Goal: Feedback & Contribution: Leave review/rating

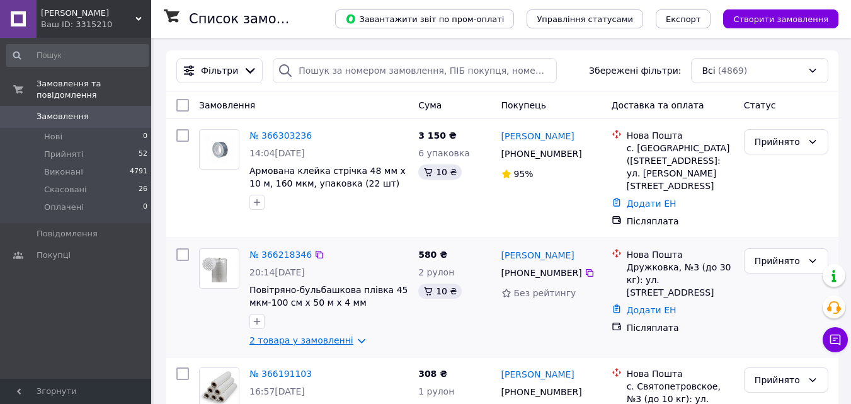
click at [349, 339] on link "2 товара у замовленні" at bounding box center [301, 340] width 104 height 10
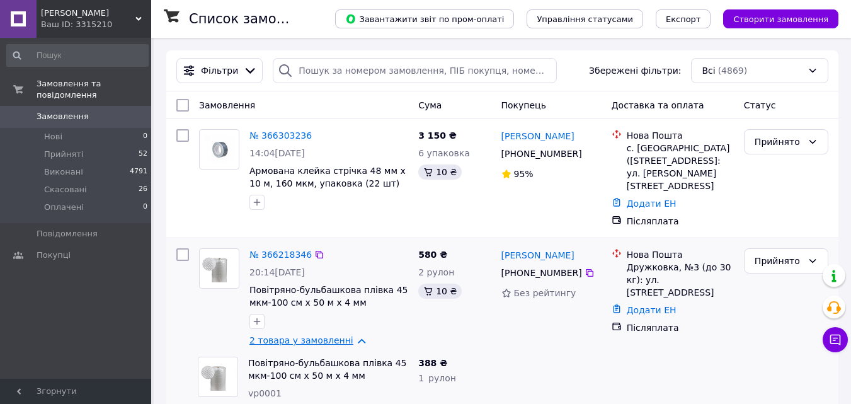
click at [348, 339] on link "2 товара у замовленні" at bounding box center [301, 340] width 104 height 10
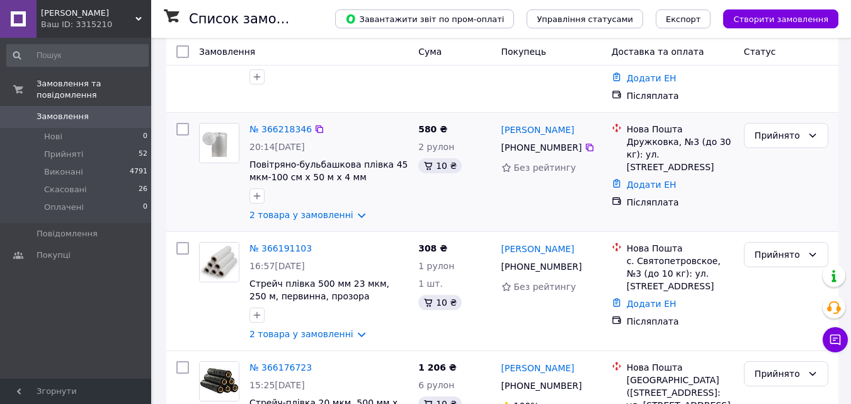
scroll to position [126, 0]
click at [347, 213] on link "2 товара у замовленні" at bounding box center [301, 214] width 104 height 10
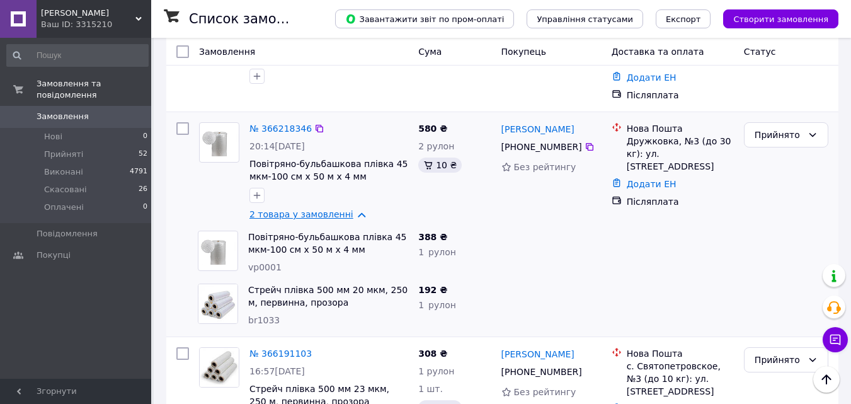
click at [347, 213] on link "2 товара у замовленні" at bounding box center [301, 214] width 104 height 10
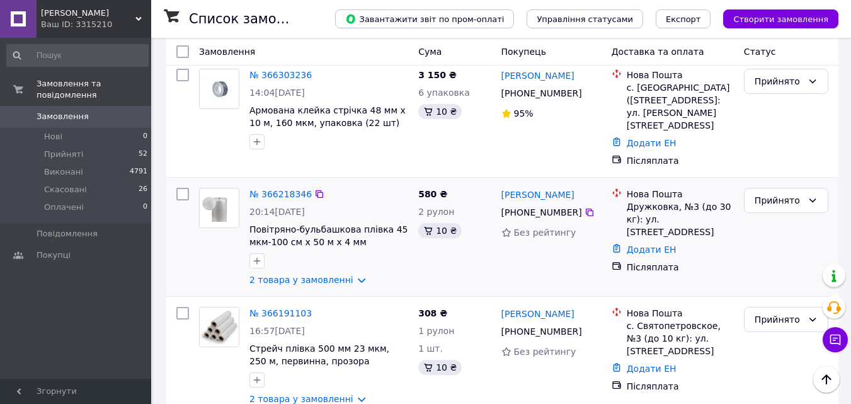
scroll to position [0, 0]
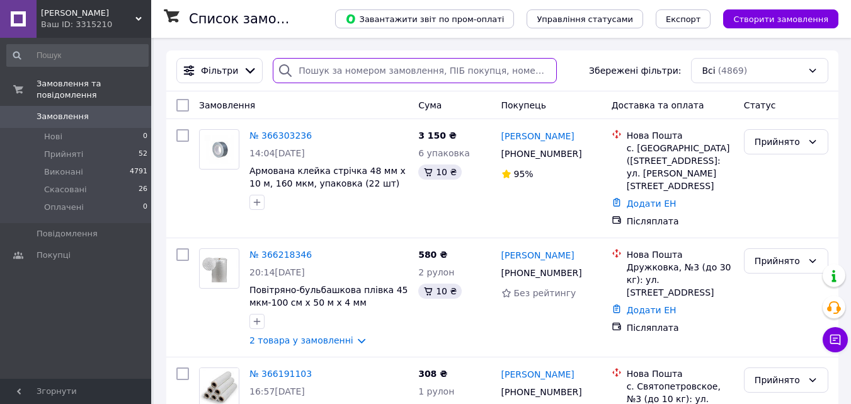
click at [318, 69] on input "search" at bounding box center [415, 70] width 284 height 25
paste input "20451261498802"
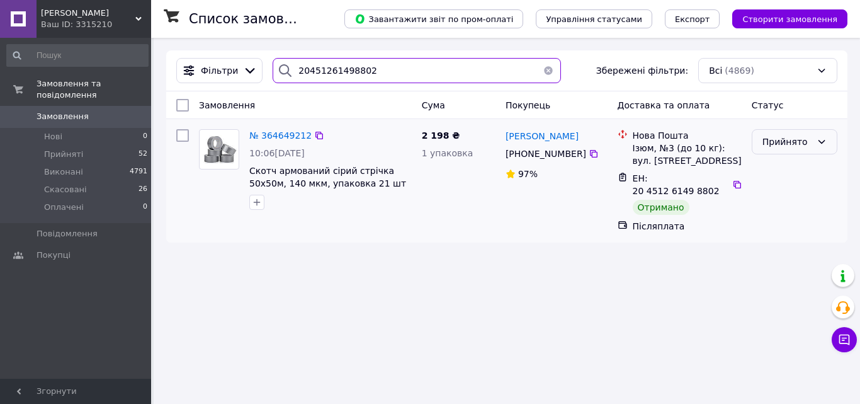
type input "20451261498802"
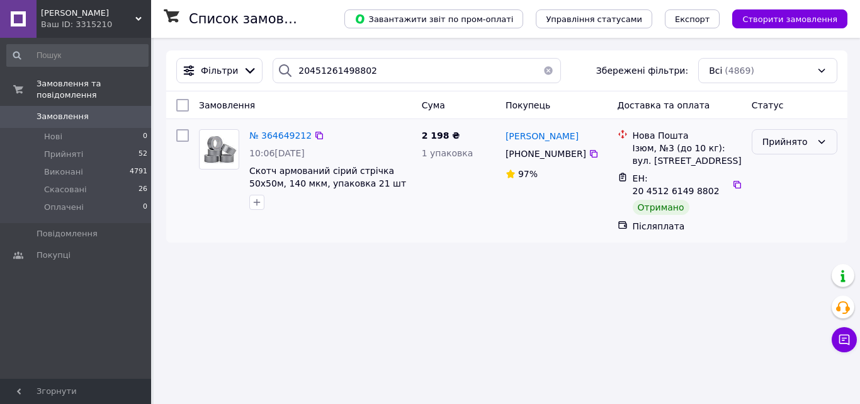
click at [819, 138] on icon at bounding box center [822, 142] width 10 height 10
click at [807, 169] on li "Виконано" at bounding box center [795, 169] width 84 height 23
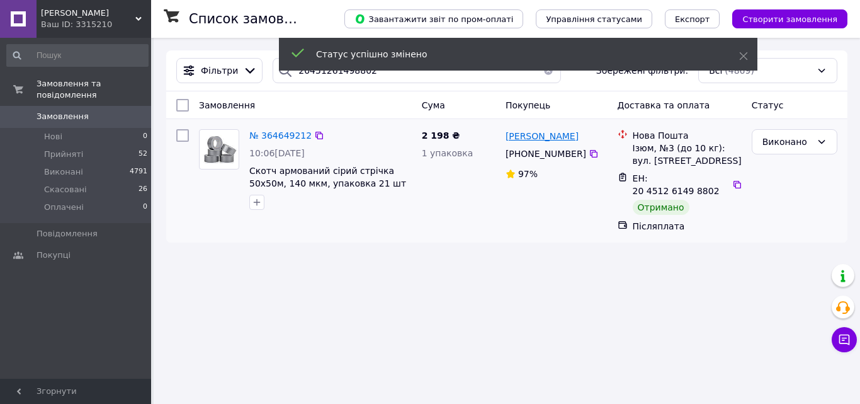
click at [535, 138] on span "[PERSON_NAME]" at bounding box center [542, 136] width 73 height 10
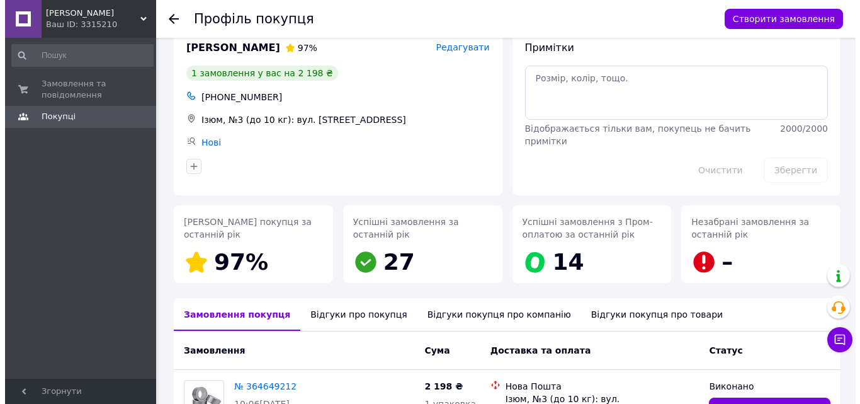
scroll to position [147, 0]
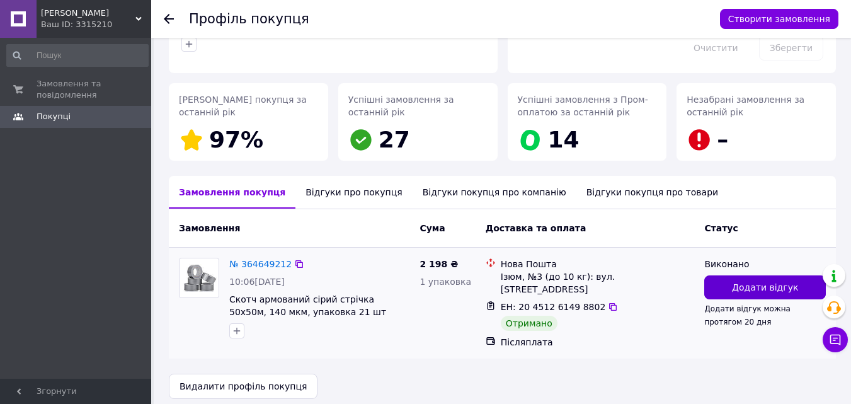
click at [759, 292] on span "Додати відгук" at bounding box center [765, 287] width 66 height 13
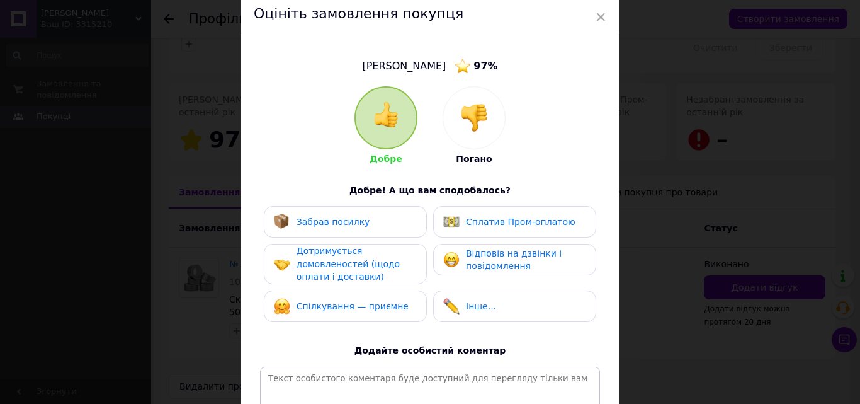
scroll to position [126, 0]
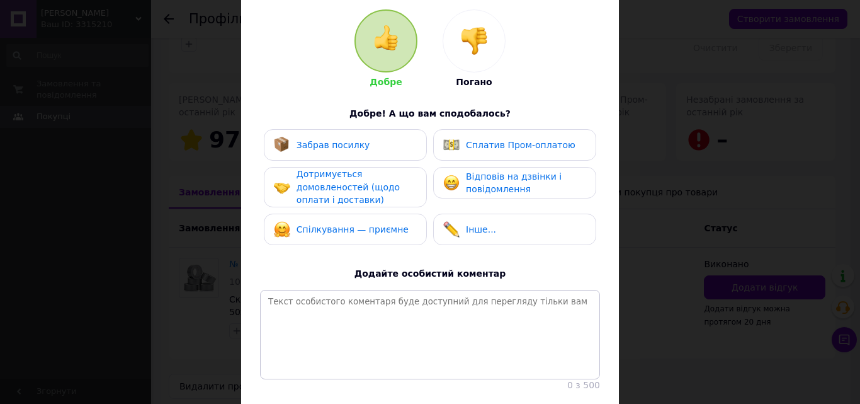
click at [353, 140] on span "Забрав посилку" at bounding box center [334, 145] width 74 height 10
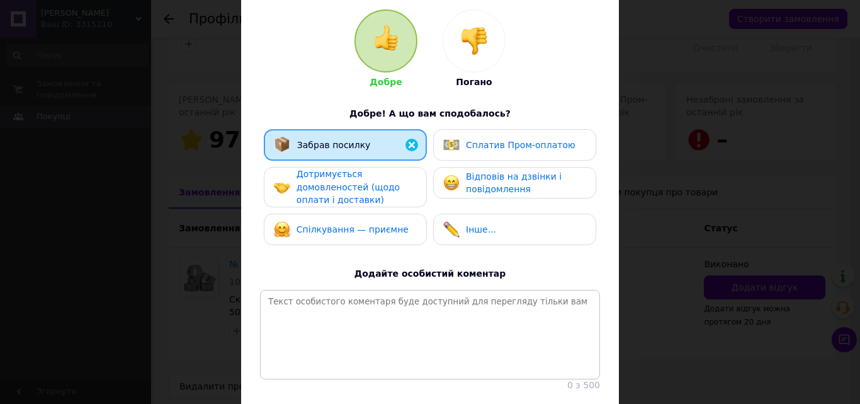
click at [351, 188] on span "Дотримується домовленостей (щодо оплати і доставки)" at bounding box center [348, 187] width 103 height 36
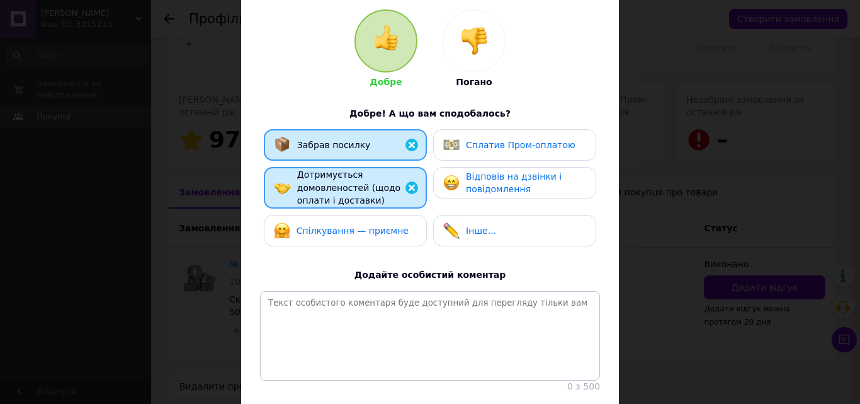
click at [369, 235] on div "Спілкування — приємне" at bounding box center [353, 230] width 112 height 13
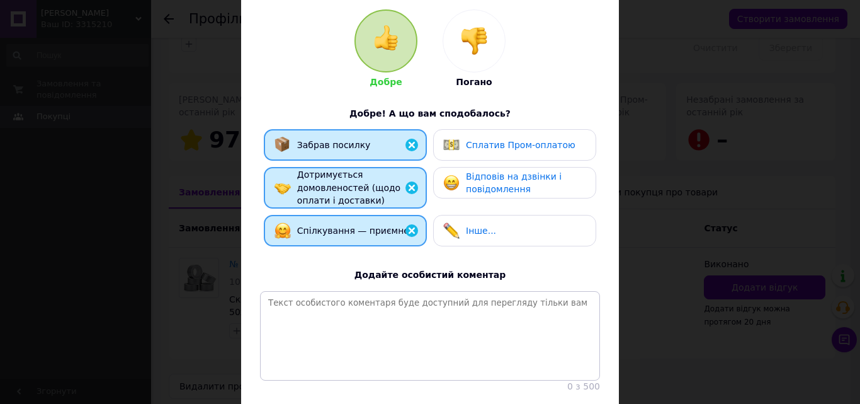
click at [472, 191] on span "Відповів на дзвінки і повідомлення" at bounding box center [514, 182] width 96 height 23
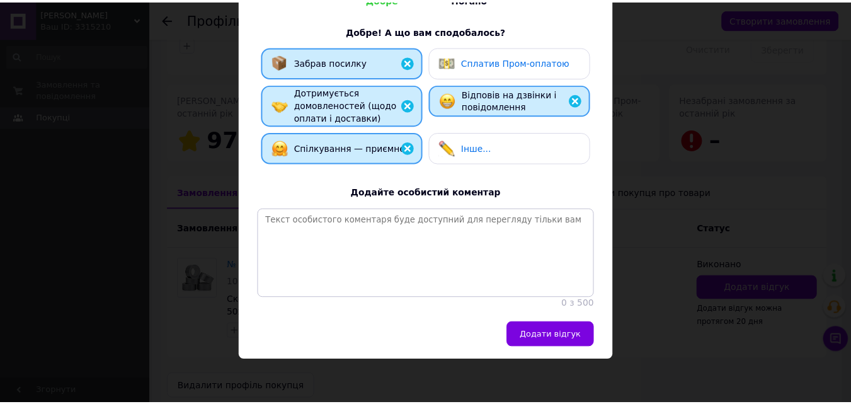
scroll to position [217, 0]
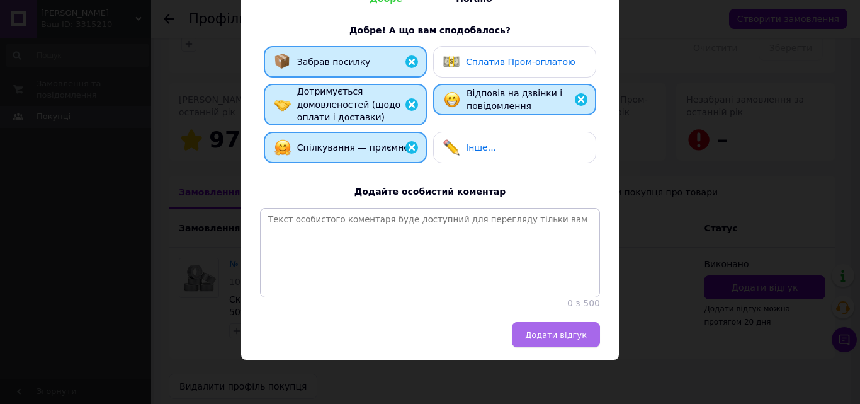
click at [554, 338] on span "Додати відгук" at bounding box center [556, 334] width 62 height 9
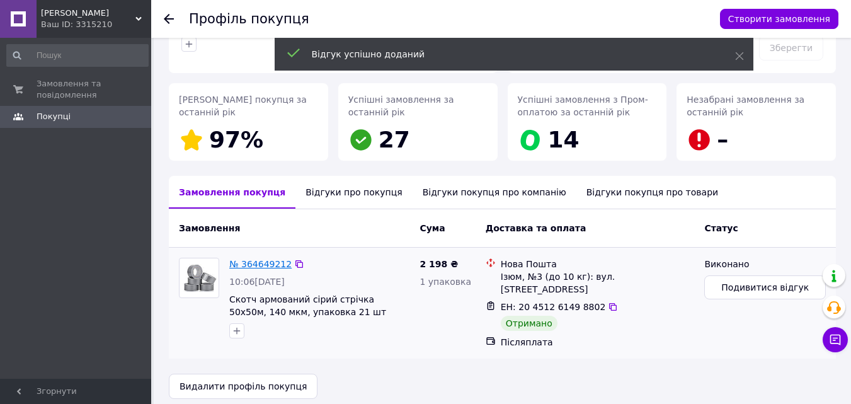
click at [258, 264] on link "№ 364649212" at bounding box center [260, 264] width 62 height 10
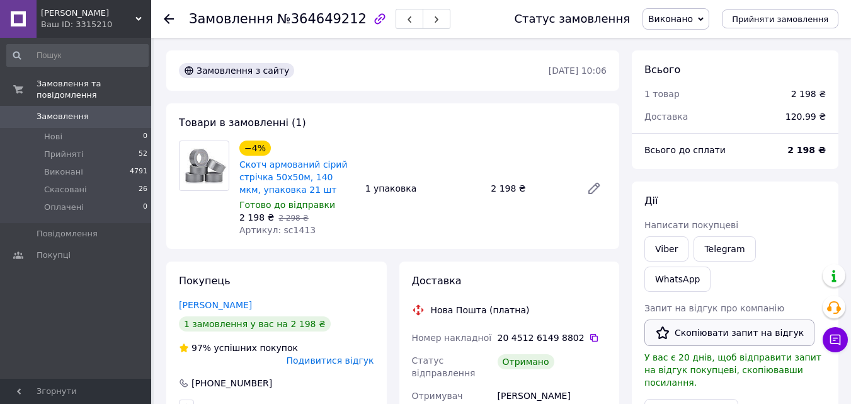
click at [719, 319] on button "Скопіювати запит на відгук" at bounding box center [729, 332] width 170 height 26
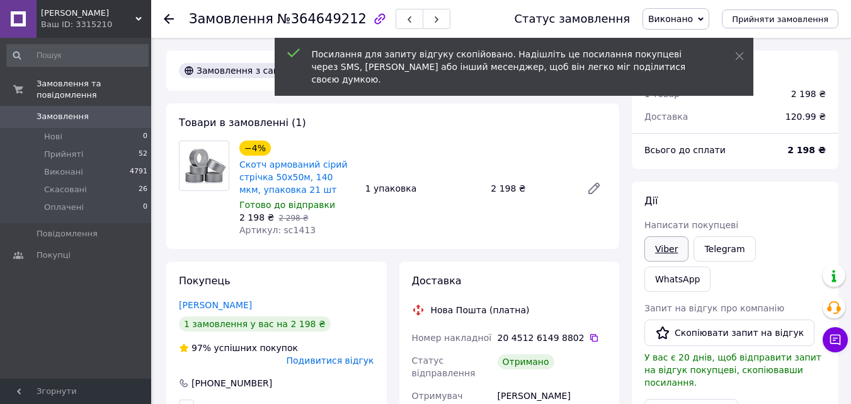
click at [668, 251] on link "Viber" at bounding box center [666, 248] width 44 height 25
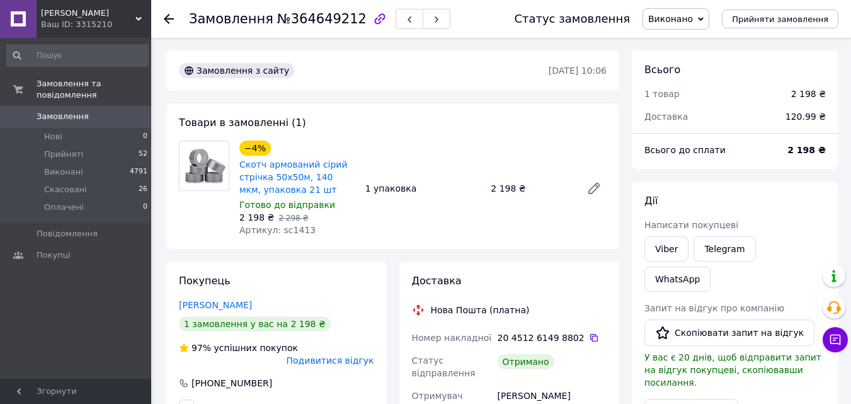
click at [171, 23] on icon at bounding box center [169, 19] width 10 height 10
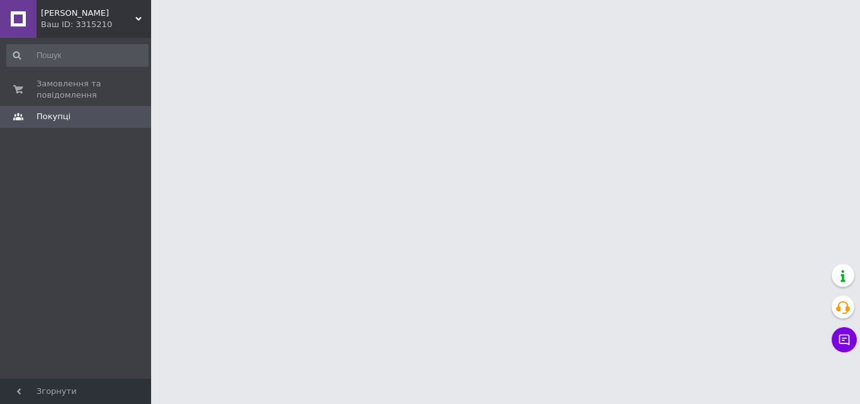
click at [171, 23] on div at bounding box center [430, 15] width 860 height 31
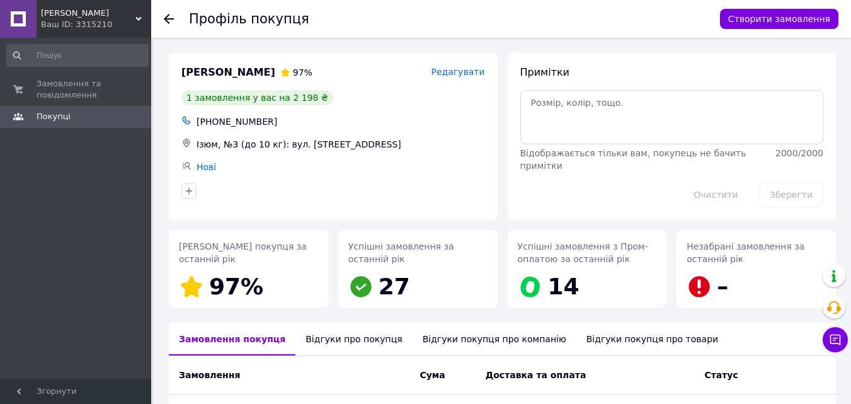
click at [171, 23] on icon at bounding box center [169, 19] width 10 height 10
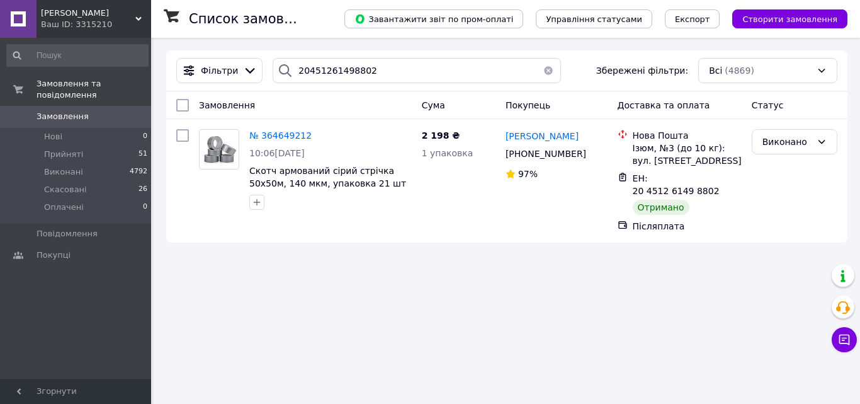
click at [545, 70] on button "button" at bounding box center [548, 70] width 25 height 25
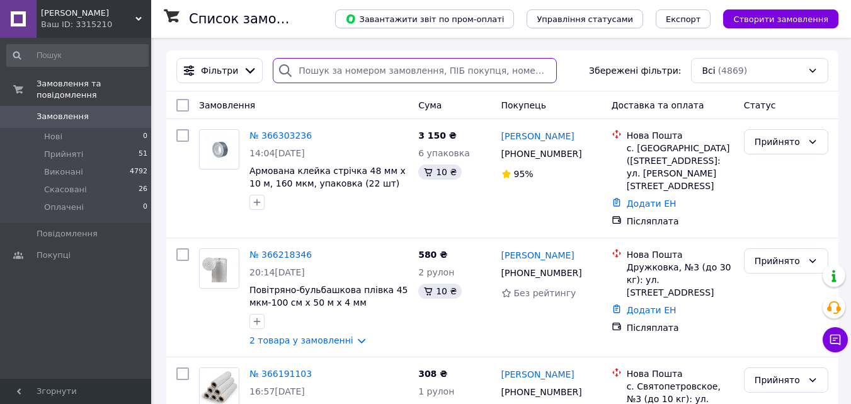
paste input "20451263721561"
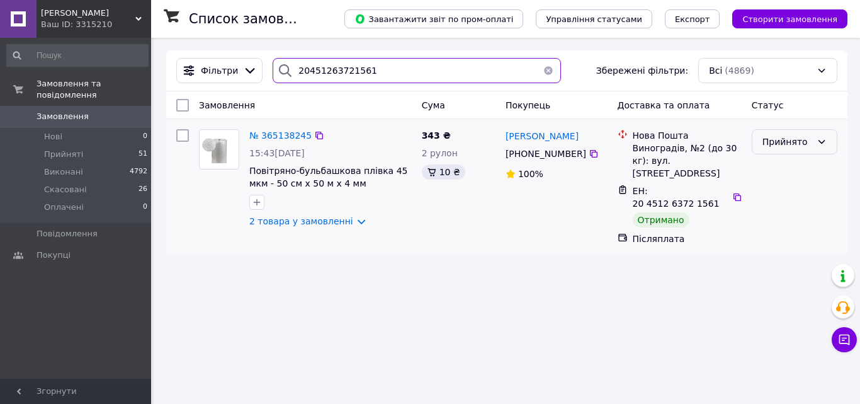
type input "20451263721561"
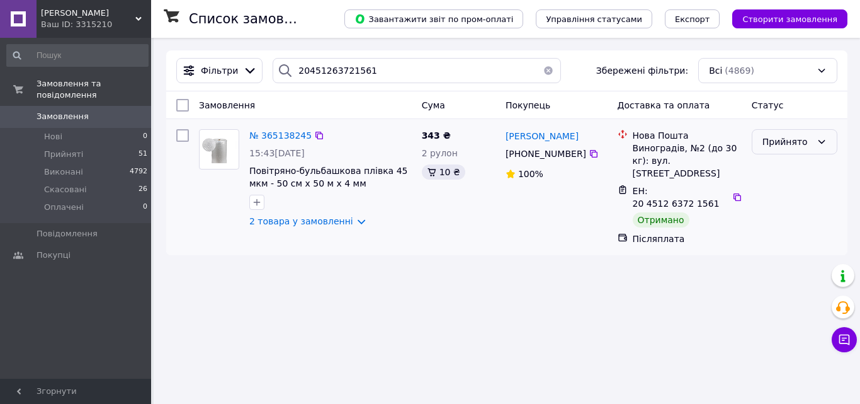
click at [819, 145] on icon at bounding box center [822, 142] width 10 height 10
click at [808, 172] on li "Виконано" at bounding box center [795, 169] width 84 height 23
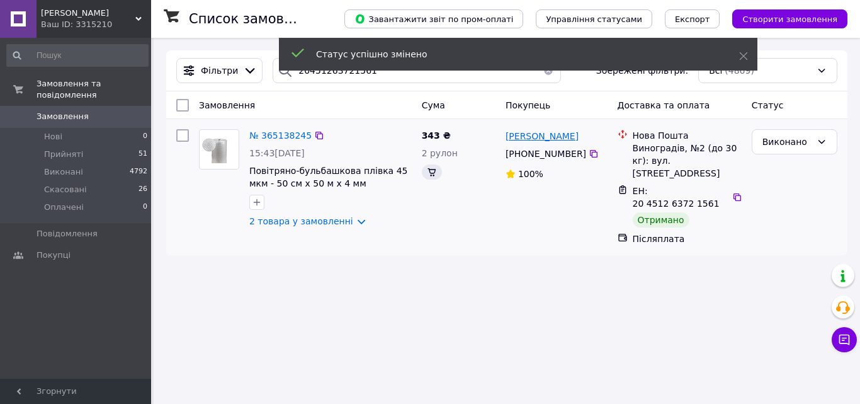
click at [526, 139] on span "[PERSON_NAME]" at bounding box center [542, 136] width 73 height 10
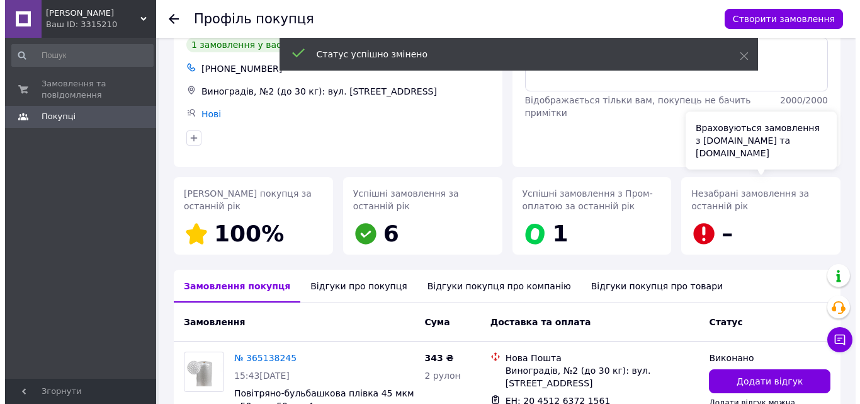
scroll to position [165, 0]
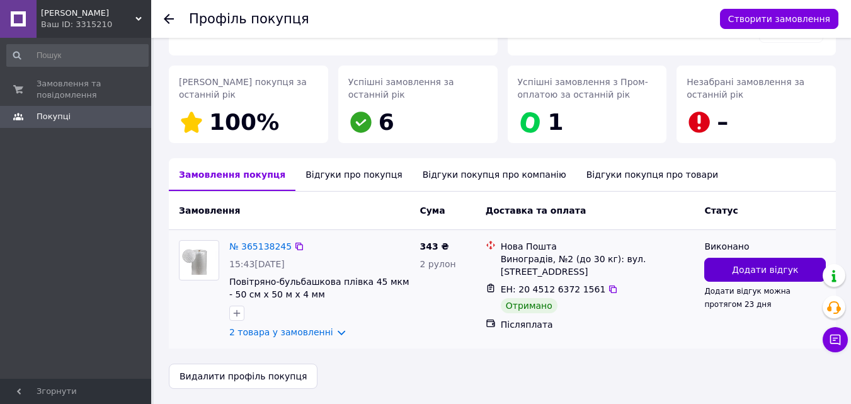
click at [734, 273] on button "Додати відгук" at bounding box center [765, 270] width 122 height 24
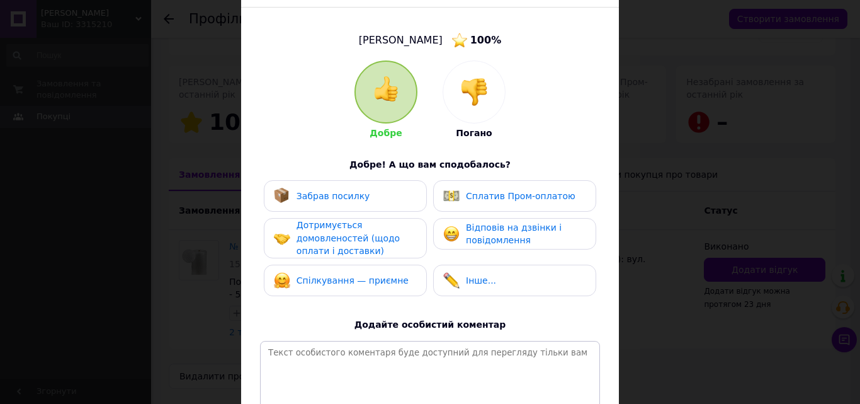
scroll to position [189, 0]
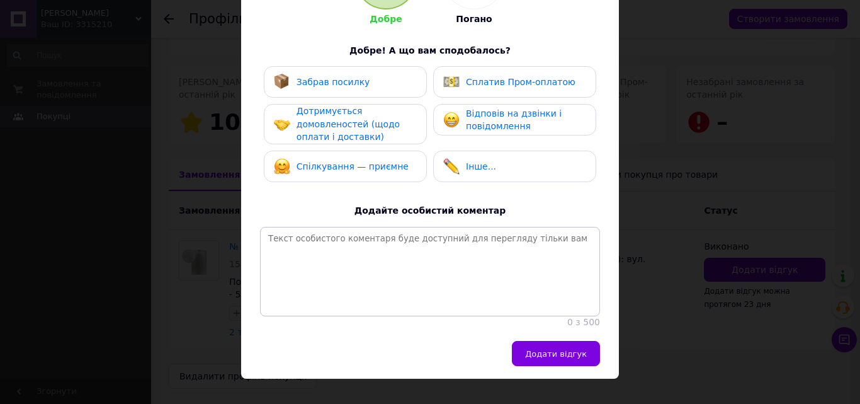
click at [312, 72] on div "Забрав посилку" at bounding box center [345, 81] width 163 height 31
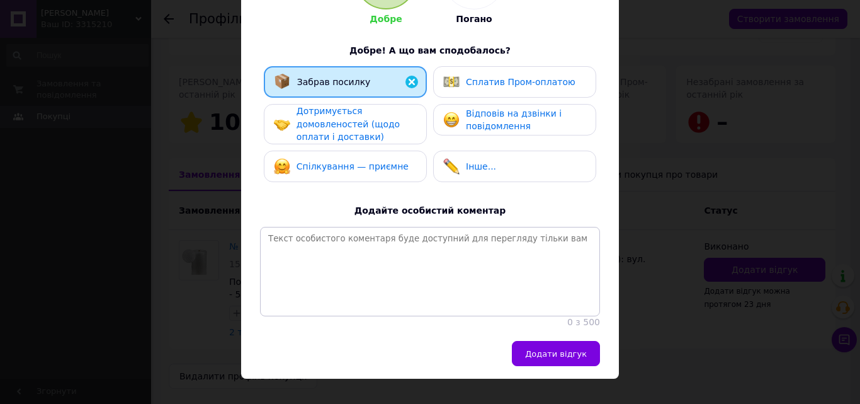
drag, startPoint x: 321, startPoint y: 125, endPoint x: 346, endPoint y: 161, distance: 44.2
click at [321, 125] on span "Дотримується домовленостей (щодо оплати і доставки)" at bounding box center [348, 124] width 103 height 36
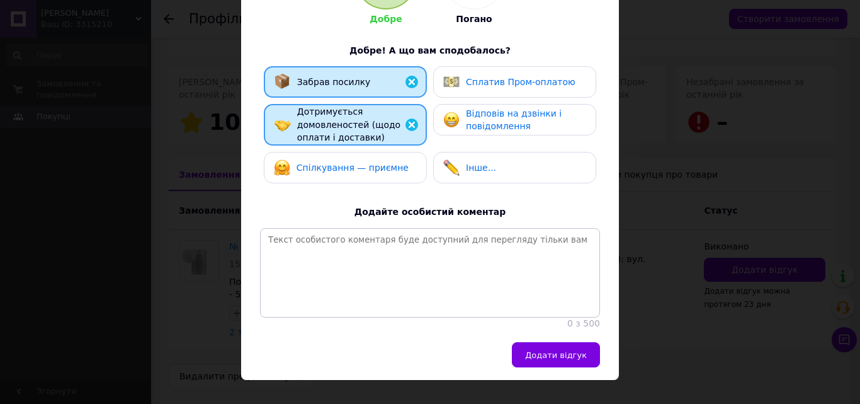
drag, startPoint x: 361, startPoint y: 178, endPoint x: 466, endPoint y: 134, distance: 114.0
click at [368, 176] on div "Спілкування — приємне" at bounding box center [345, 167] width 163 height 31
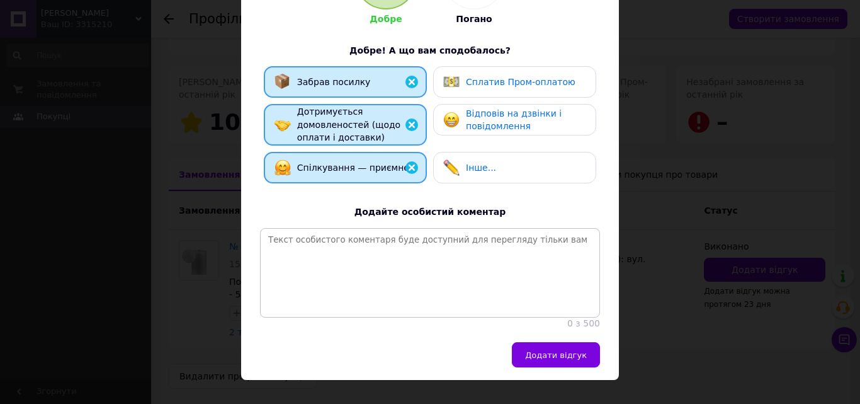
click at [482, 130] on span "Відповів на дзвінки і повідомлення" at bounding box center [514, 119] width 96 height 23
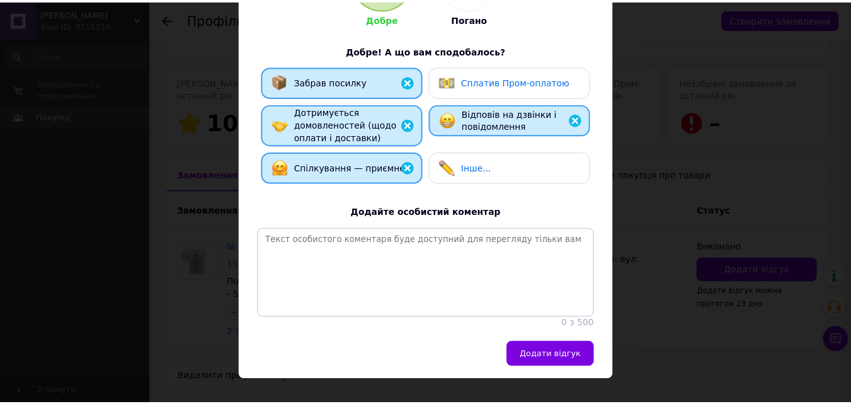
scroll to position [217, 0]
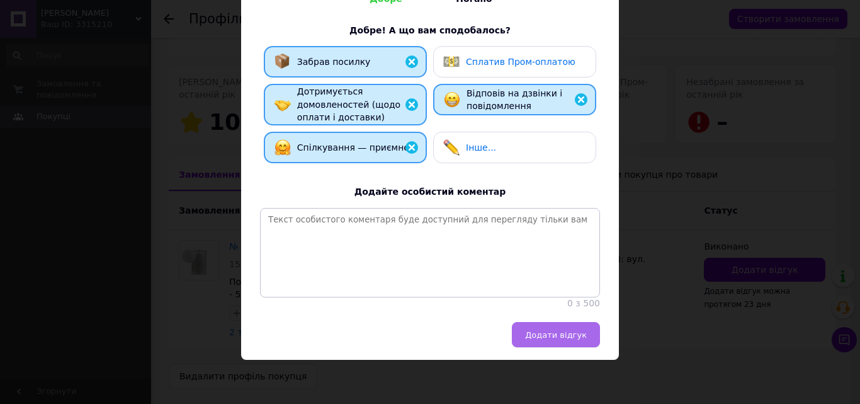
click at [545, 343] on button "Додати відгук" at bounding box center [556, 334] width 88 height 25
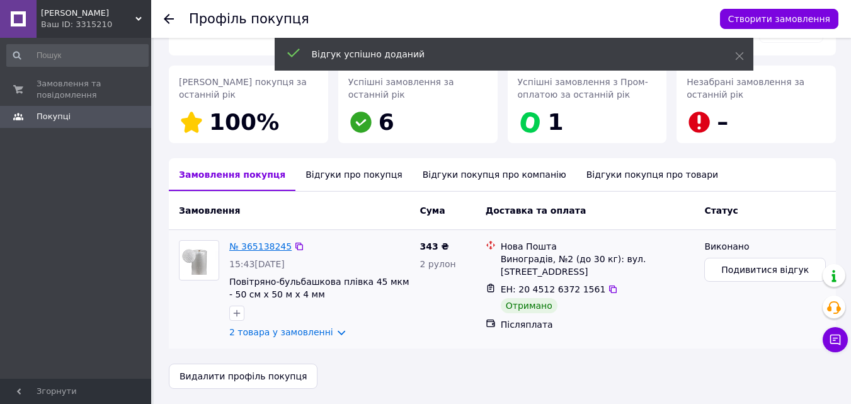
click at [257, 249] on link "№ 365138245" at bounding box center [260, 246] width 62 height 10
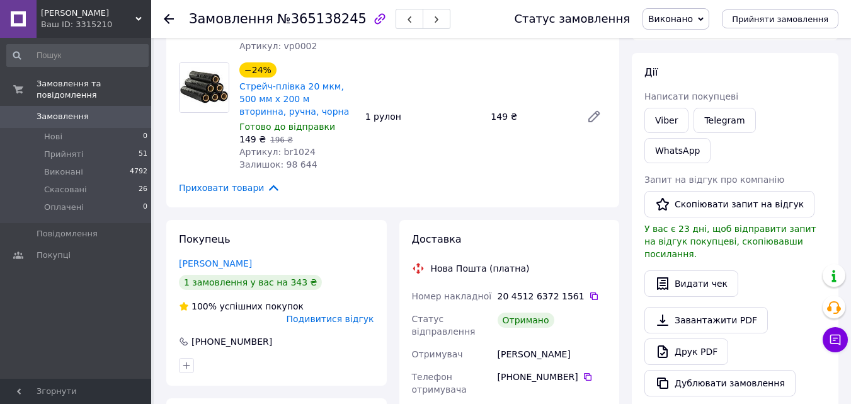
scroll to position [126, 0]
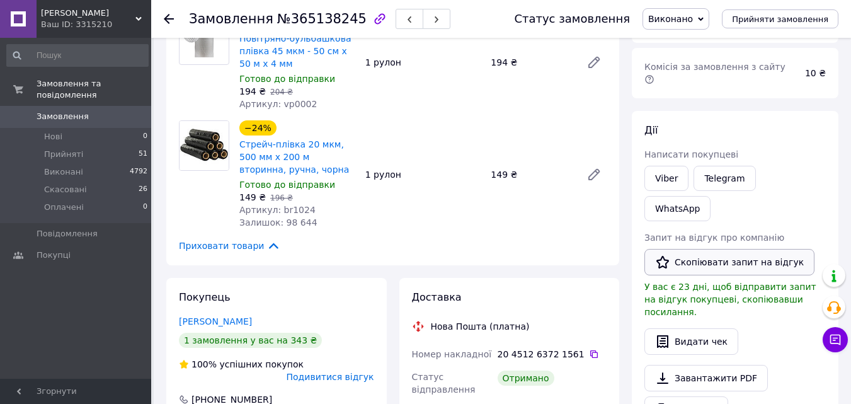
click at [734, 249] on button "Скопіювати запит на відгук" at bounding box center [729, 262] width 170 height 26
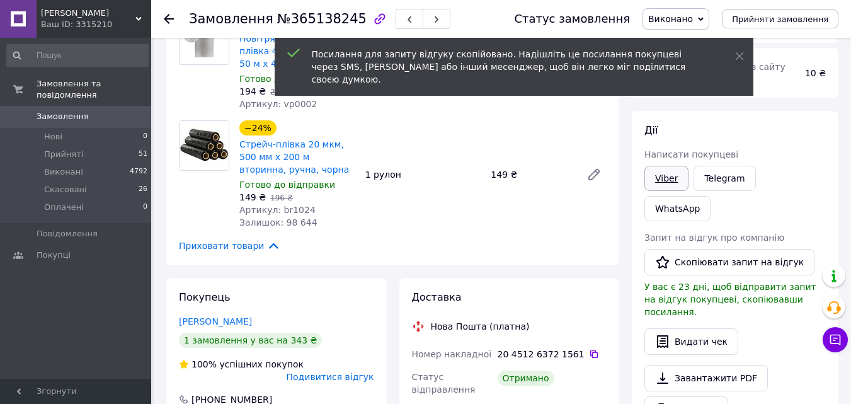
click at [672, 166] on link "Viber" at bounding box center [666, 178] width 44 height 25
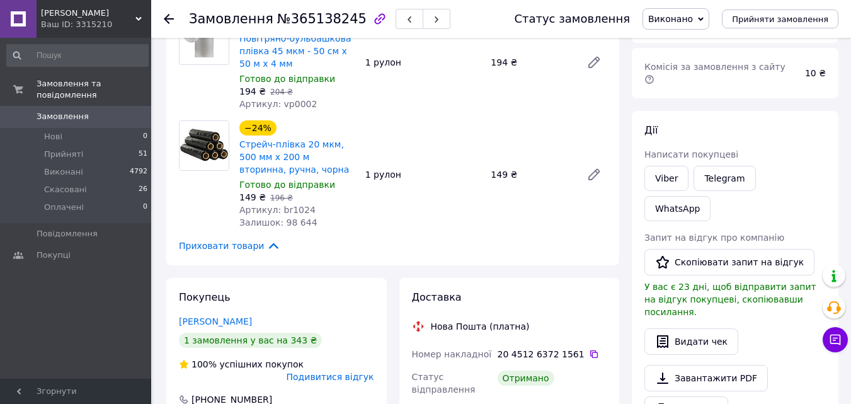
scroll to position [0, 0]
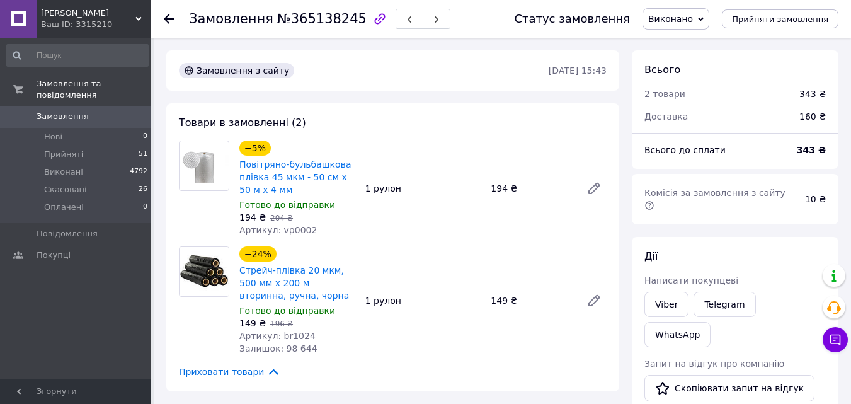
click at [169, 18] on use at bounding box center [169, 19] width 10 height 10
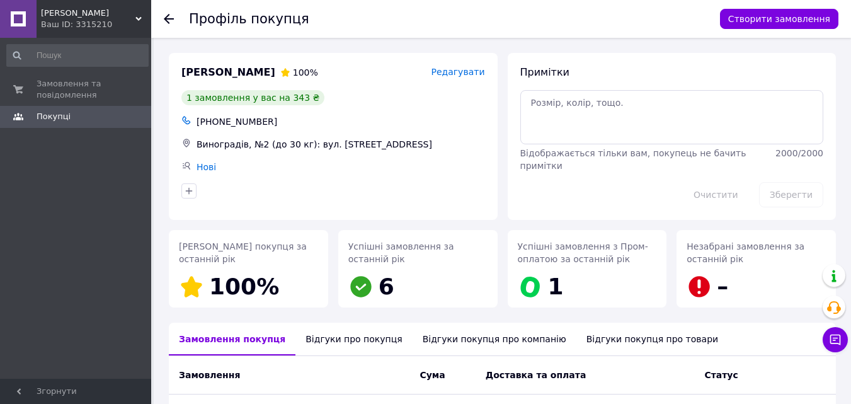
click at [169, 18] on use at bounding box center [169, 19] width 10 height 10
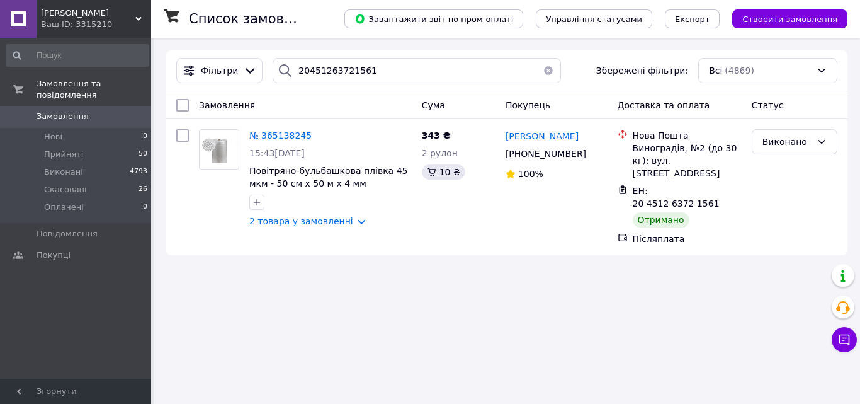
click at [542, 71] on button "button" at bounding box center [548, 70] width 25 height 25
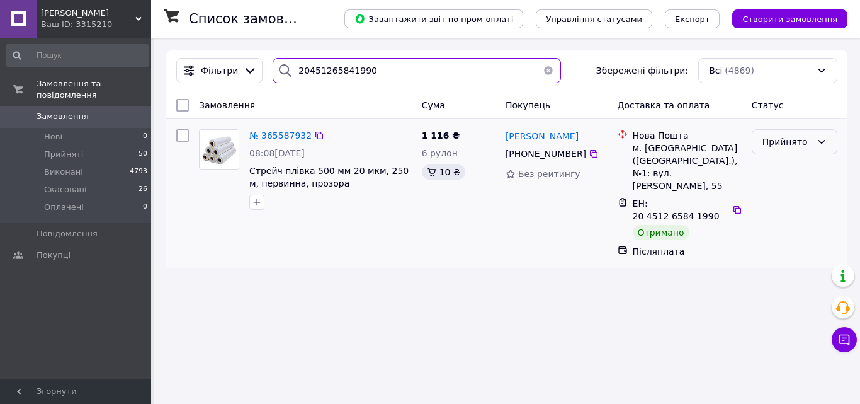
type input "20451265841990"
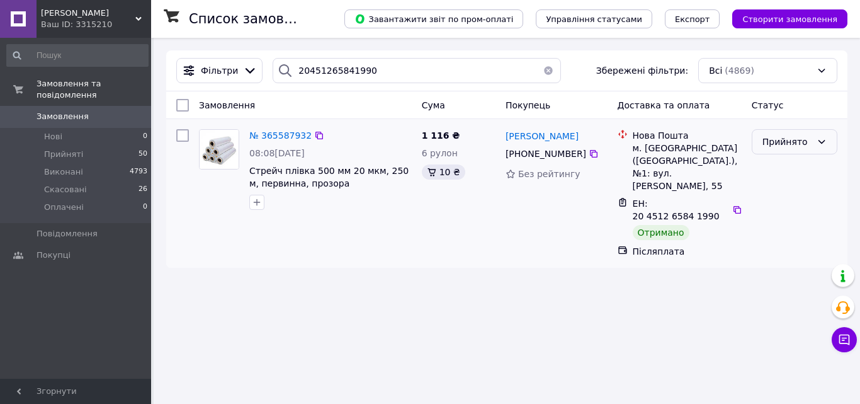
click at [817, 139] on icon at bounding box center [822, 142] width 10 height 10
click at [804, 168] on li "Виконано" at bounding box center [795, 169] width 84 height 23
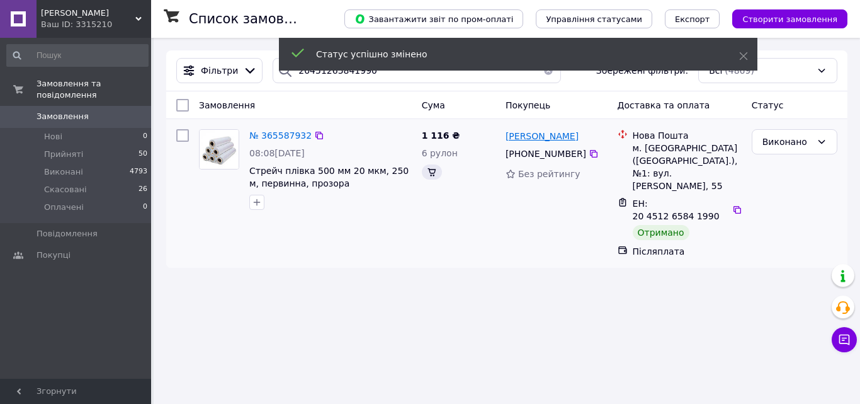
click at [542, 138] on span "[PERSON_NAME]" at bounding box center [542, 136] width 73 height 10
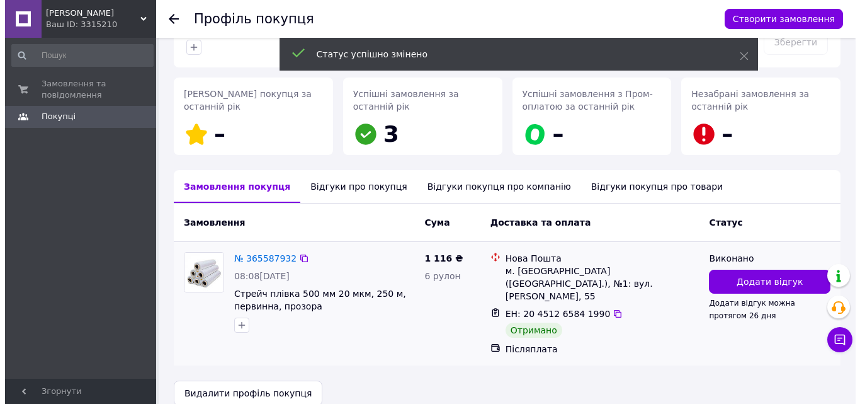
scroll to position [157, 0]
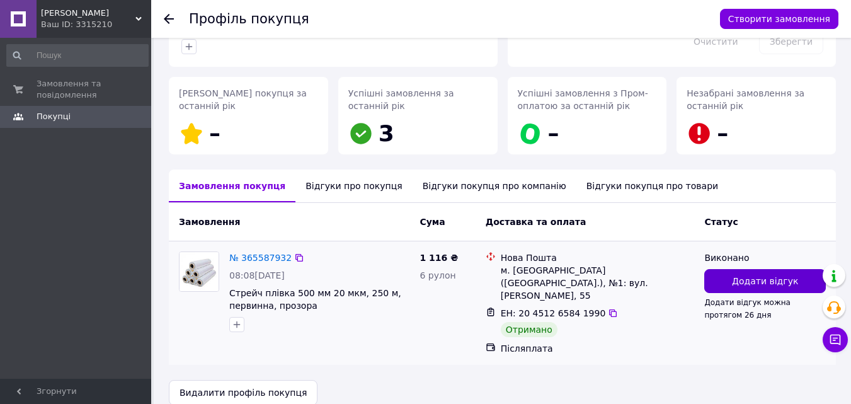
click at [761, 275] on span "Додати відгук" at bounding box center [765, 281] width 66 height 13
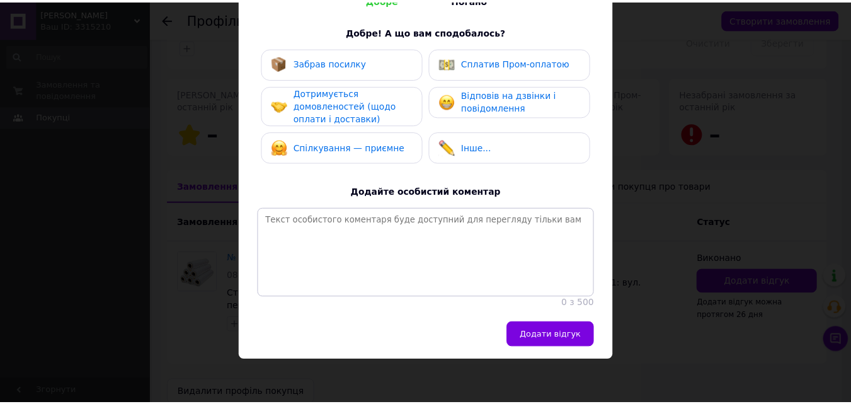
scroll to position [215, 0]
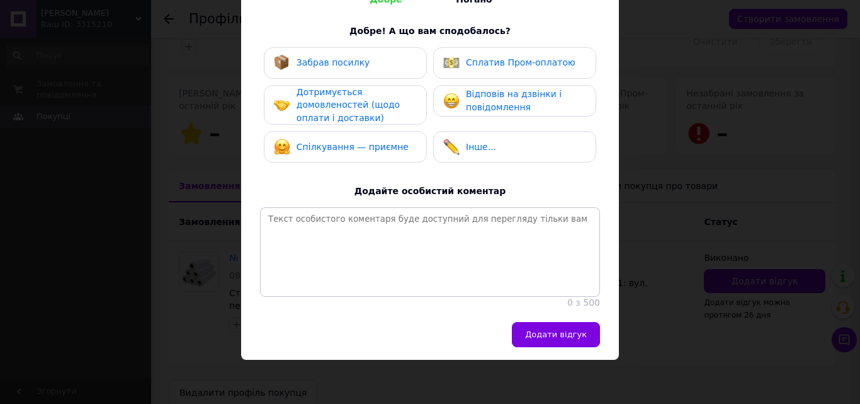
click at [350, 60] on div "Забрав посилку" at bounding box center [334, 62] width 74 height 13
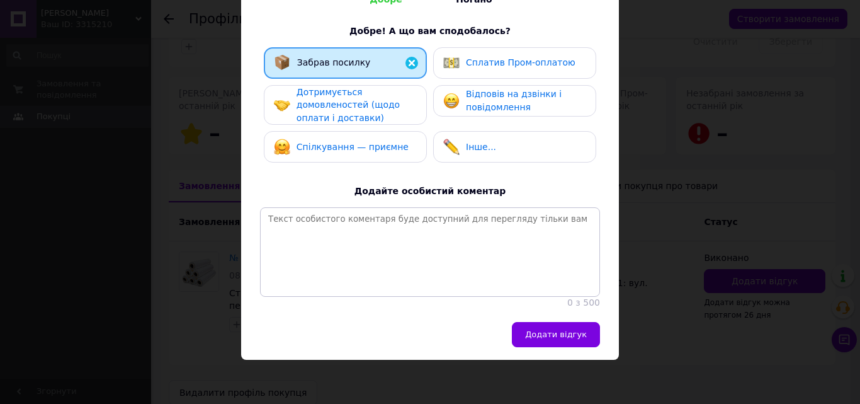
click at [356, 98] on span "Дотримується домовленостей (щодо оплати і доставки)" at bounding box center [348, 105] width 103 height 36
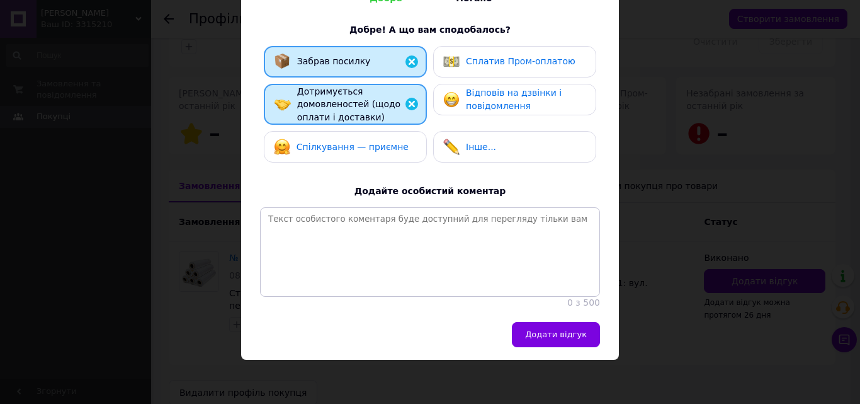
click at [397, 145] on div "Спілкування — приємне" at bounding box center [345, 147] width 143 height 16
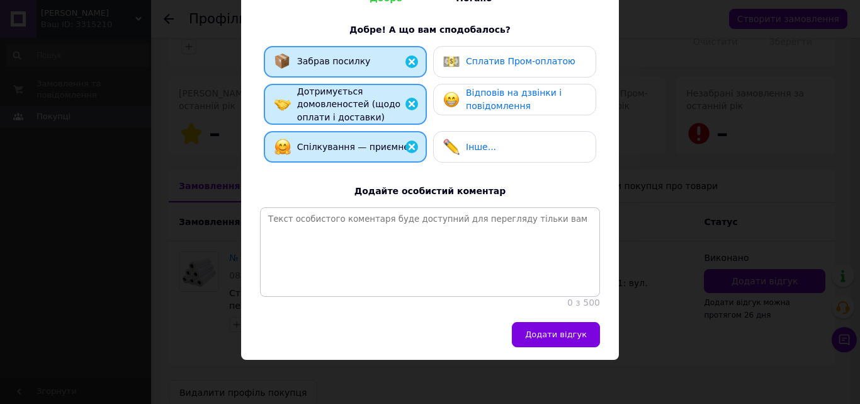
click at [495, 99] on span "Відповів на дзвінки і повідомлення" at bounding box center [514, 99] width 96 height 23
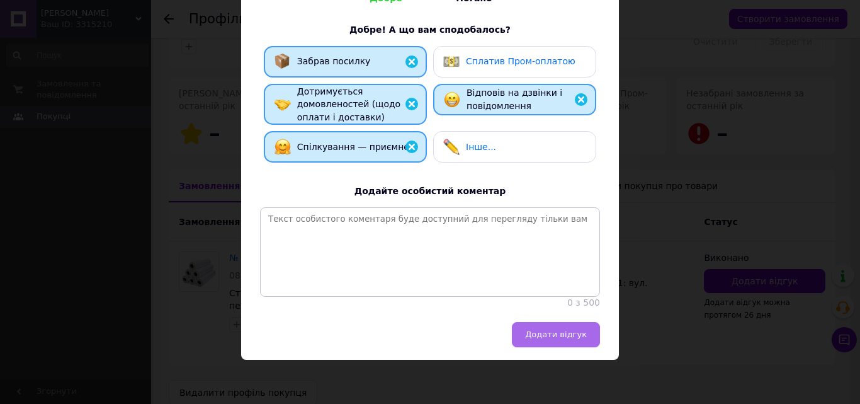
click at [562, 336] on span "Додати відгук" at bounding box center [556, 333] width 62 height 9
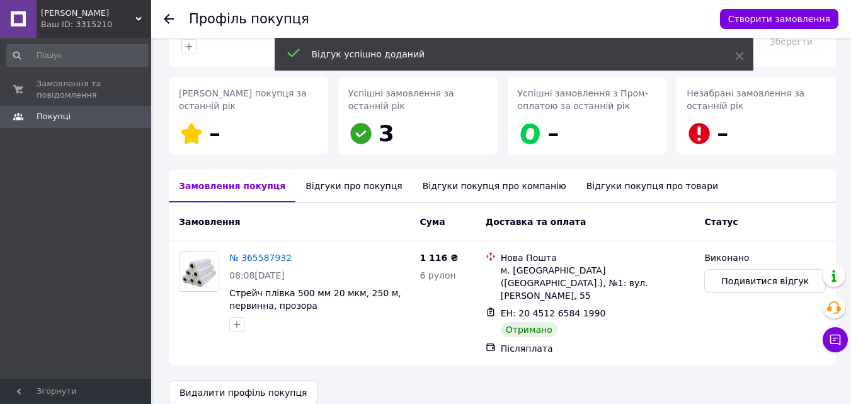
click at [258, 253] on link "№ 365587932" at bounding box center [260, 258] width 62 height 10
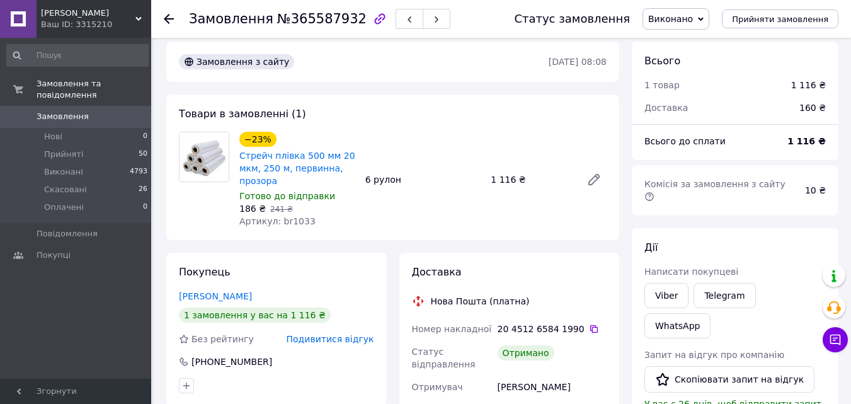
scroll to position [189, 0]
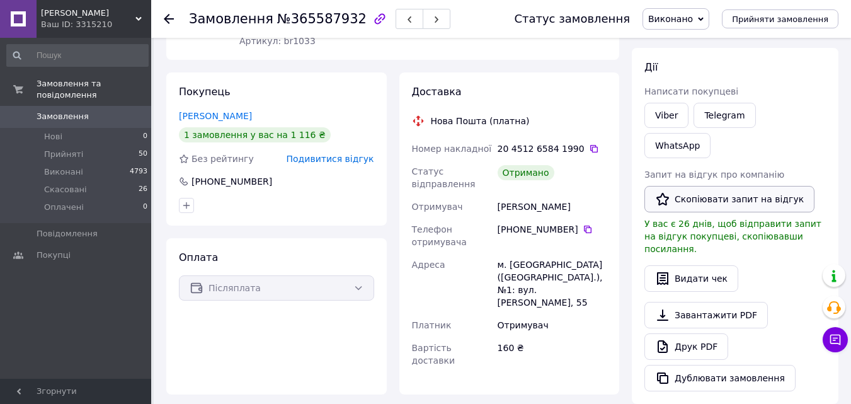
click at [697, 186] on button "Скопіювати запит на відгук" at bounding box center [729, 199] width 170 height 26
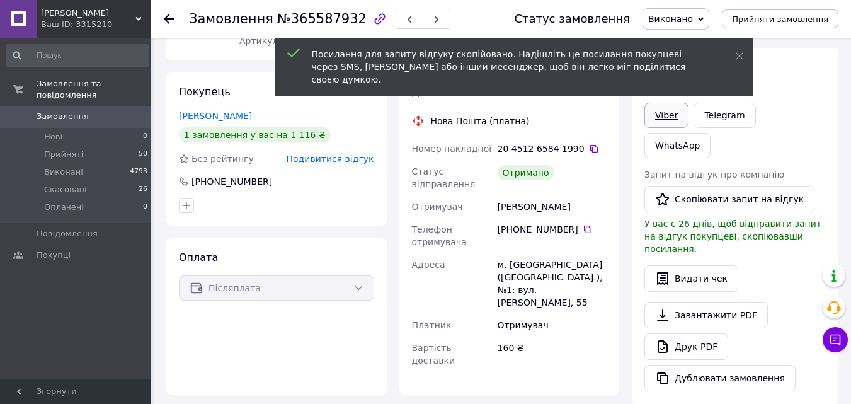
click at [664, 103] on link "Viber" at bounding box center [666, 115] width 44 height 25
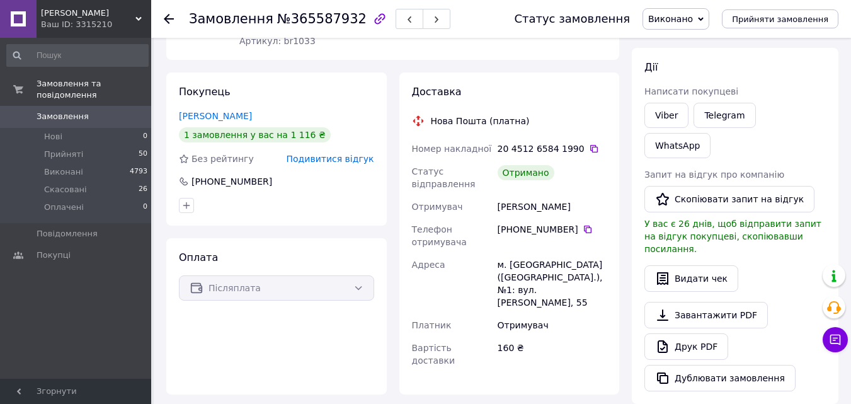
click at [163, 23] on div "Замовлення №365587932 Статус замовлення Виконано Прийнято Скасовано Оплачено Пр…" at bounding box center [501, 19] width 700 height 38
click at [165, 19] on use at bounding box center [169, 19] width 10 height 10
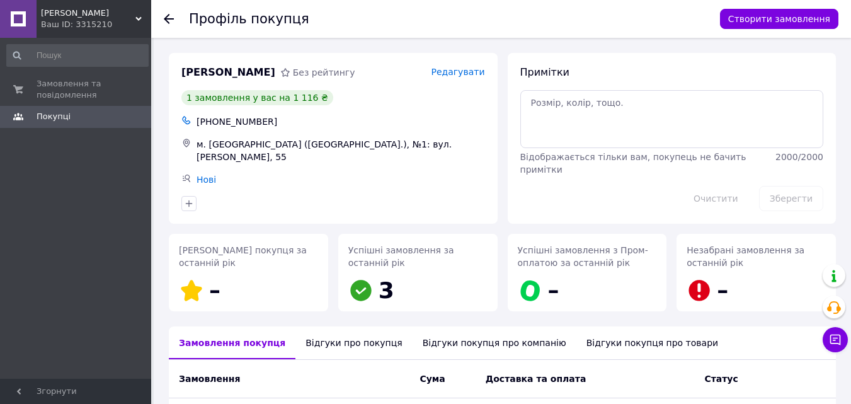
click at [178, 17] on div at bounding box center [176, 19] width 25 height 38
click at [163, 21] on div "Профіль покупця Створити замовлення" at bounding box center [501, 19] width 700 height 38
click at [168, 20] on use at bounding box center [169, 19] width 10 height 10
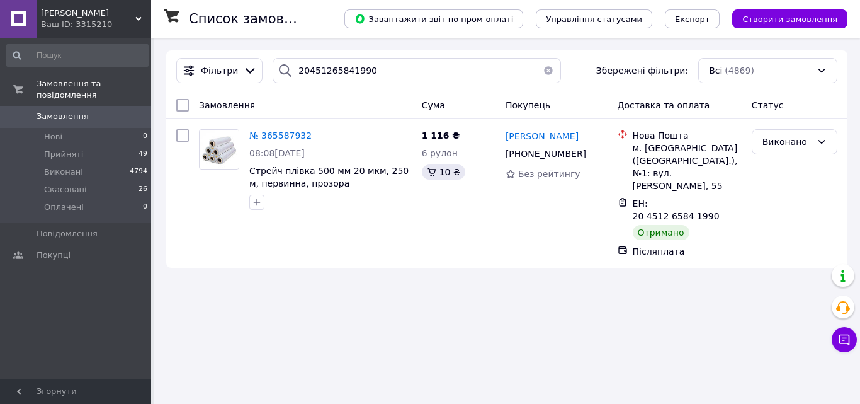
click at [542, 71] on button "button" at bounding box center [548, 70] width 25 height 25
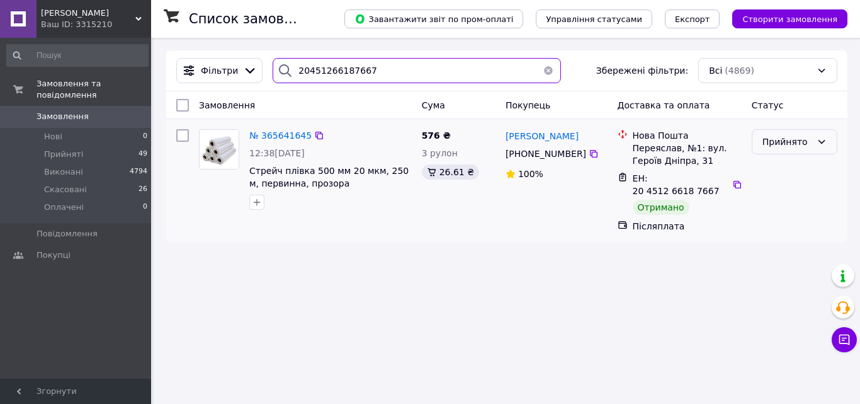
type input "20451266187667"
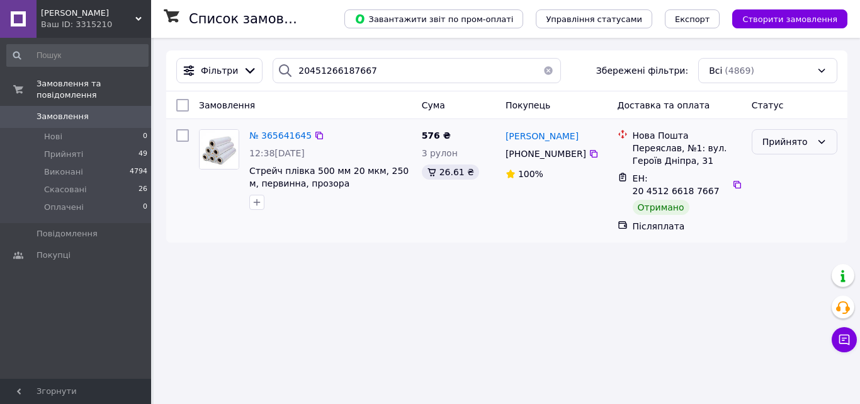
click at [824, 137] on icon at bounding box center [822, 142] width 10 height 10
drag, startPoint x: 783, startPoint y: 171, endPoint x: 608, endPoint y: 164, distance: 175.8
click at [771, 171] on li "Виконано" at bounding box center [795, 169] width 84 height 23
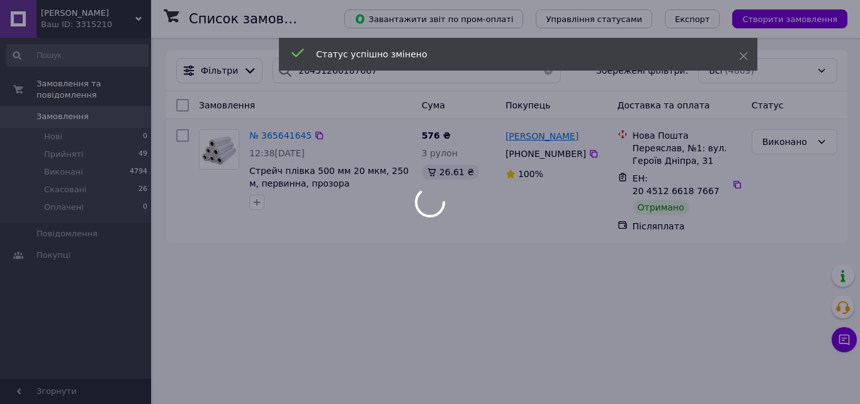
click at [559, 136] on div at bounding box center [430, 202] width 860 height 404
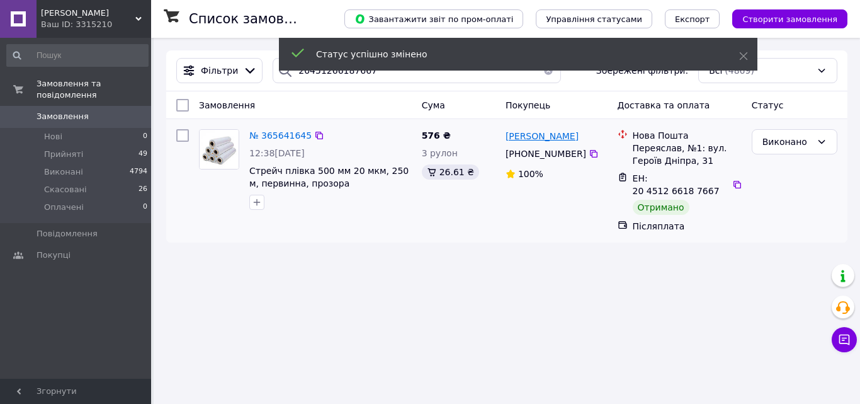
click at [559, 136] on span "[PERSON_NAME]" at bounding box center [542, 136] width 73 height 10
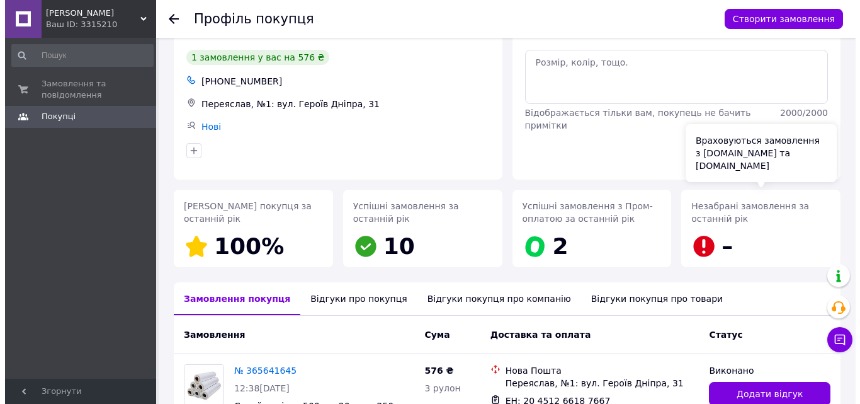
scroll to position [147, 0]
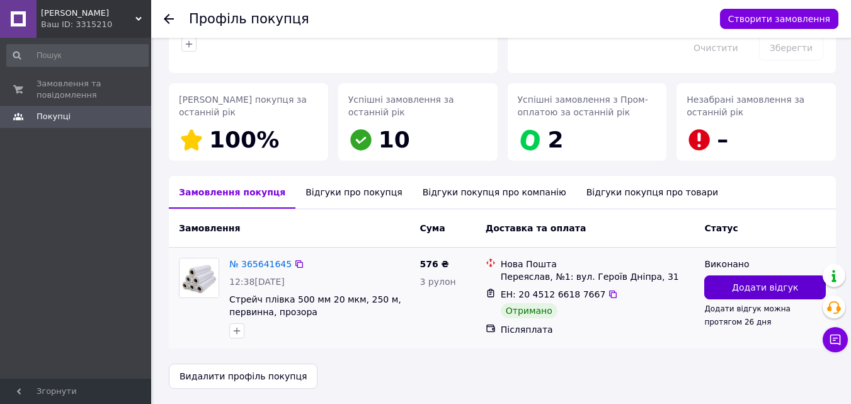
click at [762, 293] on span "Додати відгук" at bounding box center [765, 287] width 66 height 13
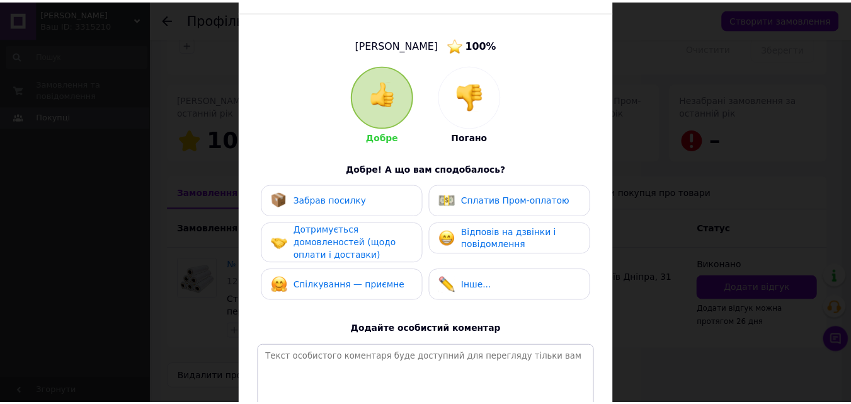
scroll to position [189, 0]
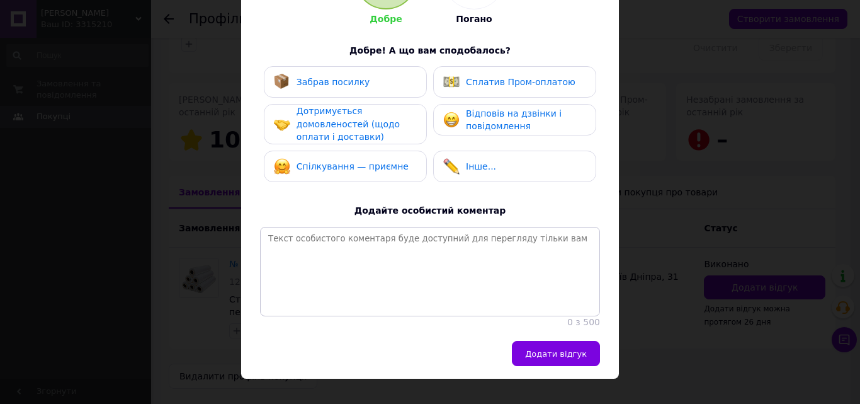
drag, startPoint x: 295, startPoint y: 86, endPoint x: 338, endPoint y: 130, distance: 62.3
click at [297, 86] on span "Забрав посилку" at bounding box center [334, 82] width 74 height 10
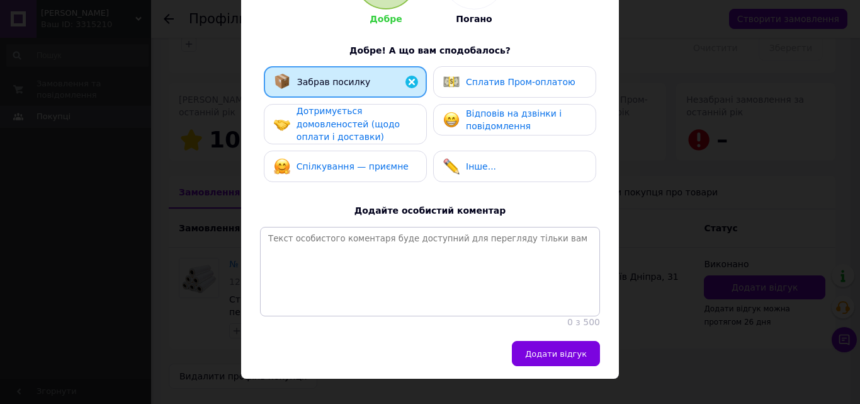
drag, startPoint x: 339, startPoint y: 131, endPoint x: 370, endPoint y: 173, distance: 52.1
click at [339, 131] on span "Дотримується домовленостей (щодо оплати і доставки)" at bounding box center [348, 124] width 103 height 36
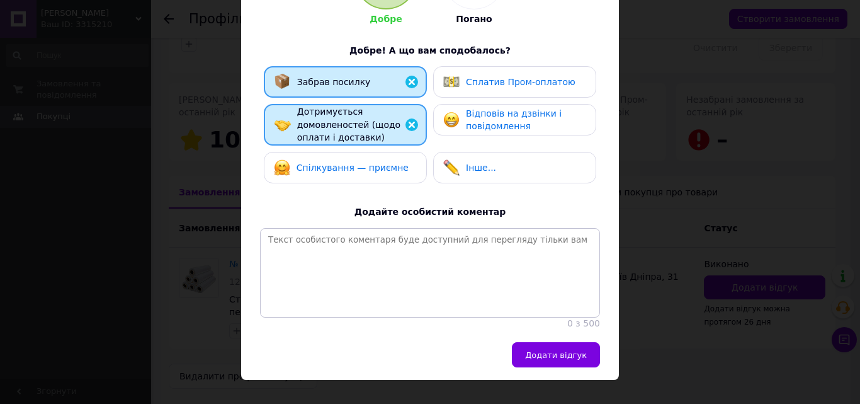
click at [370, 174] on div "Спілкування — приємне" at bounding box center [341, 167] width 135 height 16
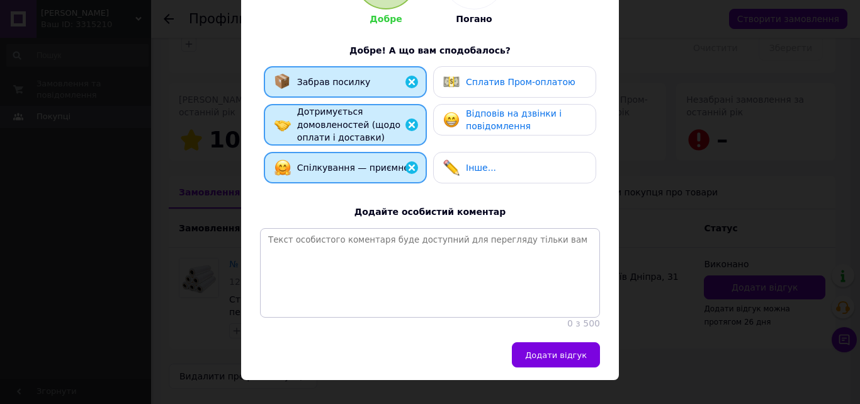
click at [491, 130] on span "Відповів на дзвінки і повідомлення" at bounding box center [514, 119] width 96 height 23
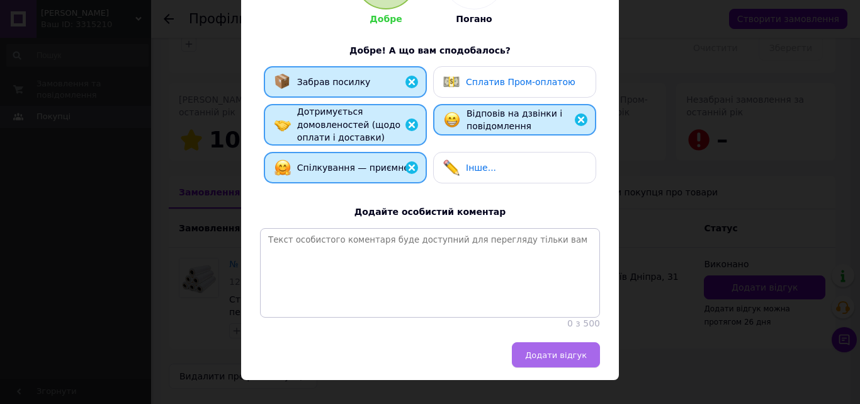
click at [575, 359] on span "Додати відгук" at bounding box center [556, 354] width 62 height 9
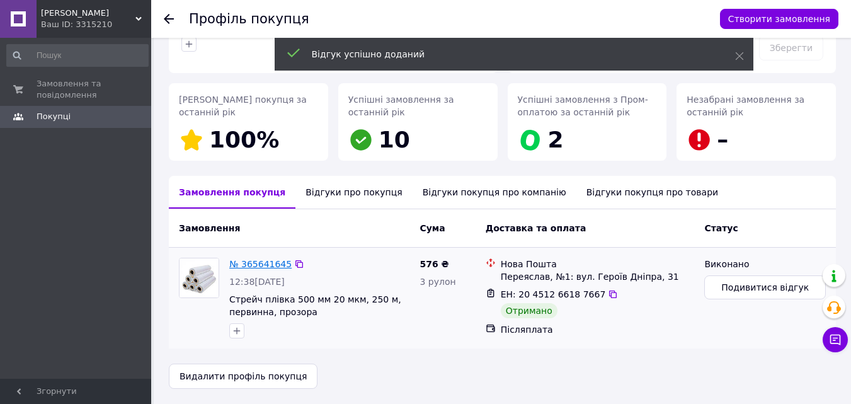
click at [256, 264] on link "№ 365641645" at bounding box center [260, 264] width 62 height 10
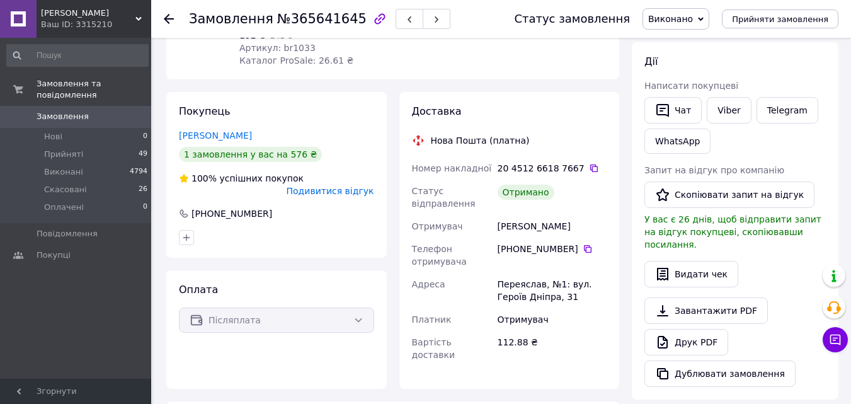
scroll to position [189, 0]
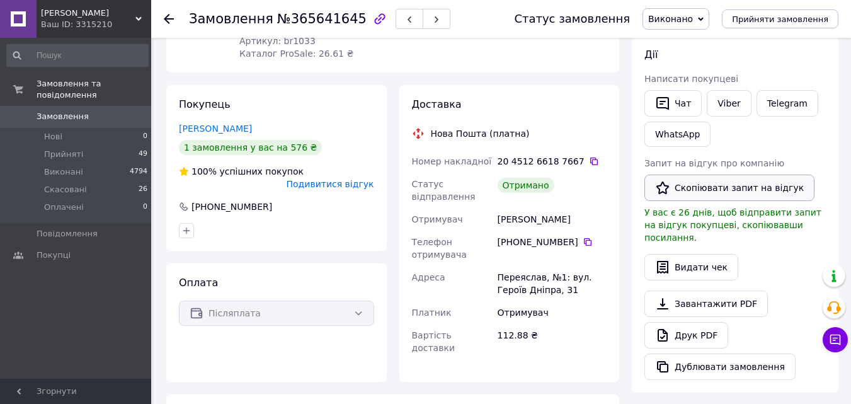
click at [694, 186] on button "Скопіювати запит на відгук" at bounding box center [729, 187] width 170 height 26
click at [683, 108] on button "Чат" at bounding box center [672, 103] width 57 height 26
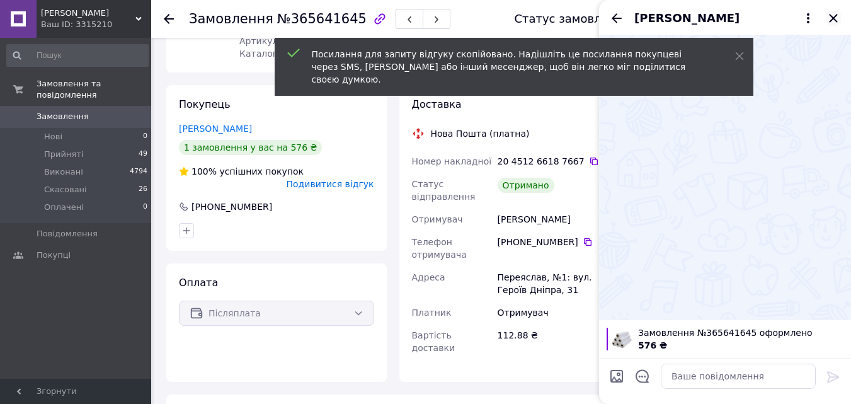
click at [836, 16] on icon "Закрити" at bounding box center [833, 18] width 8 height 8
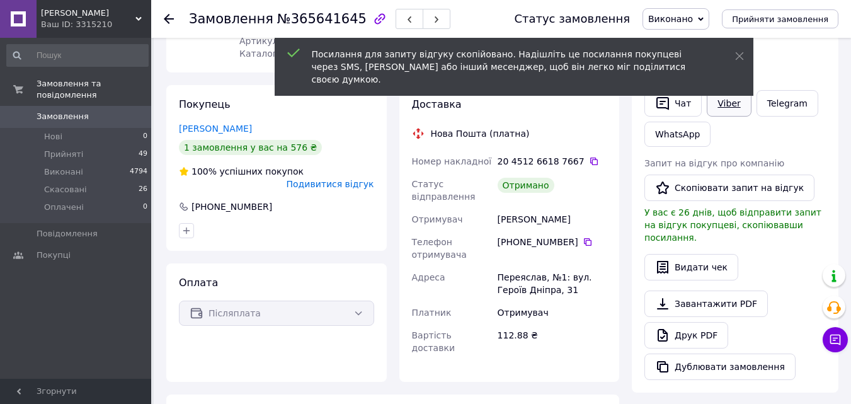
click at [734, 106] on link "Viber" at bounding box center [729, 103] width 44 height 26
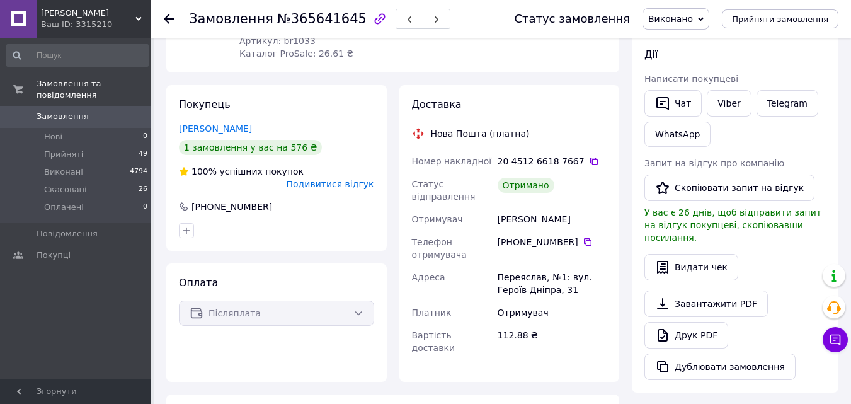
click at [163, 18] on div "Замовлення №365641645 Статус замовлення Виконано Прийнято Скасовано Оплачено Пр…" at bounding box center [501, 19] width 700 height 38
click at [169, 18] on icon at bounding box center [169, 19] width 10 height 10
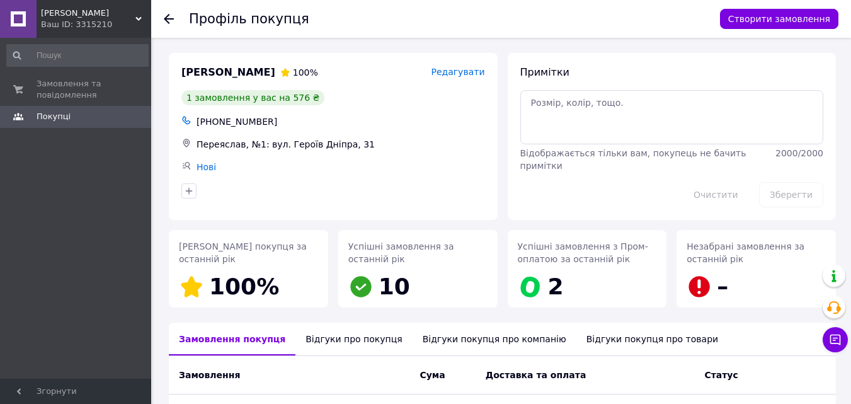
click at [174, 18] on div at bounding box center [176, 19] width 25 height 38
click at [161, 20] on div "Профіль покупця Створити замовлення" at bounding box center [501, 19] width 700 height 38
click at [173, 20] on icon at bounding box center [169, 19] width 10 height 10
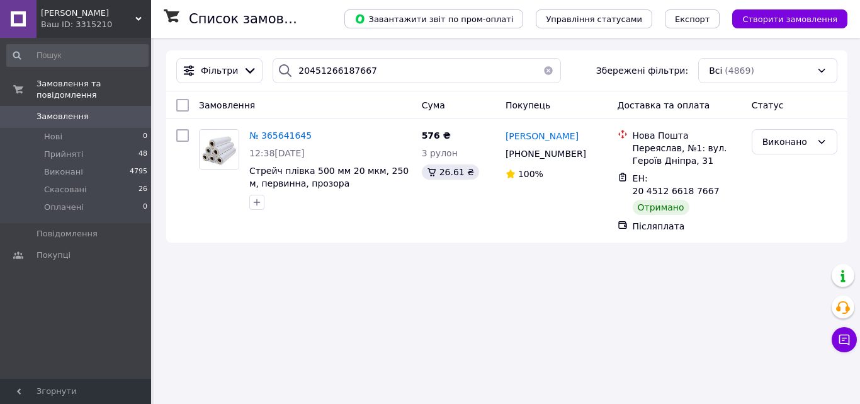
click at [542, 69] on button "button" at bounding box center [548, 70] width 25 height 25
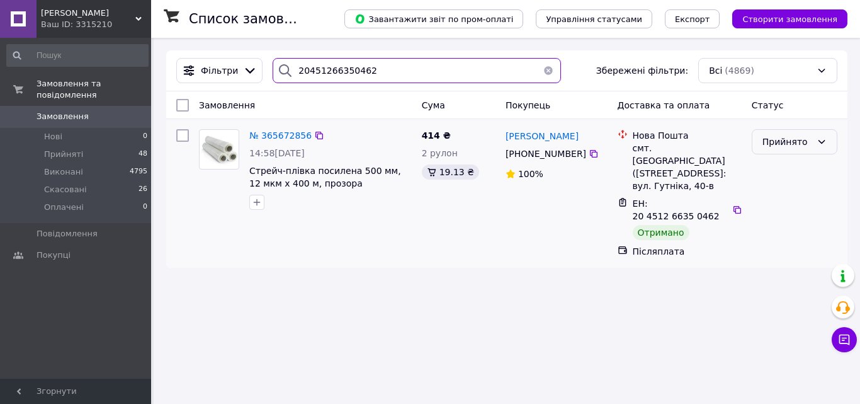
type input "20451266350462"
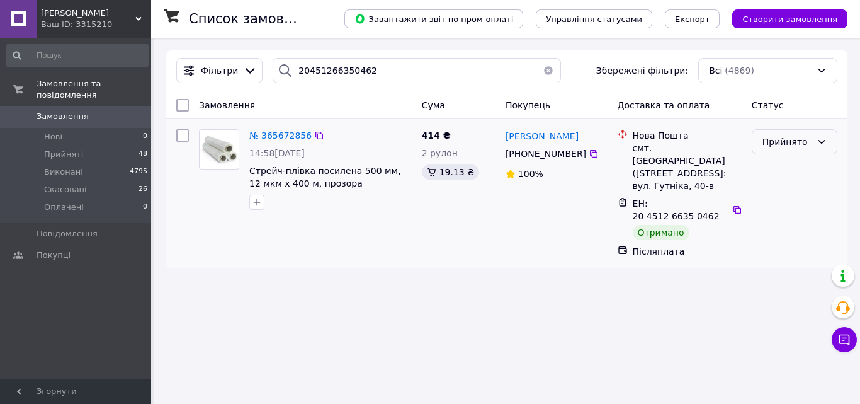
click at [825, 144] on icon at bounding box center [822, 142] width 10 height 10
click at [797, 169] on li "Виконано" at bounding box center [795, 169] width 84 height 23
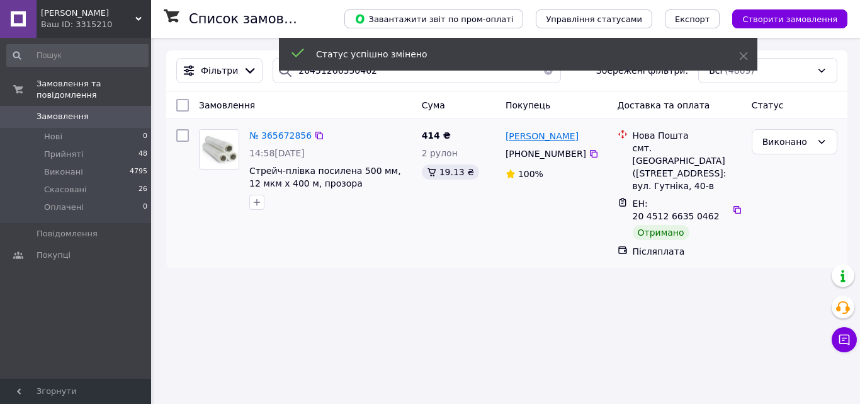
click at [543, 140] on span "[PERSON_NAME]" at bounding box center [542, 136] width 73 height 10
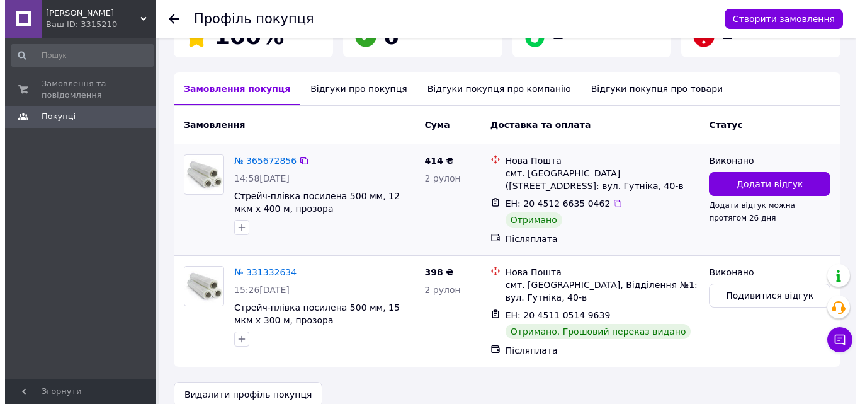
scroll to position [272, 0]
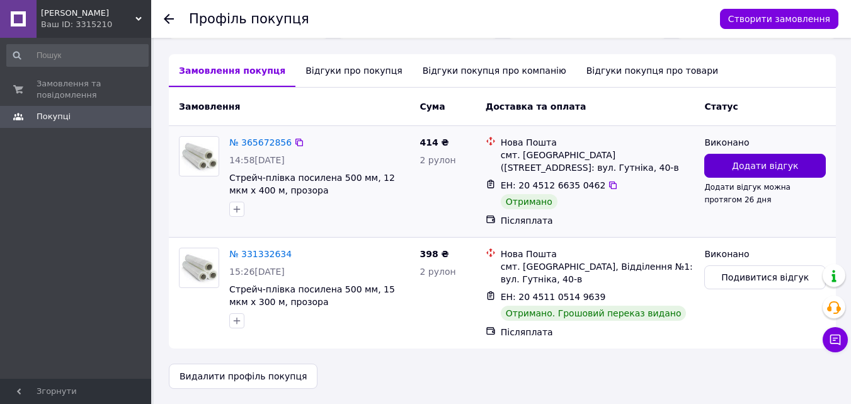
click at [734, 167] on button "Додати відгук" at bounding box center [765, 166] width 122 height 24
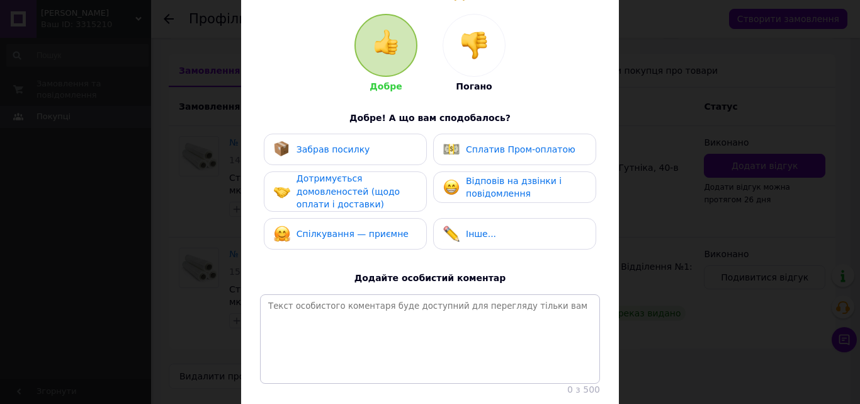
scroll to position [126, 0]
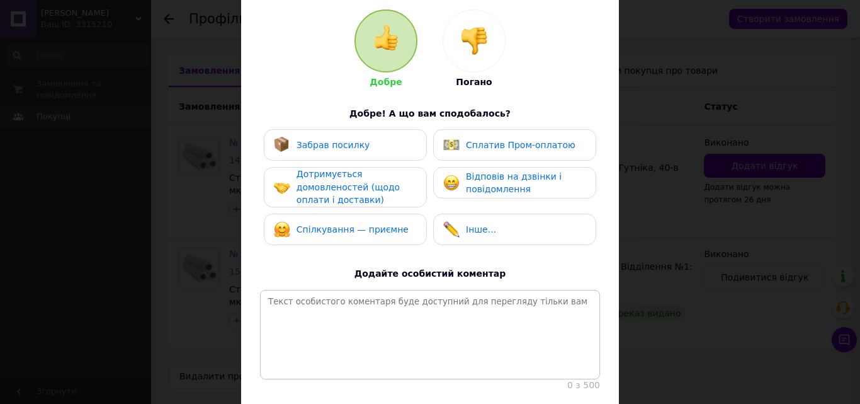
click at [355, 134] on div "Забрав посилку" at bounding box center [345, 144] width 163 height 31
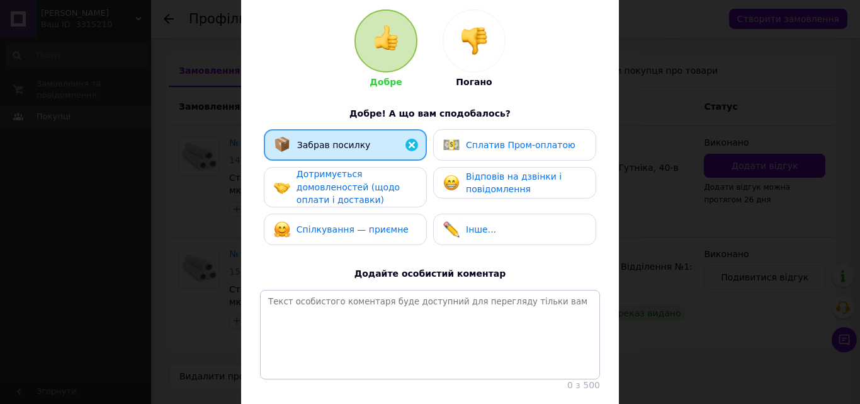
drag, startPoint x: 353, startPoint y: 187, endPoint x: 373, endPoint y: 229, distance: 46.5
click at [356, 191] on span "Дотримується домовленостей (щодо оплати і доставки)" at bounding box center [348, 187] width 103 height 36
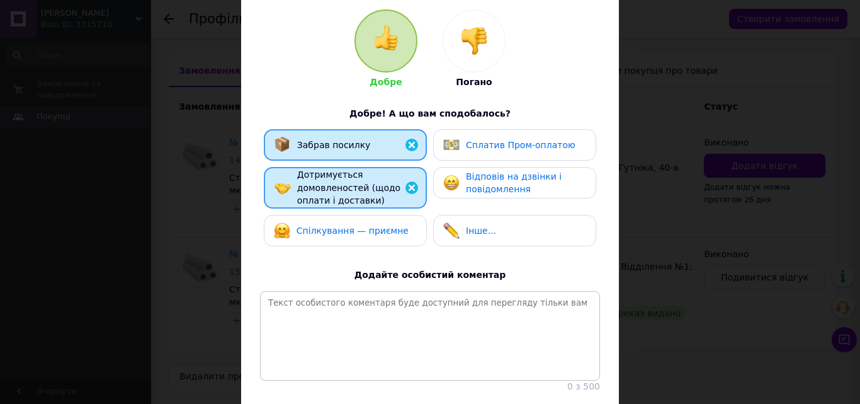
drag, startPoint x: 373, startPoint y: 230, endPoint x: 414, endPoint y: 220, distance: 42.2
click at [390, 227] on span "Спілкування — приємне" at bounding box center [353, 230] width 112 height 10
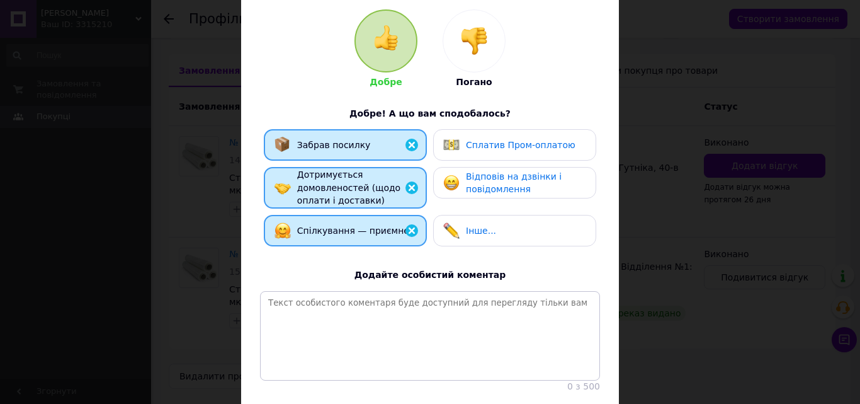
click at [501, 187] on span "Відповів на дзвінки і повідомлення" at bounding box center [514, 182] width 96 height 23
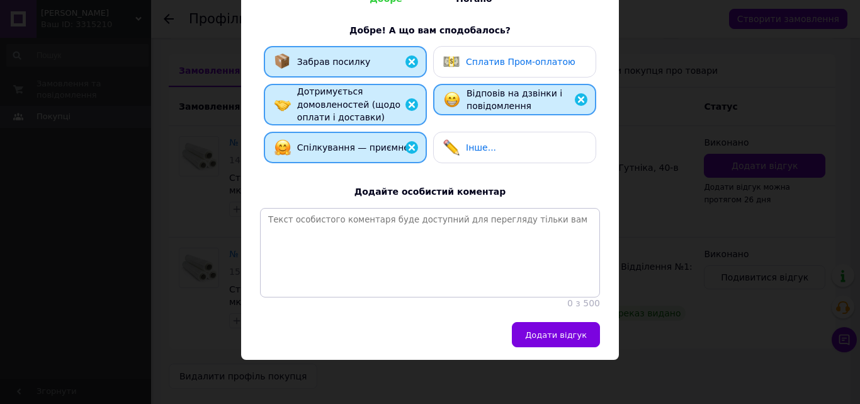
scroll to position [217, 0]
click at [562, 334] on span "Додати відгук" at bounding box center [556, 334] width 62 height 9
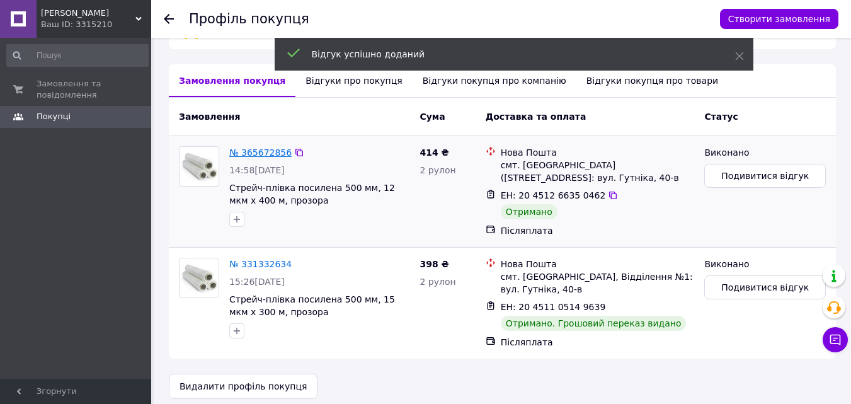
scroll to position [265, 0]
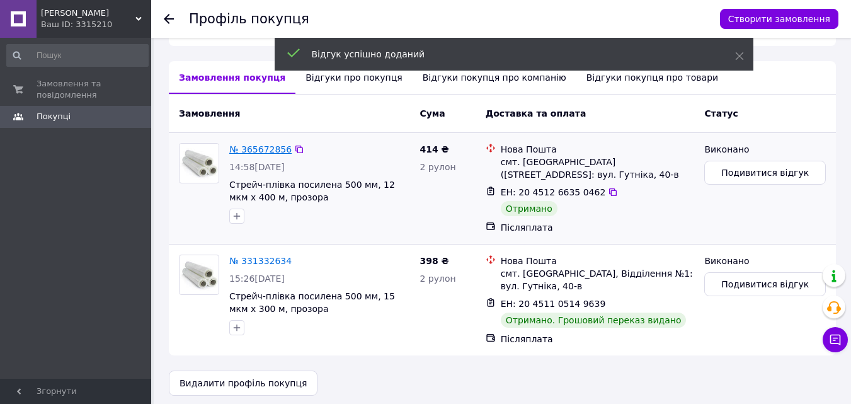
click at [257, 149] on link "№ 365672856" at bounding box center [260, 149] width 62 height 10
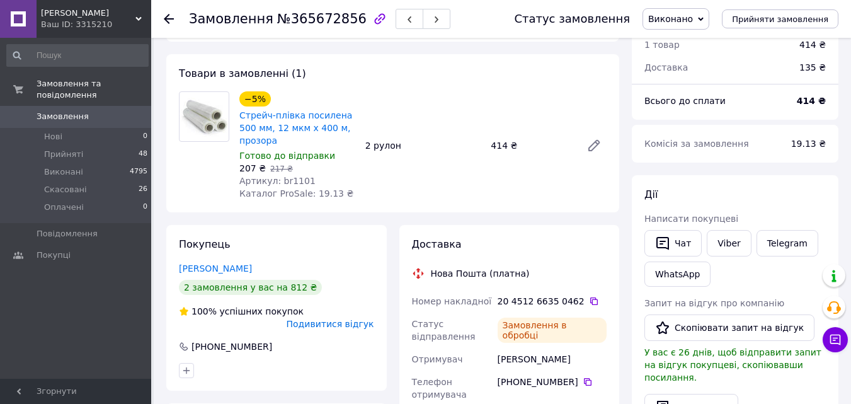
scroll to position [63, 0]
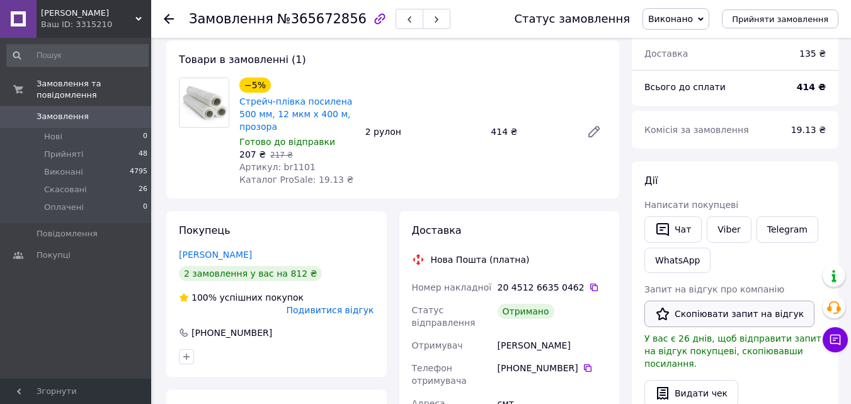
click at [717, 320] on button "Скопіювати запит на відгук" at bounding box center [729, 313] width 170 height 26
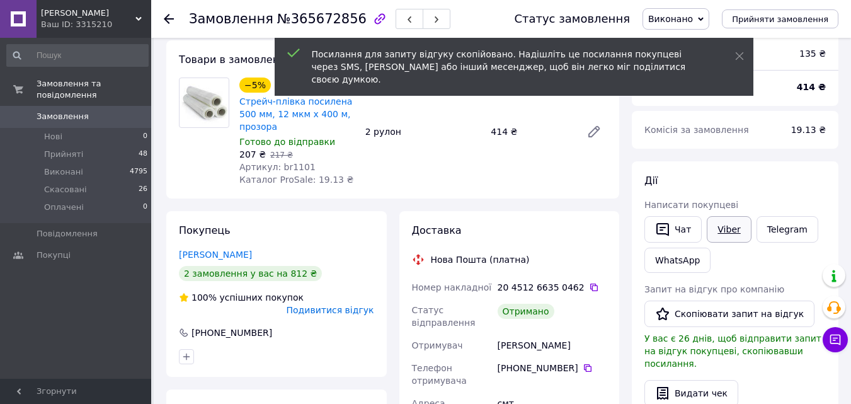
click at [737, 225] on link "Viber" at bounding box center [729, 229] width 44 height 26
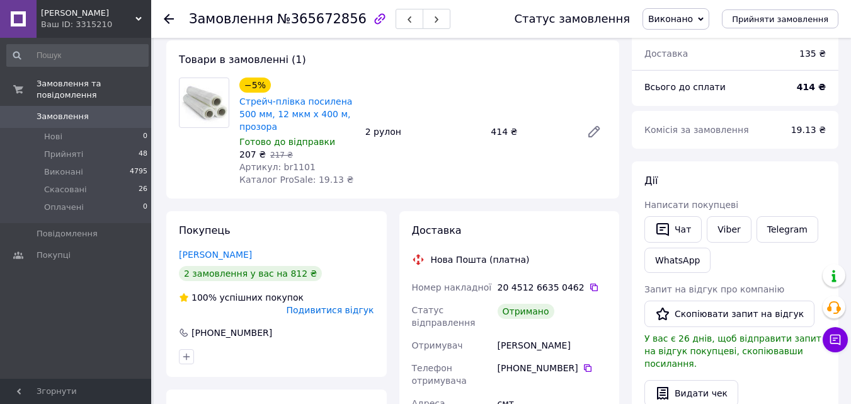
click at [168, 20] on icon at bounding box center [169, 19] width 10 height 10
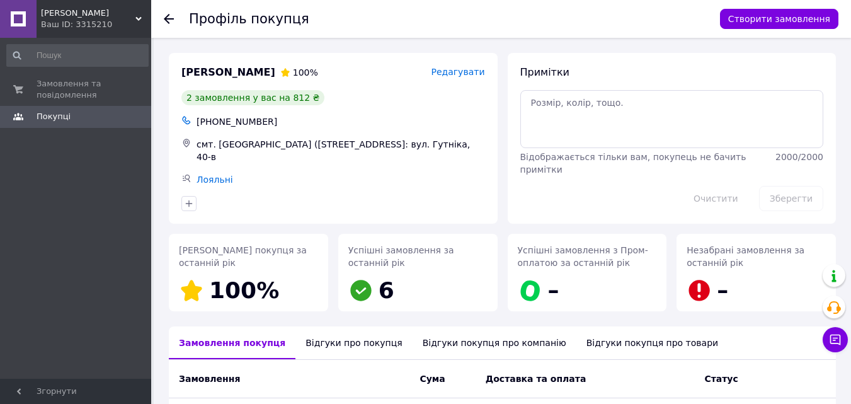
click at [173, 17] on icon at bounding box center [169, 19] width 10 height 10
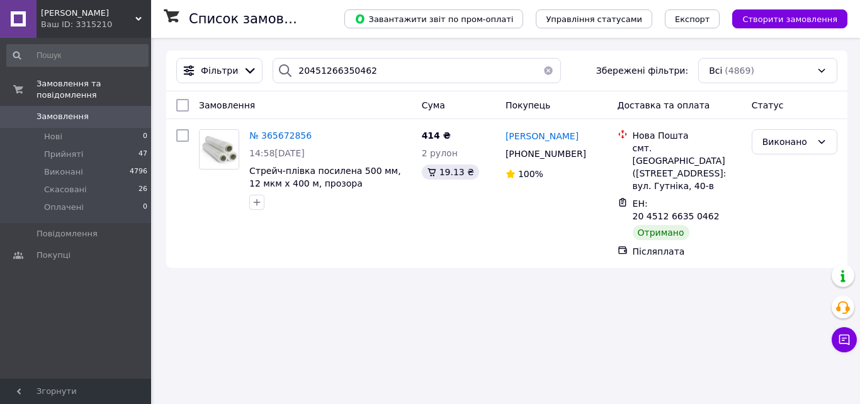
click at [544, 72] on button "button" at bounding box center [548, 70] width 25 height 25
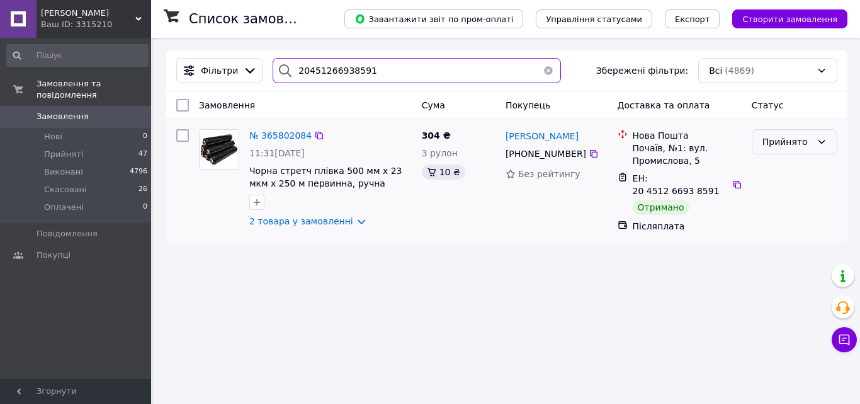
type input "20451266938591"
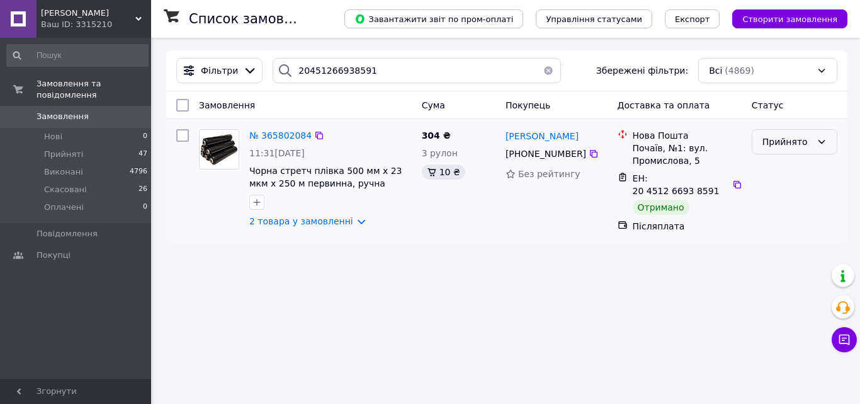
click at [820, 142] on icon at bounding box center [822, 142] width 10 height 10
click at [773, 170] on li "Виконано" at bounding box center [795, 169] width 84 height 23
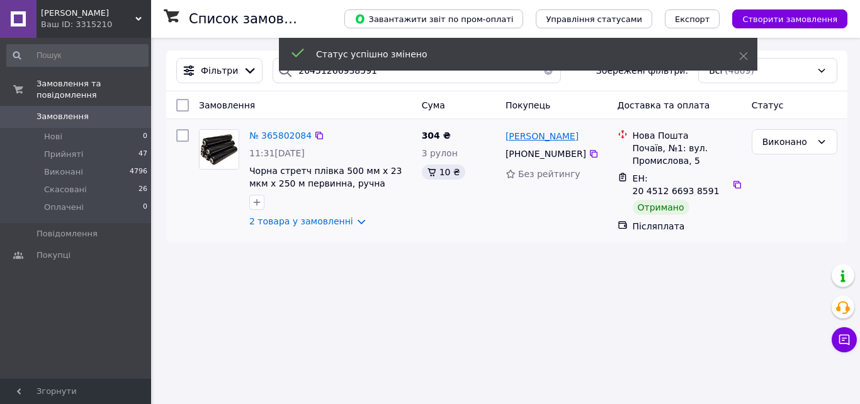
click at [554, 139] on span "[PERSON_NAME]" at bounding box center [542, 136] width 73 height 10
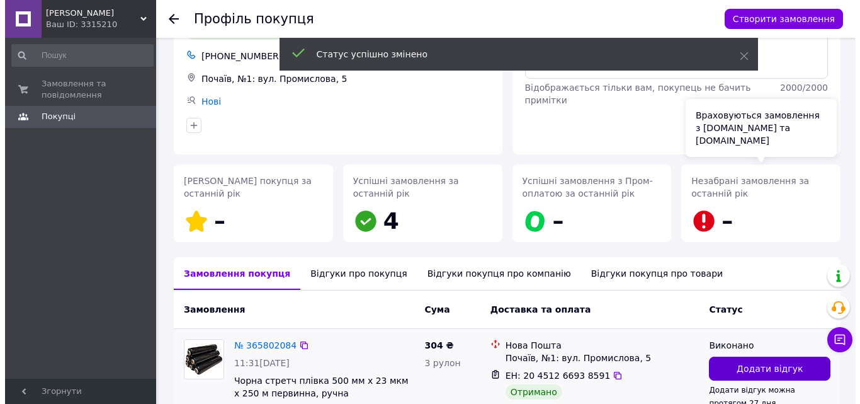
scroll to position [165, 0]
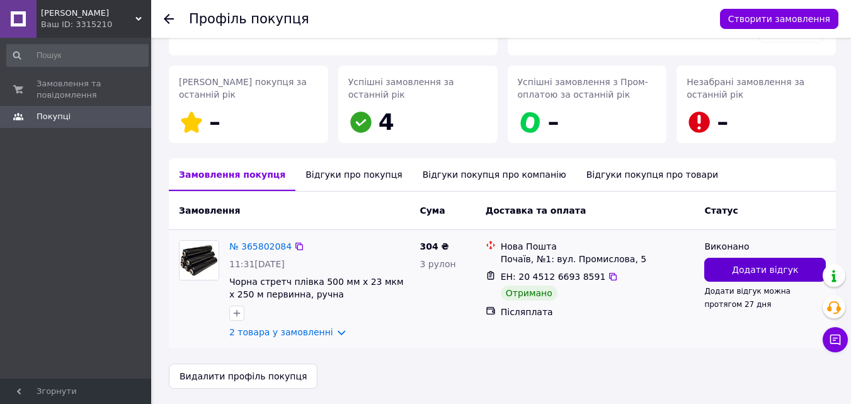
click at [751, 265] on span "Додати відгук" at bounding box center [765, 269] width 66 height 13
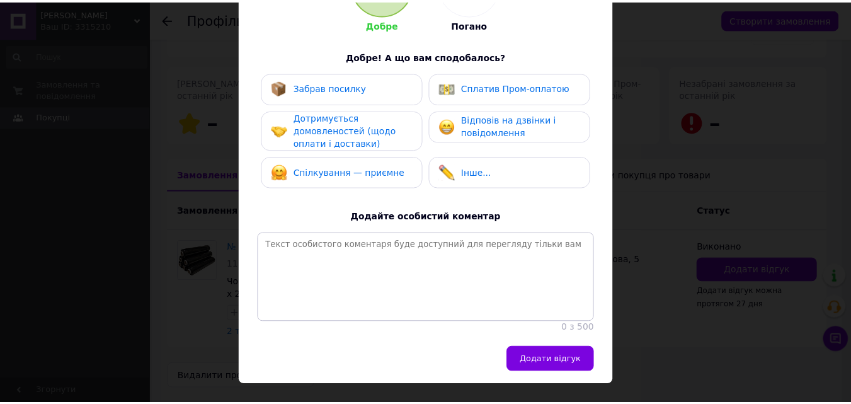
scroll to position [189, 0]
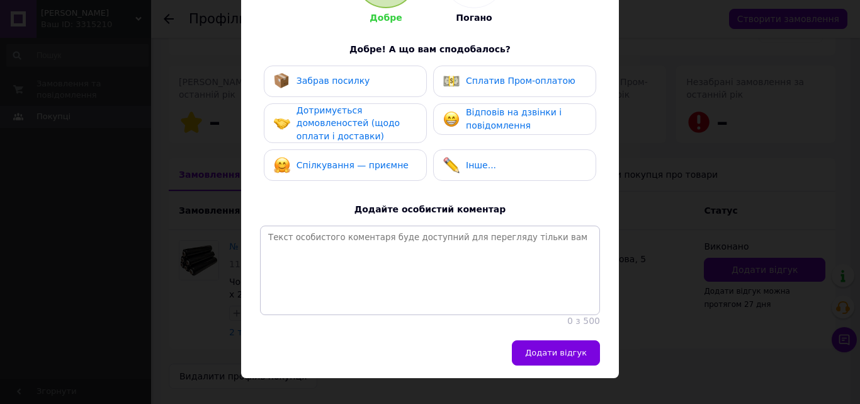
click at [337, 82] on span "Забрав посилку" at bounding box center [334, 81] width 74 height 10
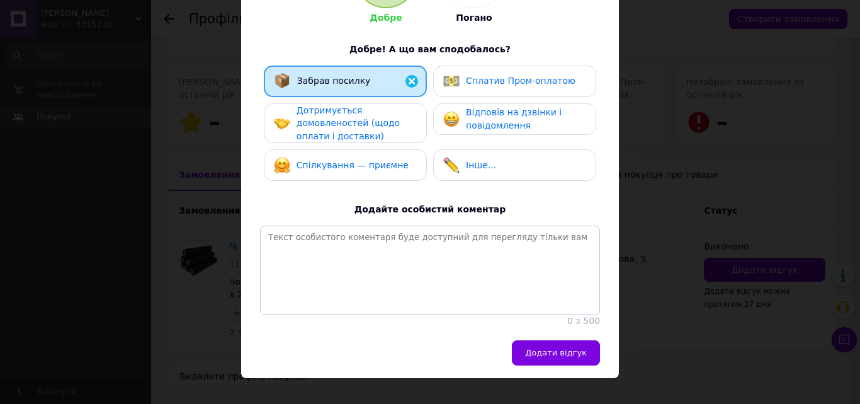
click at [354, 132] on span "Дотримується домовленостей (щодо оплати і доставки)" at bounding box center [348, 123] width 103 height 36
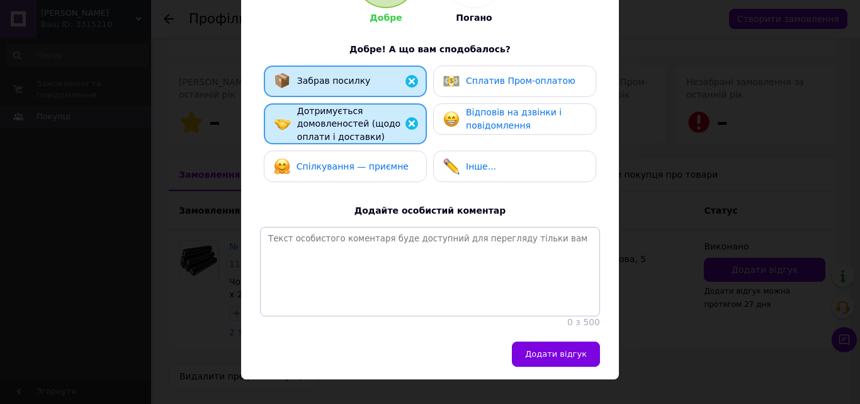
click at [373, 163] on span "Спілкування — приємне" at bounding box center [353, 166] width 112 height 10
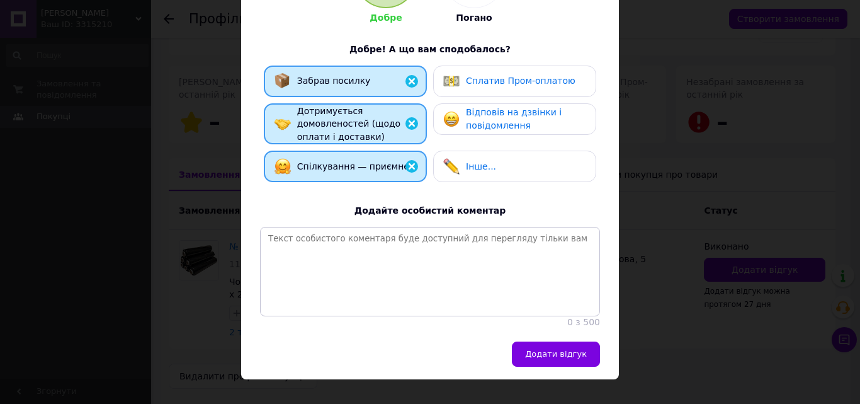
click at [511, 115] on span "Відповів на дзвінки і повідомлення" at bounding box center [514, 118] width 96 height 23
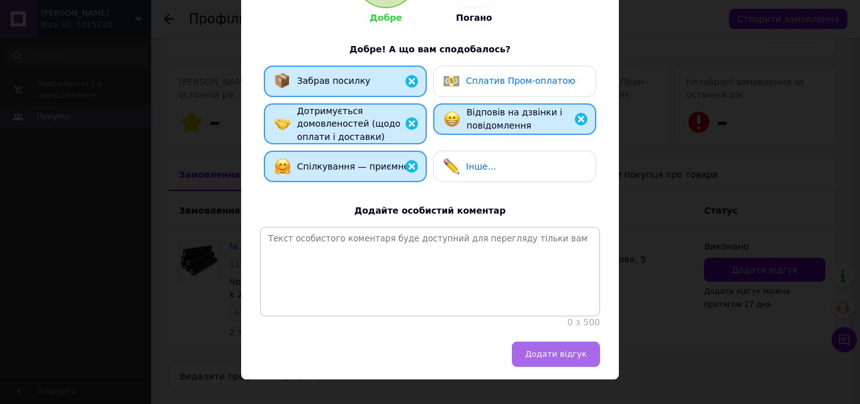
click at [554, 358] on span "Додати відгук" at bounding box center [556, 353] width 62 height 9
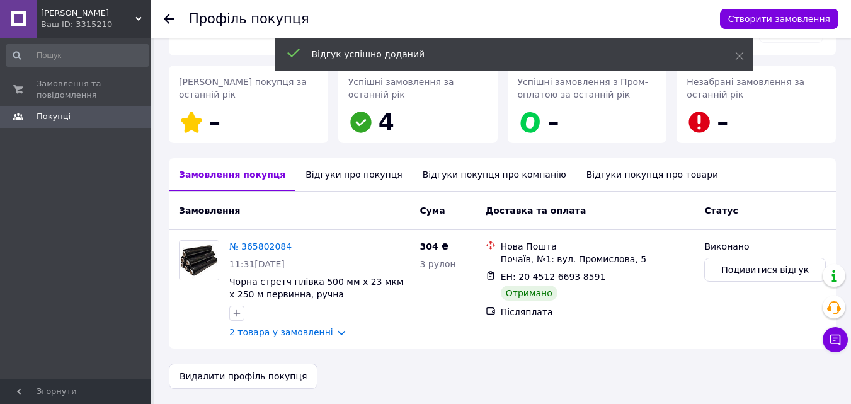
click at [262, 246] on link "№ 365802084" at bounding box center [260, 246] width 62 height 10
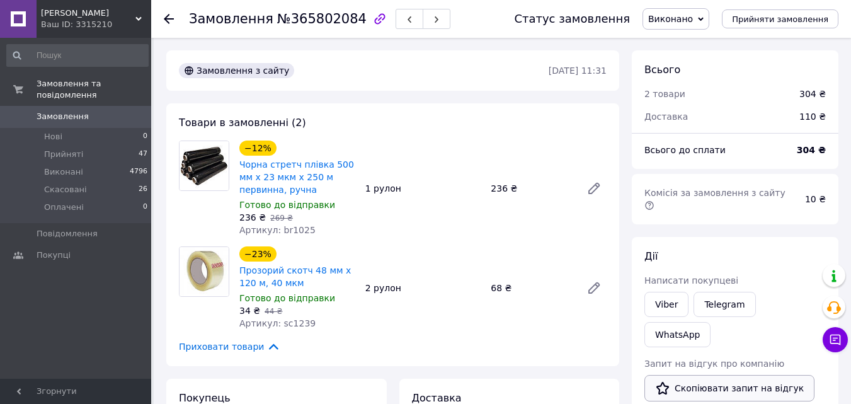
drag, startPoint x: 701, startPoint y: 348, endPoint x: 679, endPoint y: 305, distance: 48.2
click at [701, 375] on button "Скопіювати запит на відгук" at bounding box center [729, 388] width 170 height 26
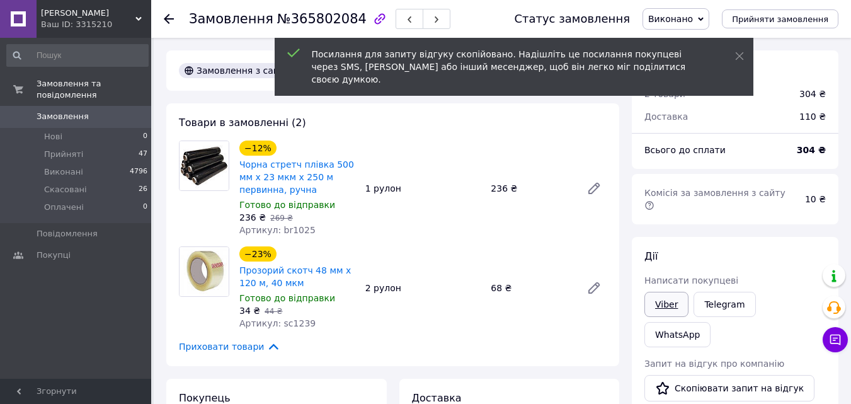
click at [677, 293] on link "Viber" at bounding box center [666, 304] width 44 height 25
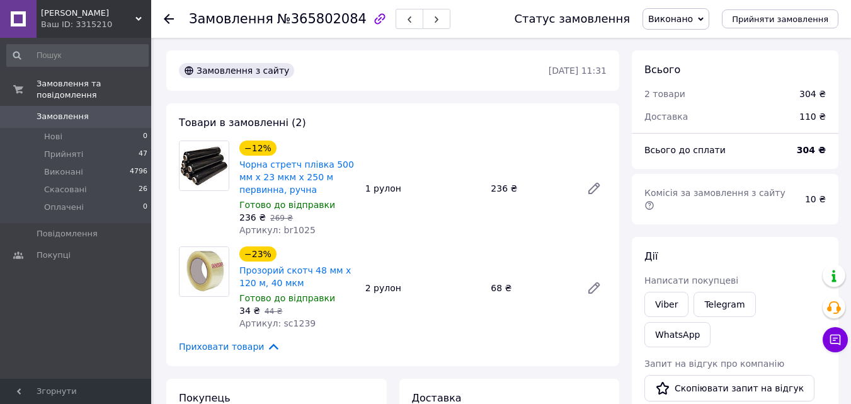
click at [173, 18] on icon at bounding box center [169, 19] width 10 height 10
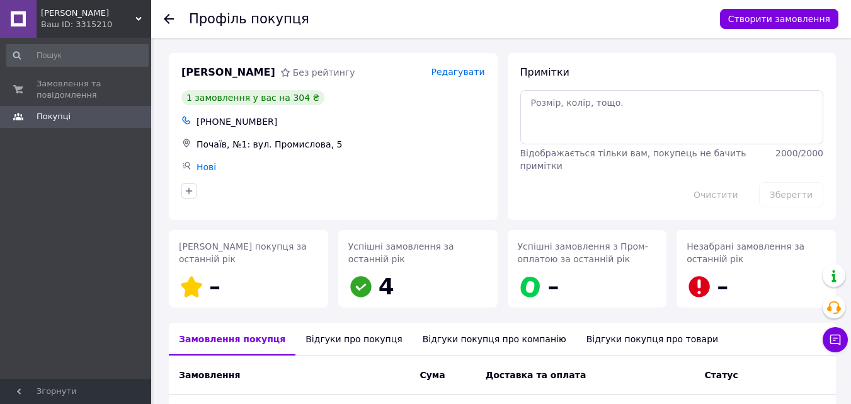
drag, startPoint x: 164, startPoint y: 19, endPoint x: 173, endPoint y: 26, distance: 11.6
click at [168, 19] on use at bounding box center [169, 19] width 10 height 10
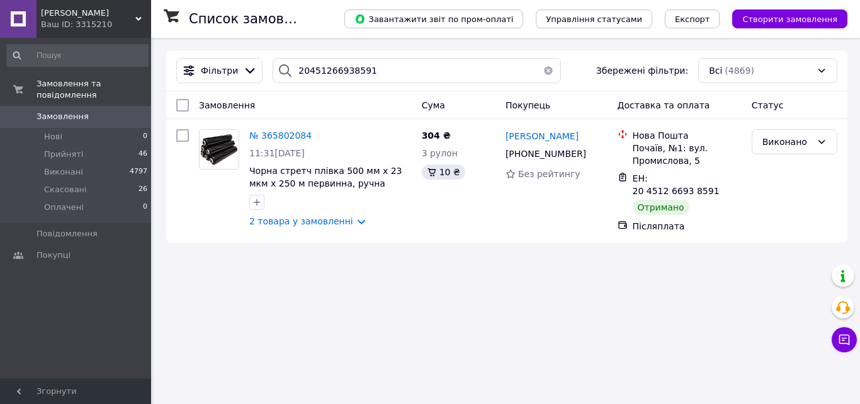
click at [545, 67] on button "button" at bounding box center [548, 70] width 25 height 25
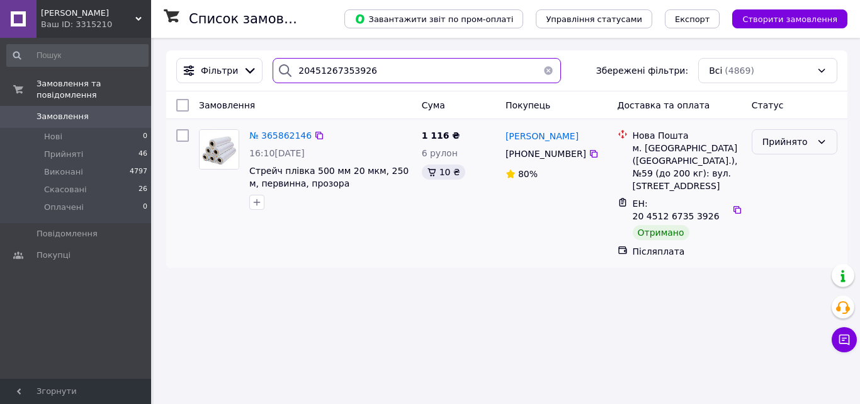
type input "20451267353926"
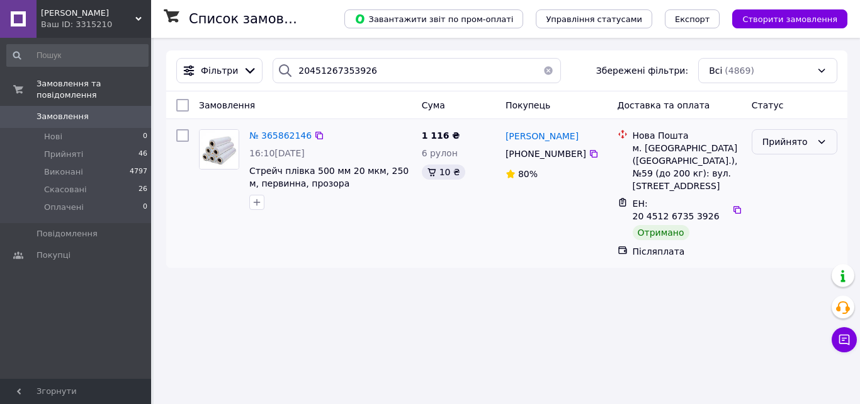
click at [818, 140] on icon at bounding box center [822, 142] width 10 height 10
click at [787, 173] on li "Виконано" at bounding box center [795, 169] width 84 height 23
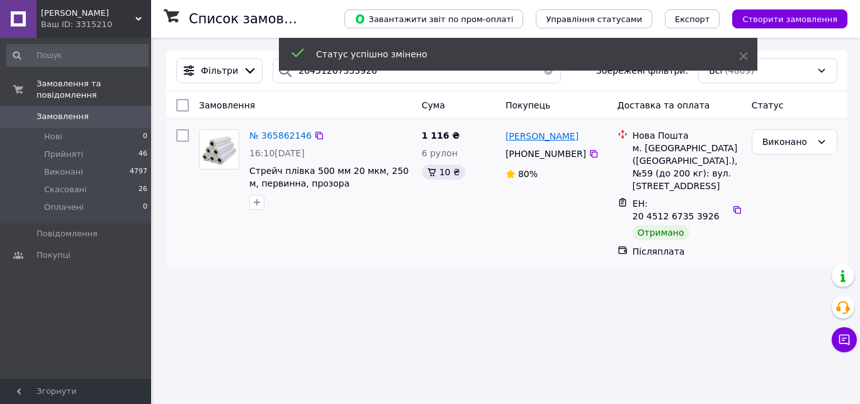
click at [540, 139] on span "[PERSON_NAME]" at bounding box center [542, 136] width 73 height 10
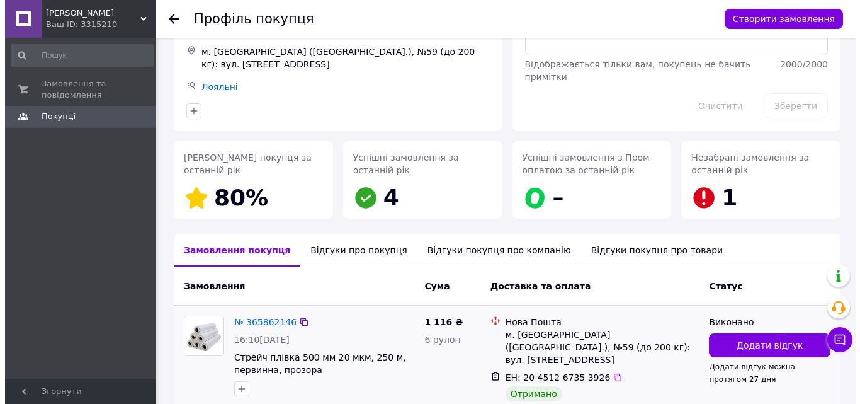
scroll to position [189, 0]
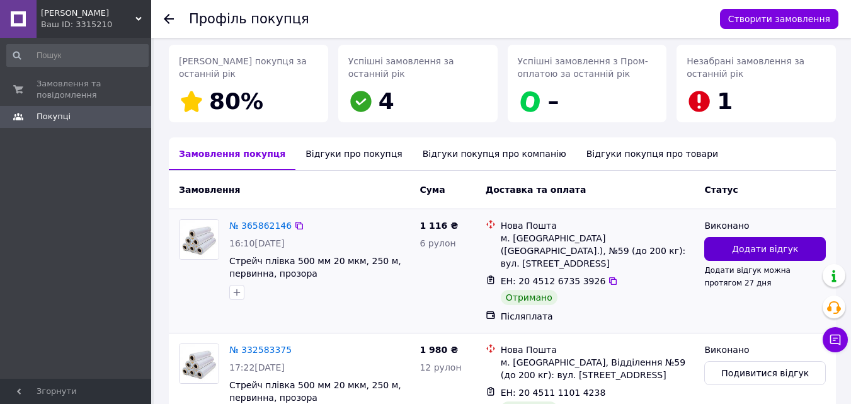
click at [726, 247] on button "Додати відгук" at bounding box center [765, 249] width 122 height 24
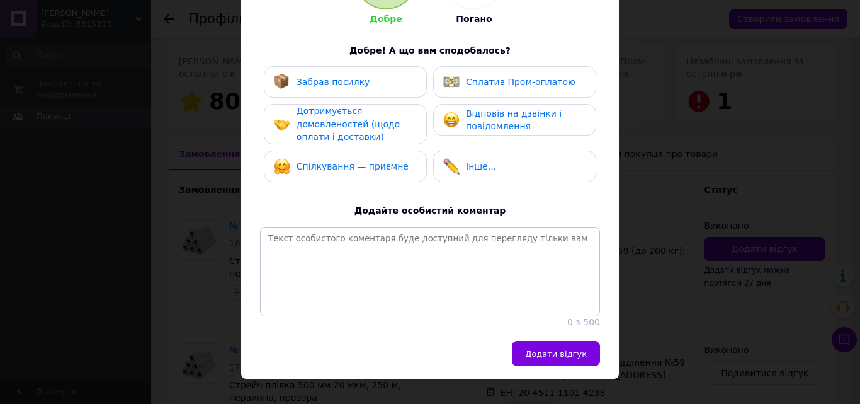
click at [314, 88] on div "Забрав посилку" at bounding box center [322, 82] width 96 height 16
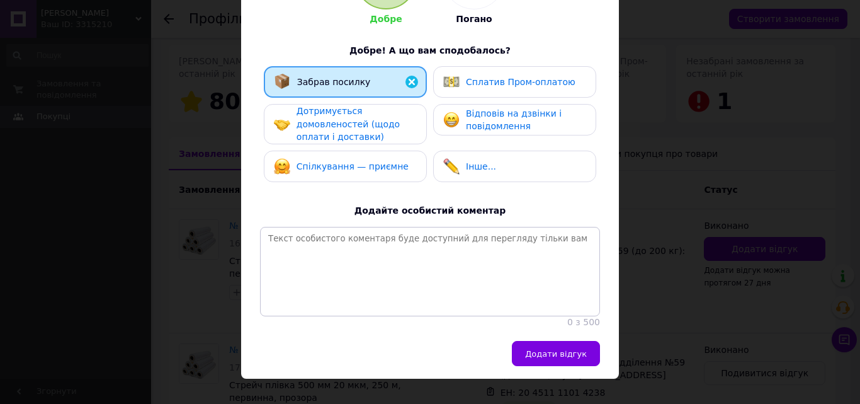
click at [338, 147] on div "Забрав посилку Сплатив Пром-оплатою Дотримується домовленостей (щодо оплати і д…" at bounding box center [430, 127] width 340 height 122
click at [342, 125] on span "Дотримується домовленостей (щодо оплати і доставки)" at bounding box center [348, 124] width 103 height 36
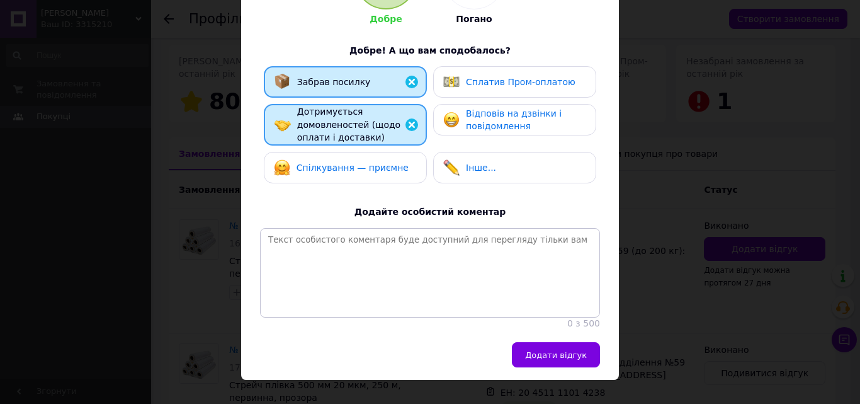
drag, startPoint x: 362, startPoint y: 158, endPoint x: 509, endPoint y: 136, distance: 148.4
click at [374, 159] on div "Спілкування — приємне" at bounding box center [341, 167] width 135 height 16
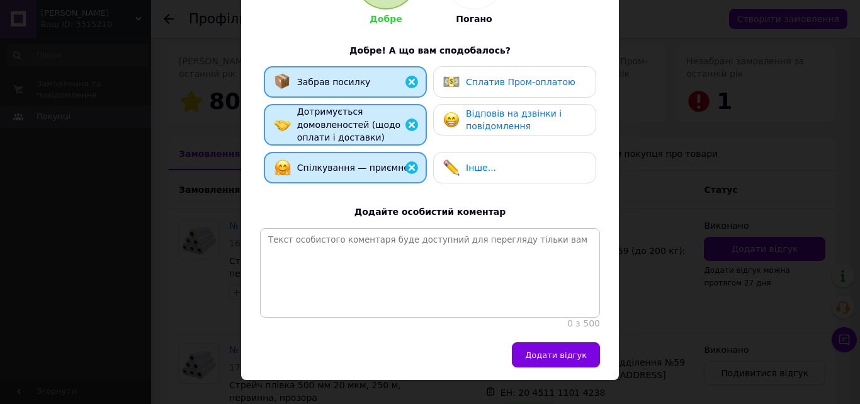
click at [509, 135] on div "Відповів на дзвінки і повідомлення" at bounding box center [514, 119] width 163 height 31
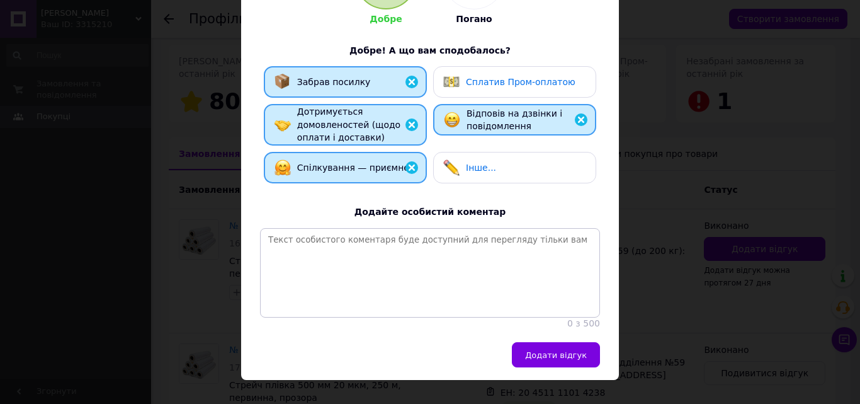
click at [567, 367] on button "Додати відгук" at bounding box center [556, 354] width 88 height 25
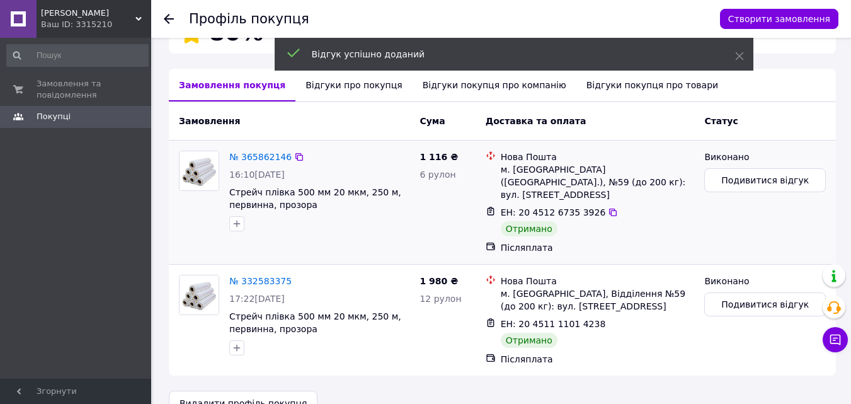
scroll to position [261, 0]
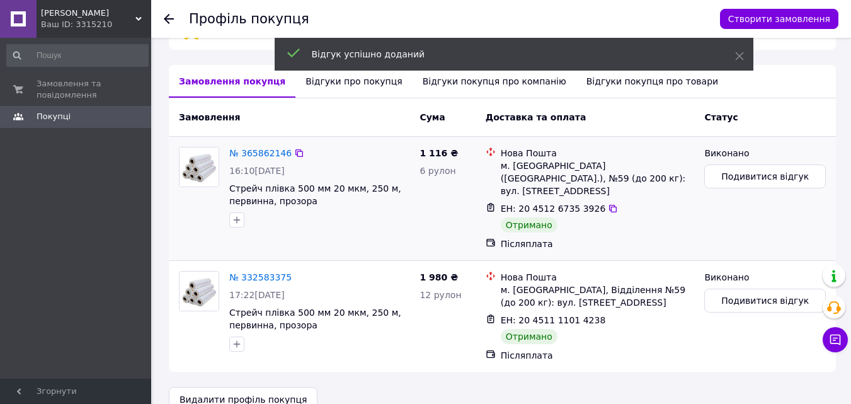
click at [253, 142] on div "№ 365862146 16:10[DATE] Стрейч плівка 500 мм 20 мкм, 250 м, первинна, прозора" at bounding box center [319, 187] width 190 height 91
click at [254, 148] on link "№ 365862146" at bounding box center [260, 153] width 62 height 10
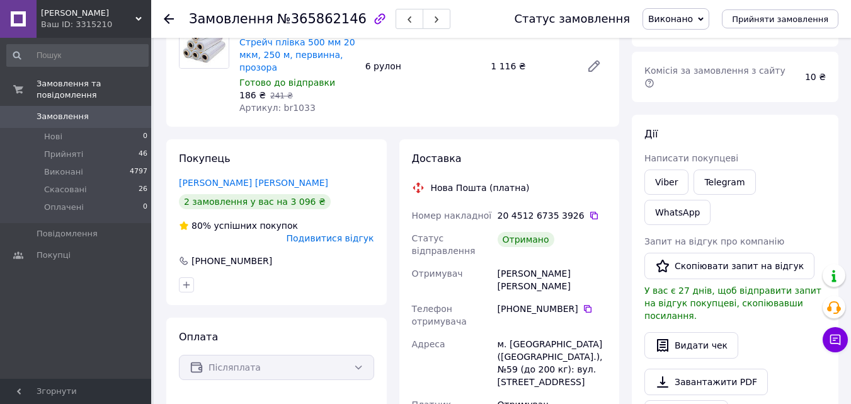
scroll to position [126, 0]
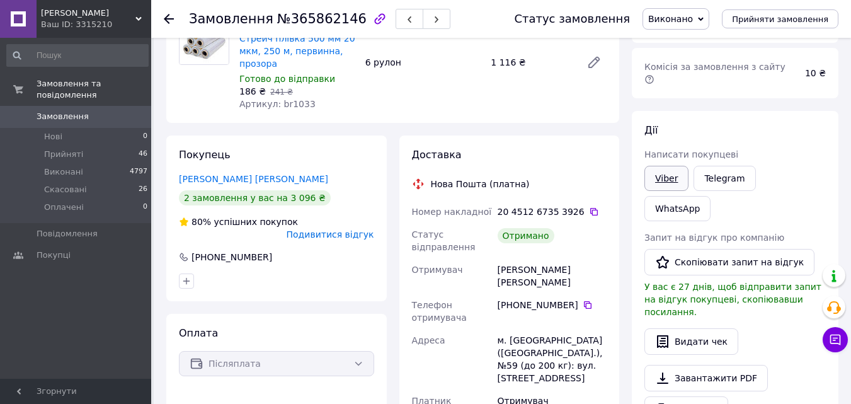
drag, startPoint x: 696, startPoint y: 226, endPoint x: 678, endPoint y: 162, distance: 66.6
click at [696, 249] on button "Скопіювати запит на відгук" at bounding box center [729, 262] width 170 height 26
click at [678, 166] on link "Viber" at bounding box center [666, 178] width 44 height 25
click at [171, 18] on icon at bounding box center [169, 19] width 10 height 10
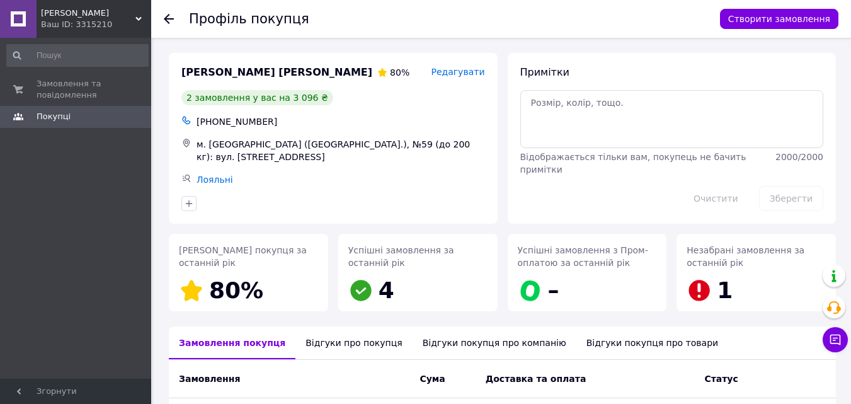
click at [171, 18] on icon at bounding box center [169, 19] width 10 height 10
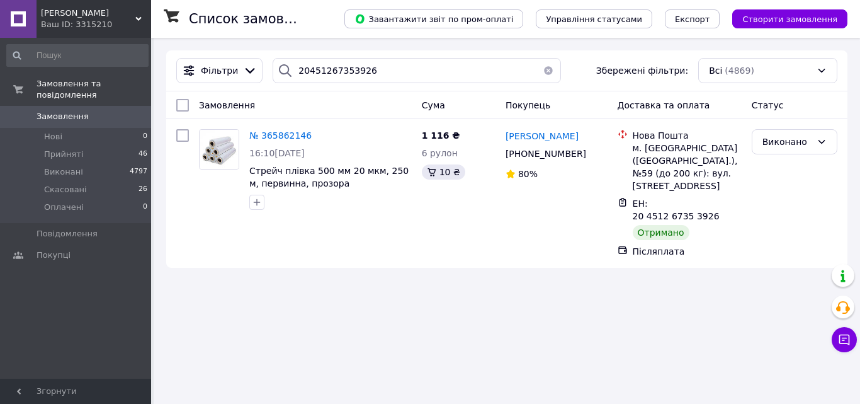
click at [541, 71] on button "button" at bounding box center [548, 70] width 25 height 25
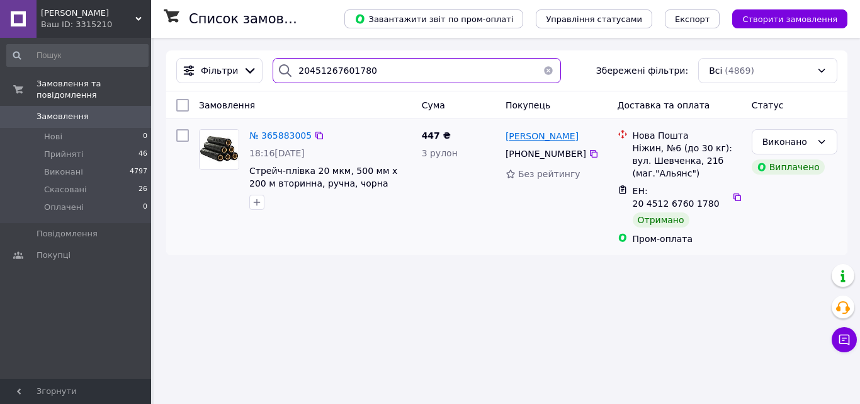
type input "20451267601780"
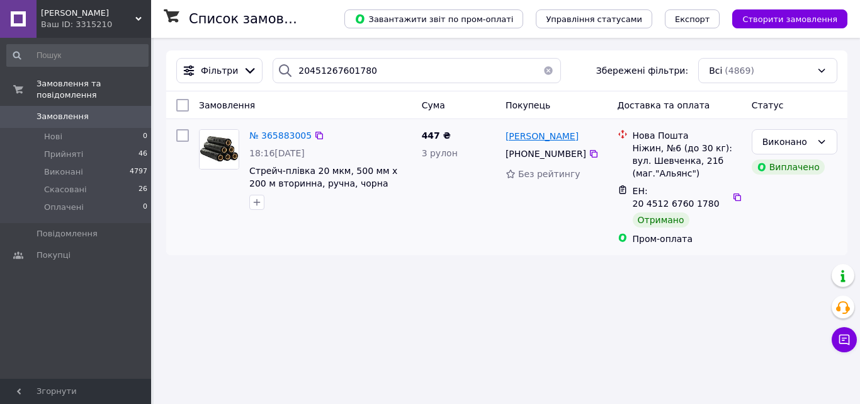
click at [565, 134] on span "[PERSON_NAME]" at bounding box center [542, 136] width 73 height 10
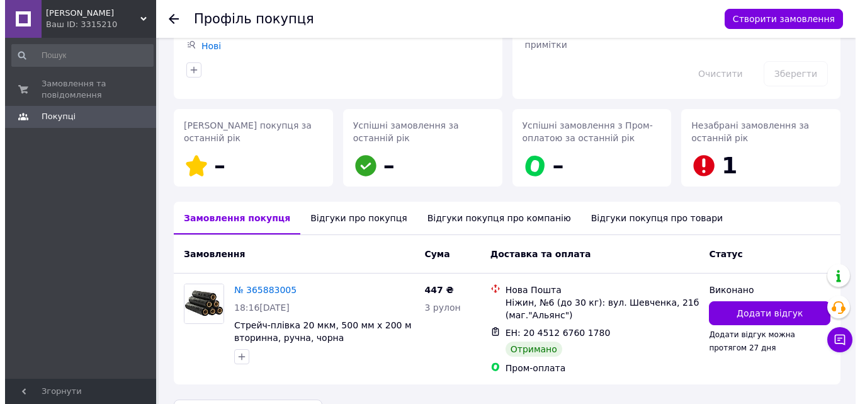
scroll to position [157, 0]
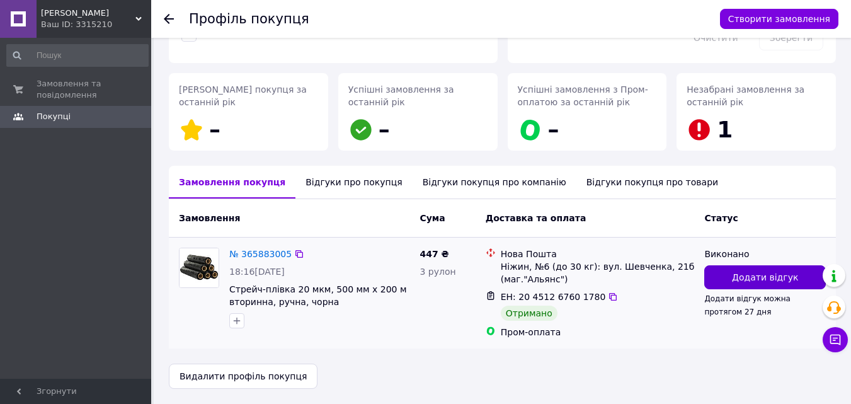
click at [744, 282] on span "Додати відгук" at bounding box center [765, 277] width 66 height 13
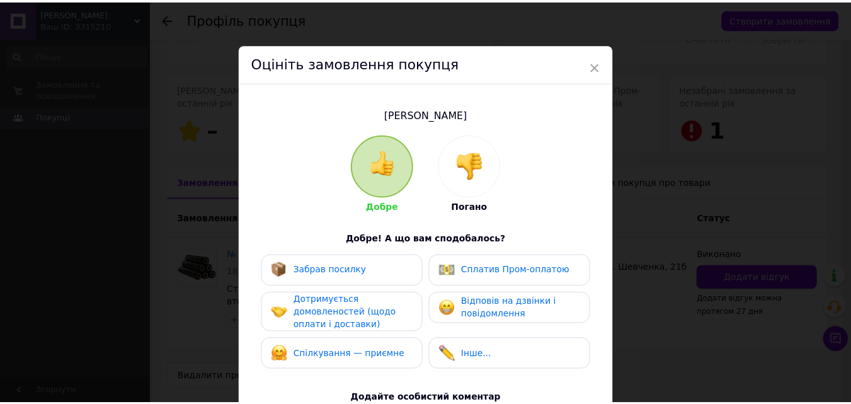
scroll to position [189, 0]
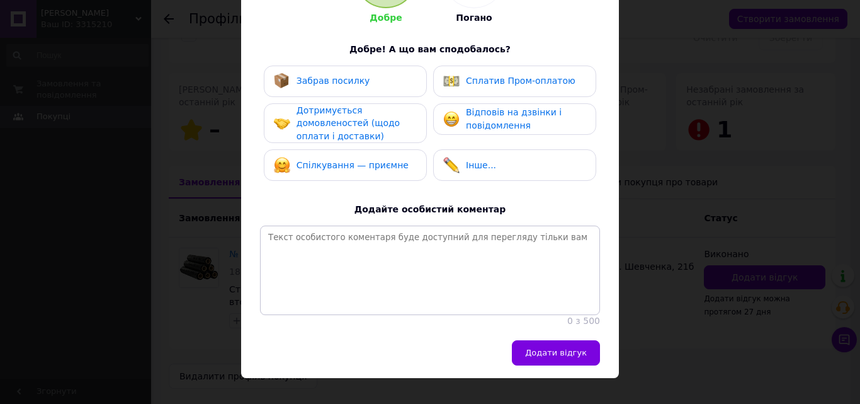
click at [353, 77] on span "Забрав посилку" at bounding box center [334, 81] width 74 height 10
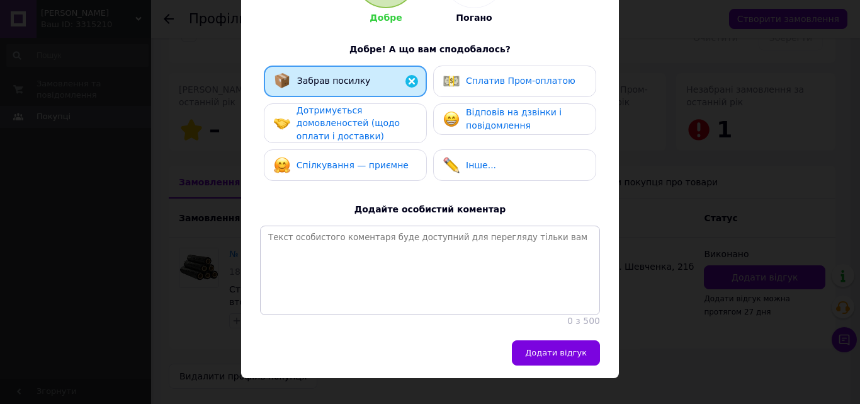
click at [350, 137] on span "Дотримується домовленостей (щодо оплати і доставки)" at bounding box center [348, 123] width 103 height 36
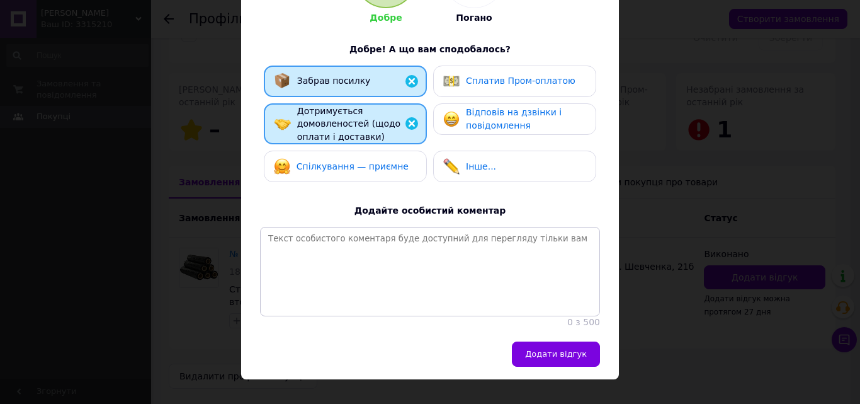
drag, startPoint x: 367, startPoint y: 175, endPoint x: 372, endPoint y: 162, distance: 14.2
click at [367, 174] on div "Спілкування — приємне" at bounding box center [345, 166] width 163 height 31
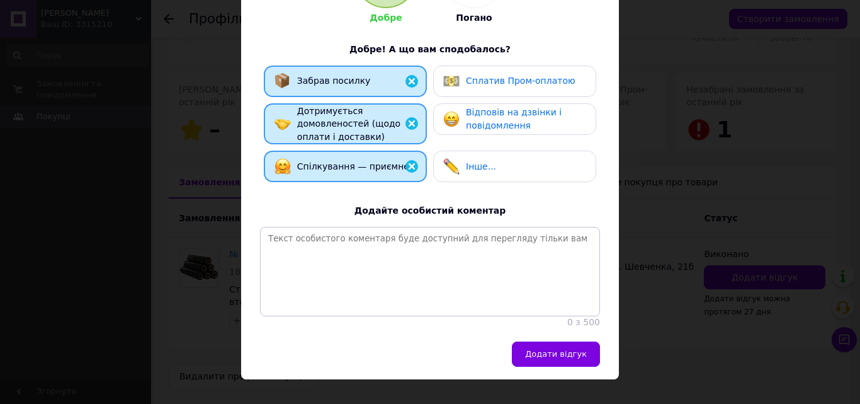
click at [484, 132] on div "Відповів на дзвінки і повідомлення" at bounding box center [514, 118] width 163 height 31
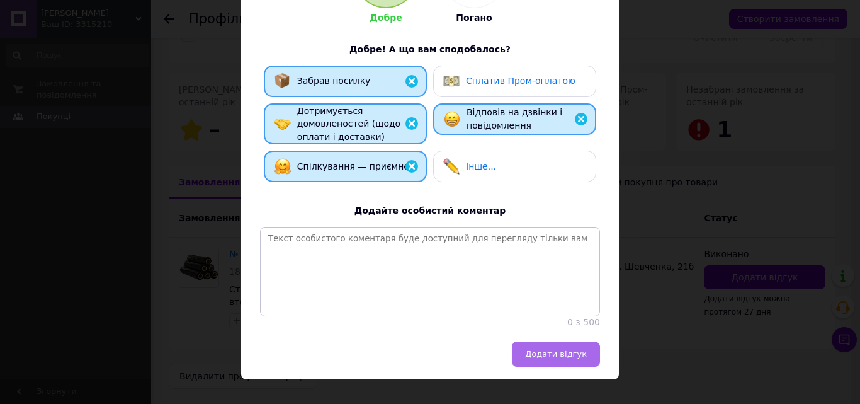
click at [564, 358] on span "Додати відгук" at bounding box center [556, 353] width 62 height 9
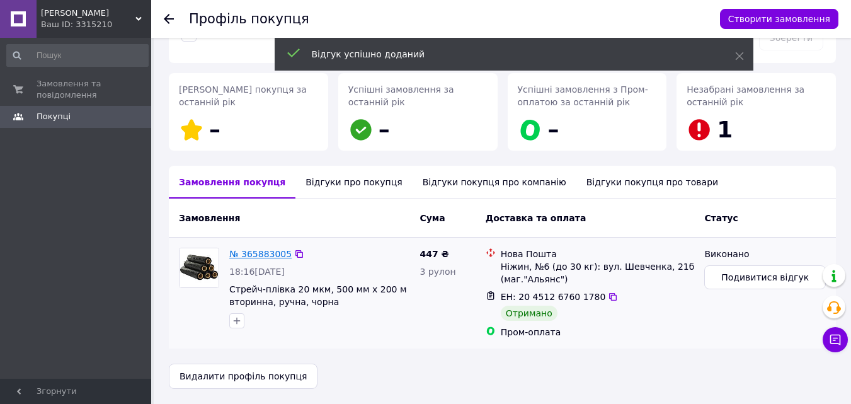
click at [264, 252] on link "№ 365883005" at bounding box center [260, 254] width 62 height 10
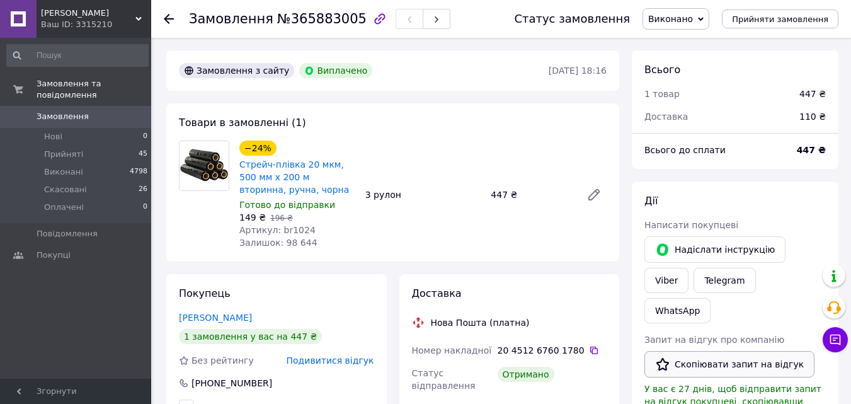
click at [708, 351] on button "Скопіювати запит на відгук" at bounding box center [729, 364] width 170 height 26
click at [688, 268] on link "Viber" at bounding box center [666, 280] width 44 height 25
click at [166, 17] on use at bounding box center [169, 19] width 10 height 10
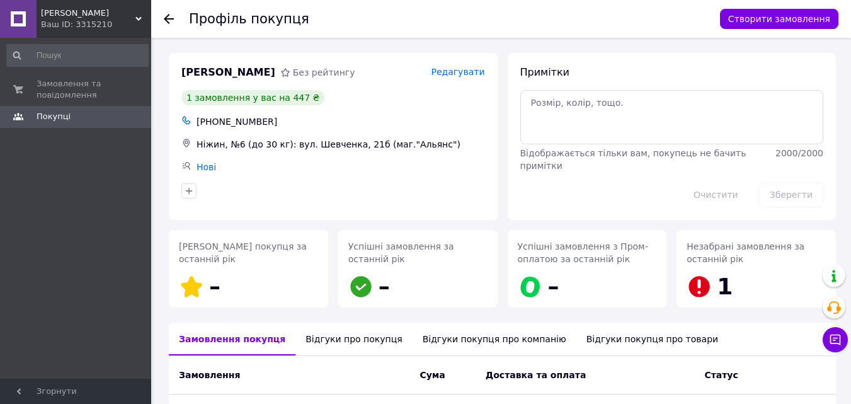
click at [167, 23] on icon at bounding box center [169, 19] width 10 height 10
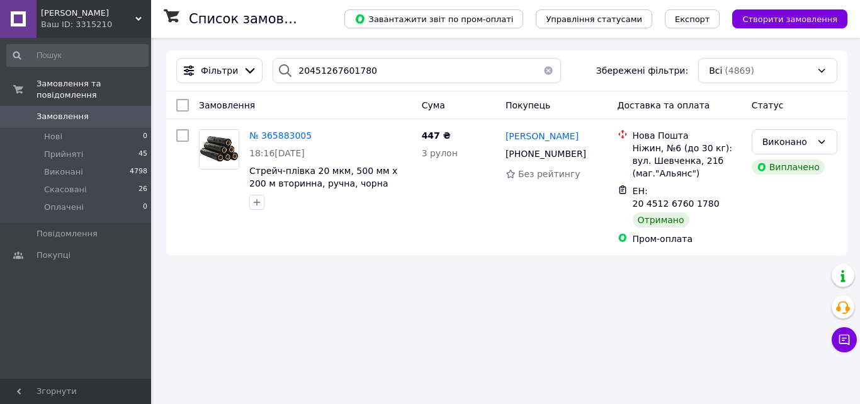
click at [541, 71] on button "button" at bounding box center [548, 70] width 25 height 25
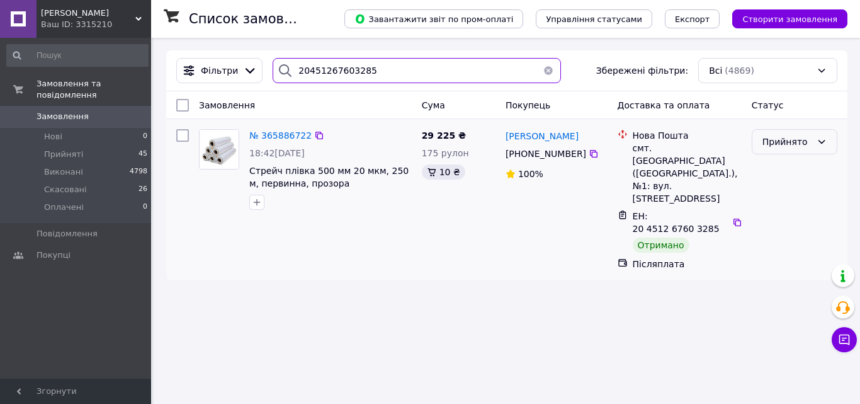
type input "20451267603285"
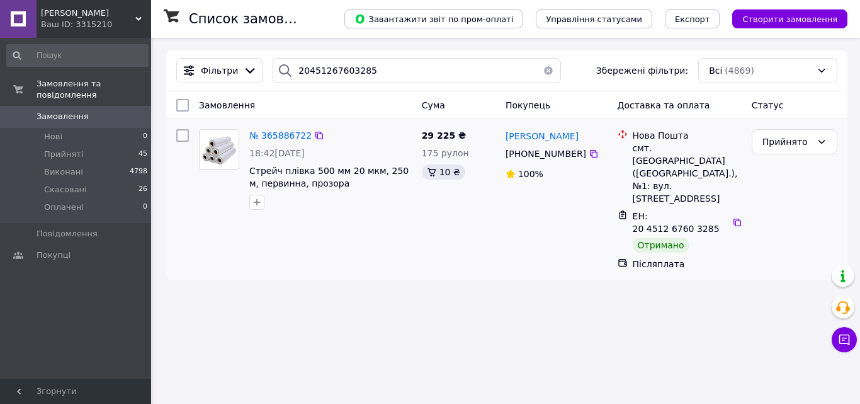
drag, startPoint x: 822, startPoint y: 140, endPoint x: 815, endPoint y: 155, distance: 16.3
click at [823, 141] on icon at bounding box center [822, 142] width 10 height 10
click at [805, 166] on li "Виконано" at bounding box center [795, 169] width 84 height 23
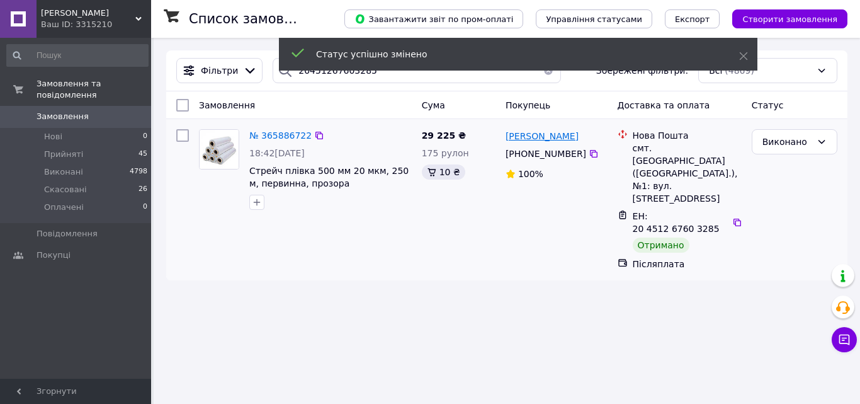
click at [555, 137] on span "[PERSON_NAME]" at bounding box center [542, 136] width 73 height 10
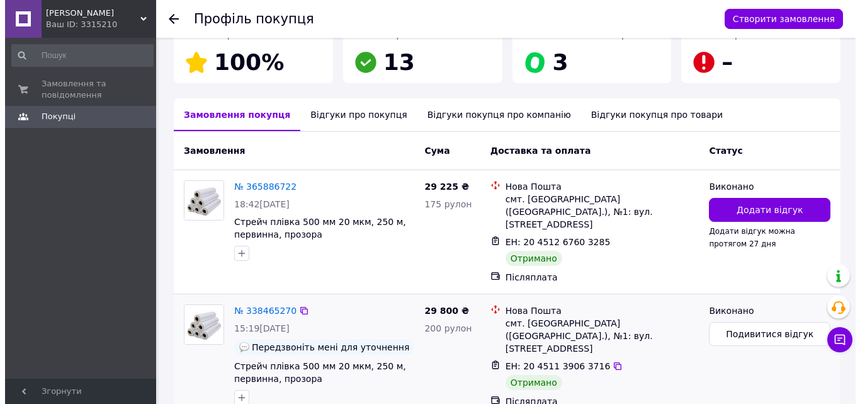
scroll to position [252, 0]
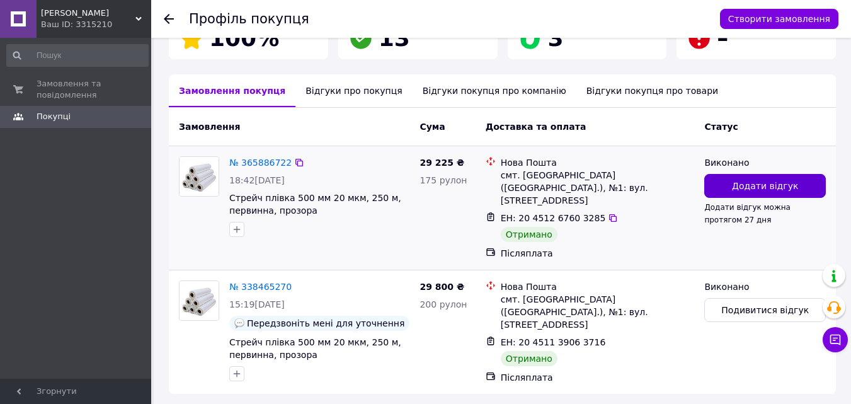
click at [736, 181] on span "Додати відгук" at bounding box center [765, 185] width 66 height 13
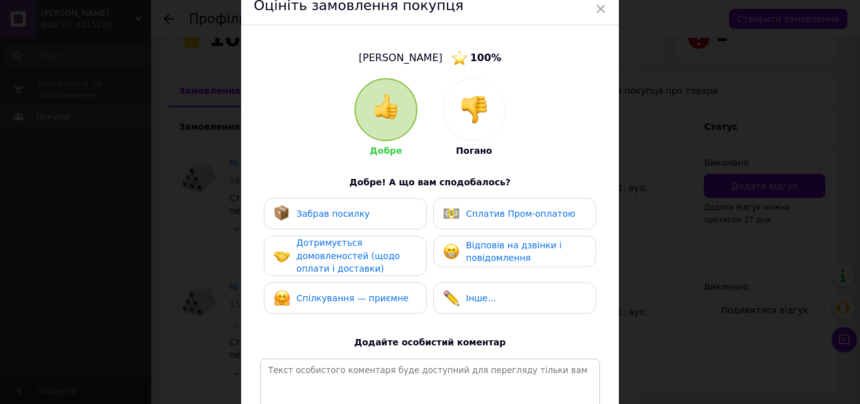
scroll to position [126, 0]
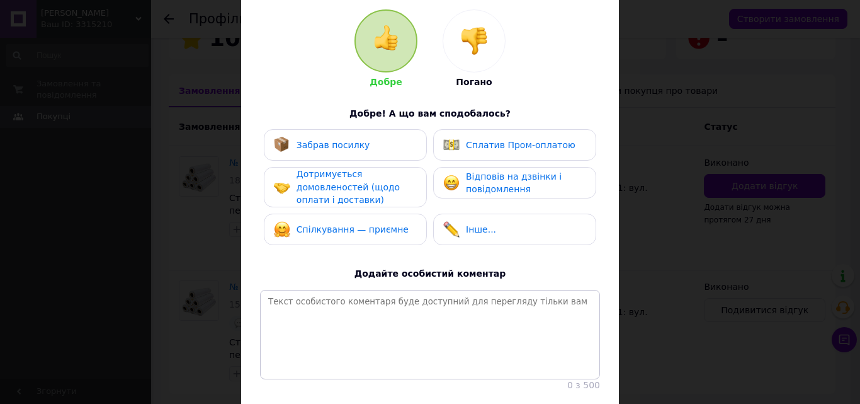
click at [343, 142] on span "Забрав посилку" at bounding box center [334, 145] width 74 height 10
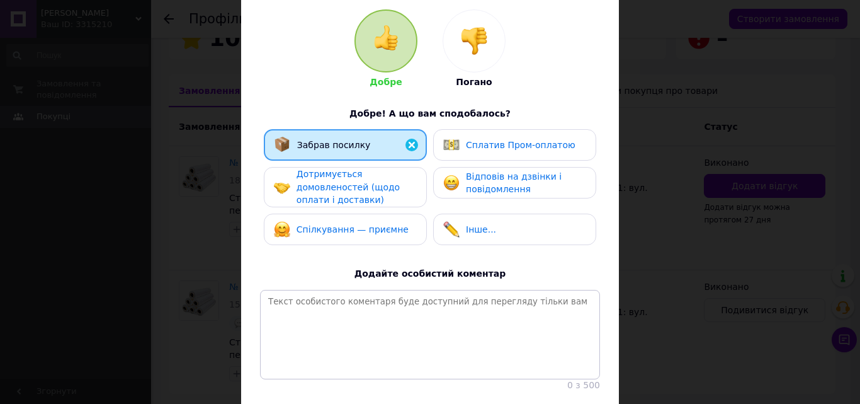
click at [350, 190] on span "Дотримується домовленостей (щодо оплати і доставки)" at bounding box center [348, 187] width 103 height 36
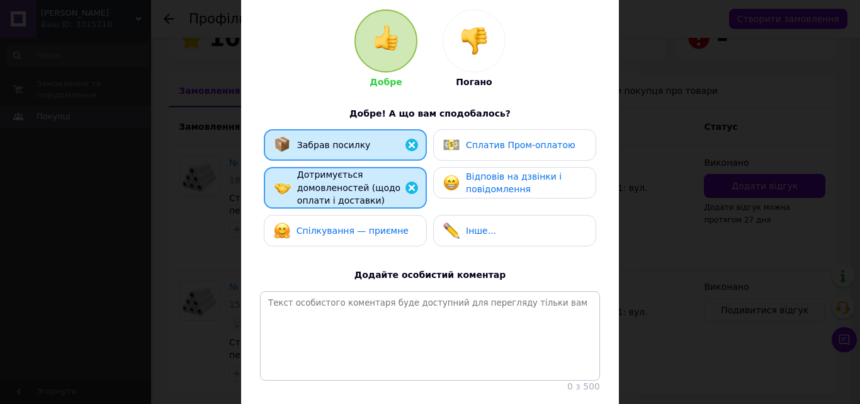
click at [366, 234] on span "Спілкування — приємне" at bounding box center [353, 230] width 112 height 10
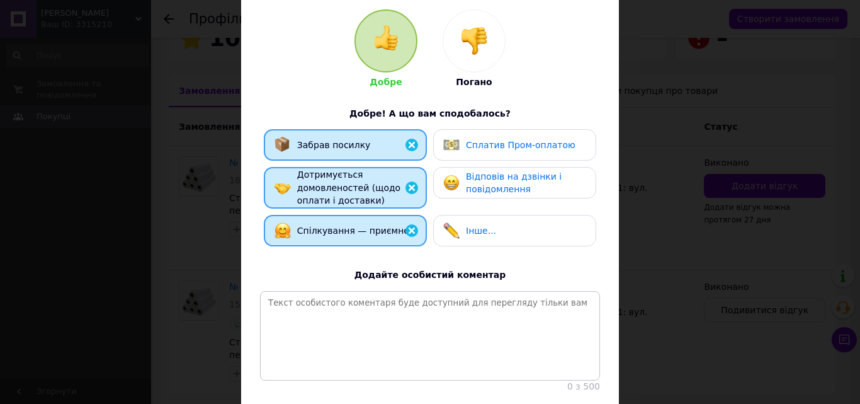
click at [487, 191] on span "Відповів на дзвінки і повідомлення" at bounding box center [514, 182] width 96 height 23
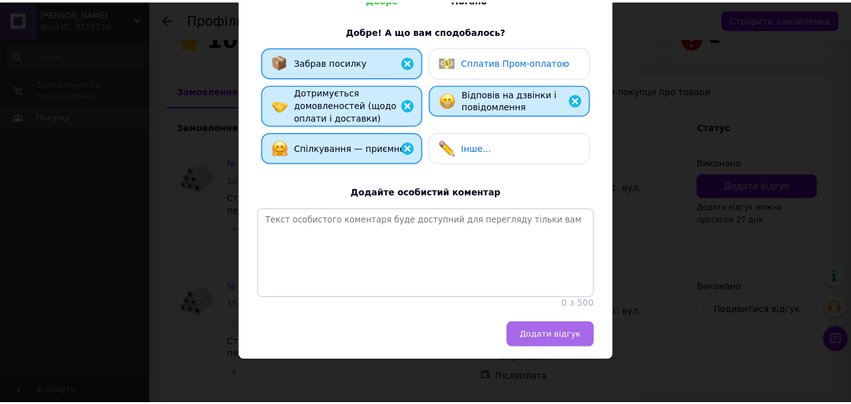
scroll to position [217, 0]
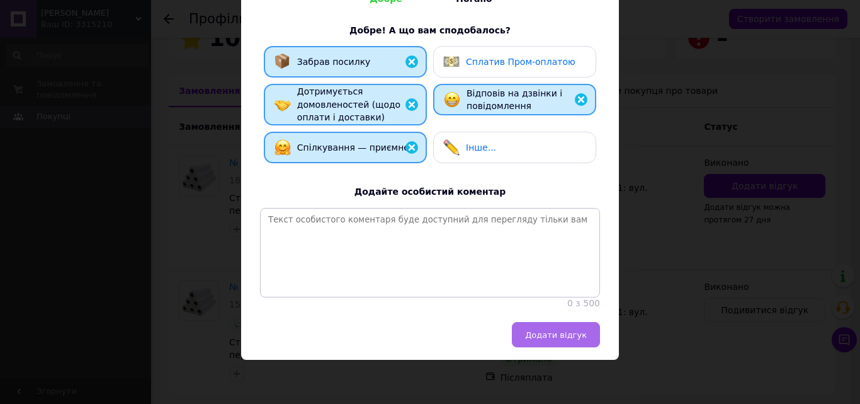
click at [565, 327] on button "Додати відгук" at bounding box center [556, 334] width 88 height 25
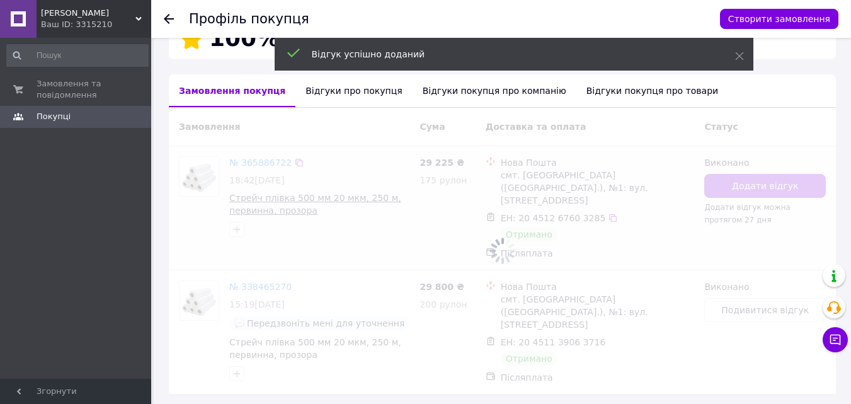
scroll to position [261, 0]
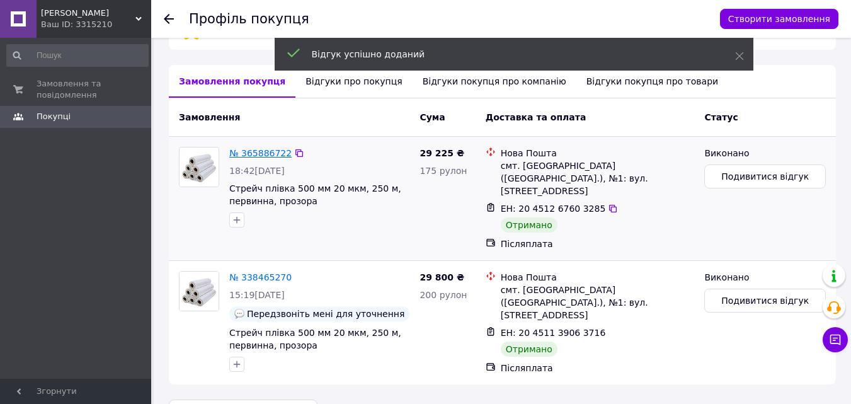
click at [256, 148] on link "№ 365886722" at bounding box center [260, 153] width 62 height 10
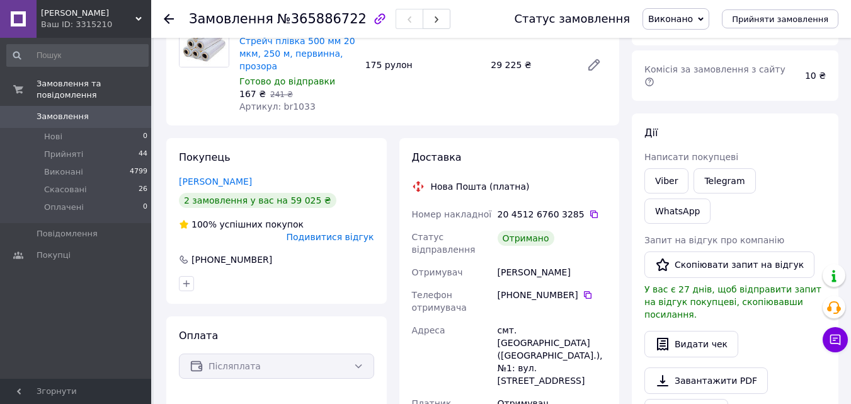
scroll to position [126, 0]
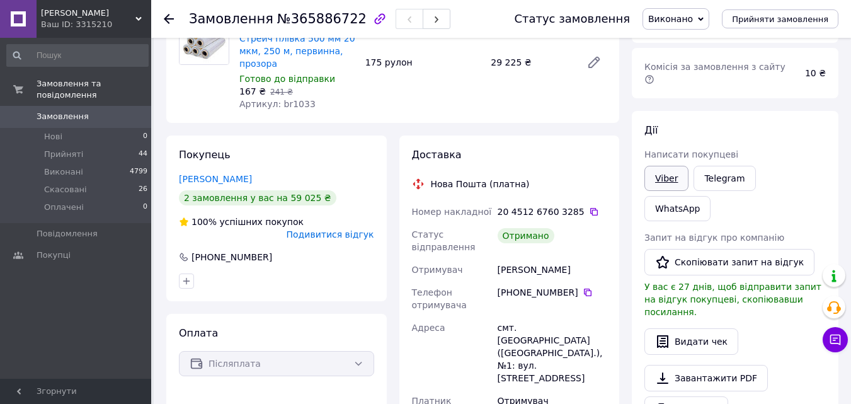
drag, startPoint x: 702, startPoint y: 220, endPoint x: 664, endPoint y: 164, distance: 67.2
click at [695, 249] on button "Скопіювати запит на відгук" at bounding box center [729, 262] width 170 height 26
click at [664, 166] on link "Viber" at bounding box center [666, 178] width 44 height 25
click at [169, 16] on icon at bounding box center [169, 19] width 10 height 10
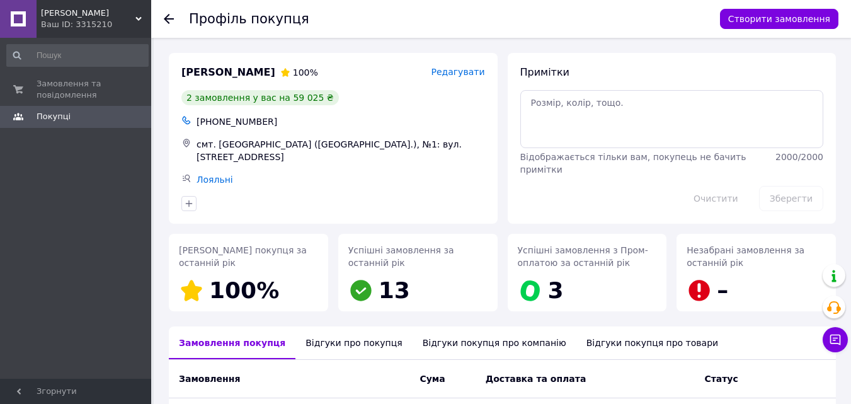
click at [169, 16] on icon at bounding box center [169, 19] width 10 height 10
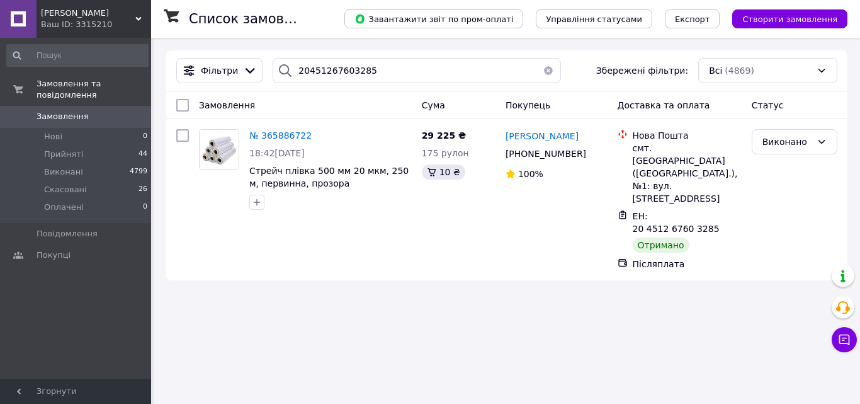
click at [549, 71] on button "button" at bounding box center [548, 70] width 25 height 25
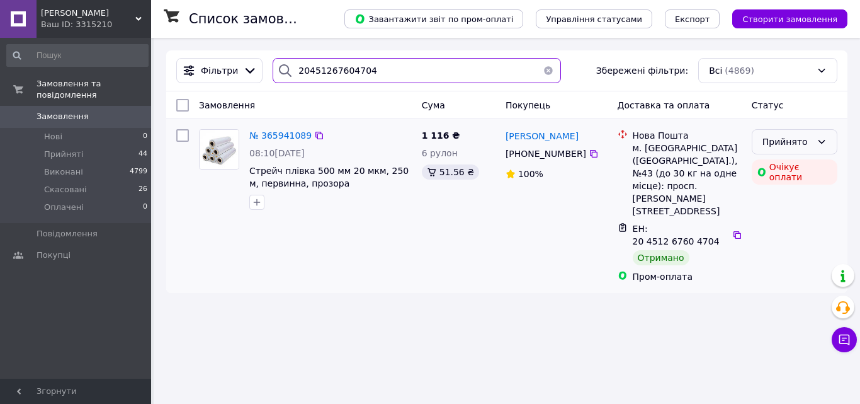
type input "20451267604704"
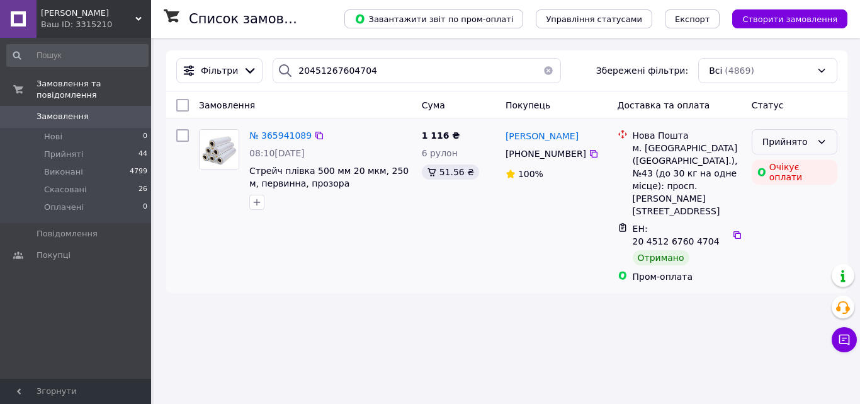
click at [823, 145] on icon at bounding box center [822, 142] width 10 height 10
click at [798, 171] on li "Виконано" at bounding box center [795, 169] width 84 height 23
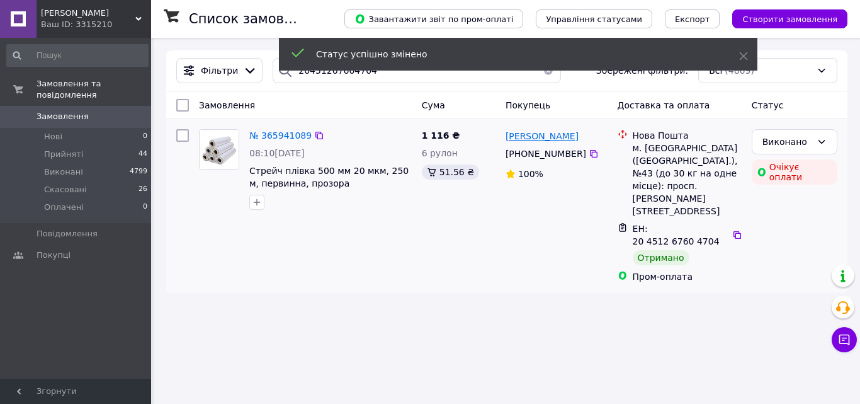
click at [534, 138] on span "[PERSON_NAME]" at bounding box center [542, 136] width 73 height 10
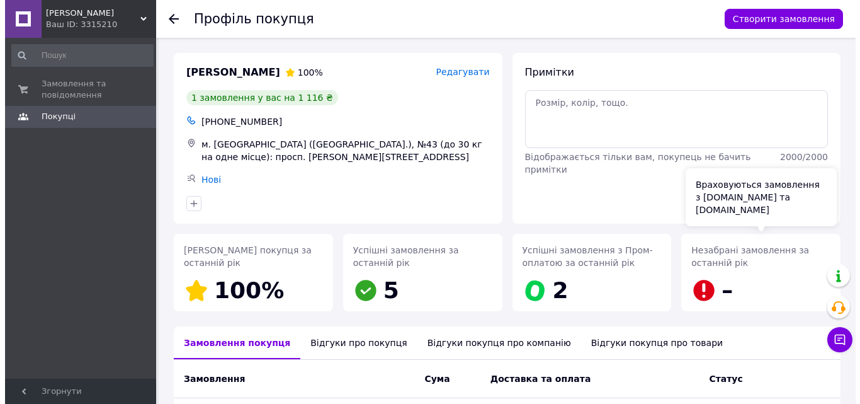
scroll to position [161, 0]
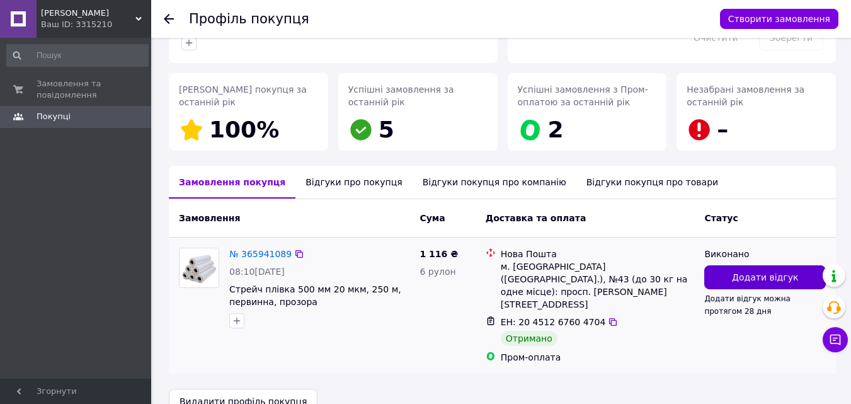
click at [736, 281] on span "Додати відгук" at bounding box center [765, 277] width 66 height 13
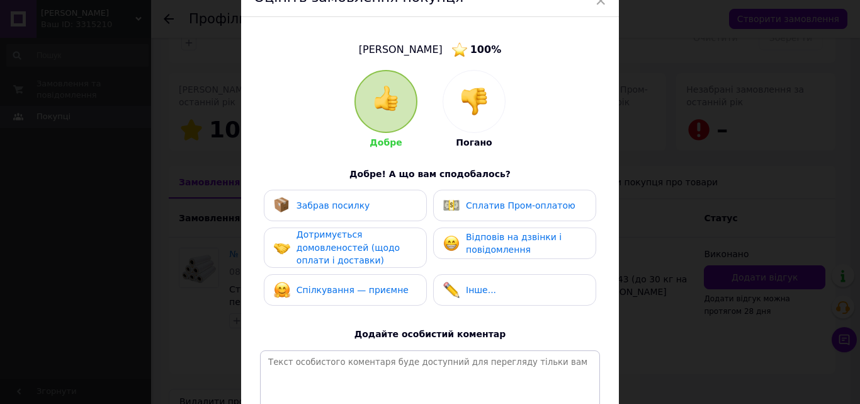
scroll to position [126, 0]
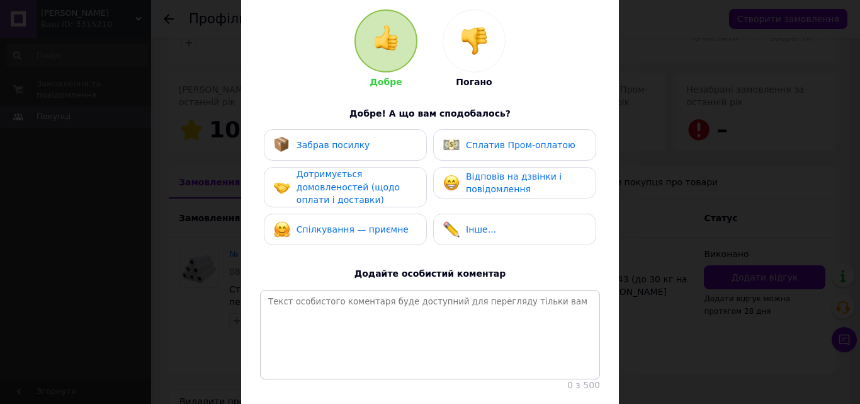
click at [337, 142] on span "Забрав посилку" at bounding box center [334, 145] width 74 height 10
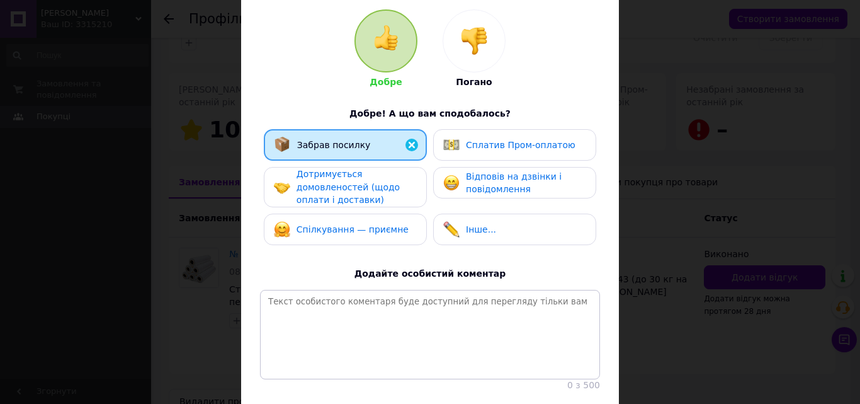
click at [354, 198] on span "Дотримується домовленостей (щодо оплати і доставки)" at bounding box center [348, 187] width 103 height 36
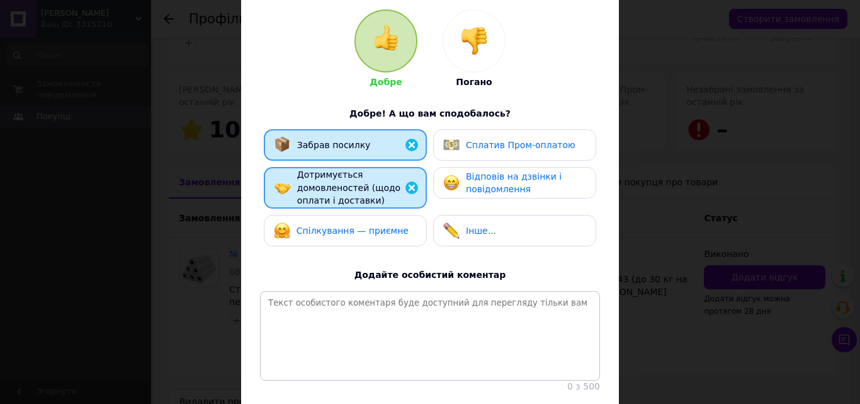
drag, startPoint x: 373, startPoint y: 235, endPoint x: 380, endPoint y: 234, distance: 6.3
click at [375, 235] on div "Спілкування — приємне" at bounding box center [353, 230] width 112 height 13
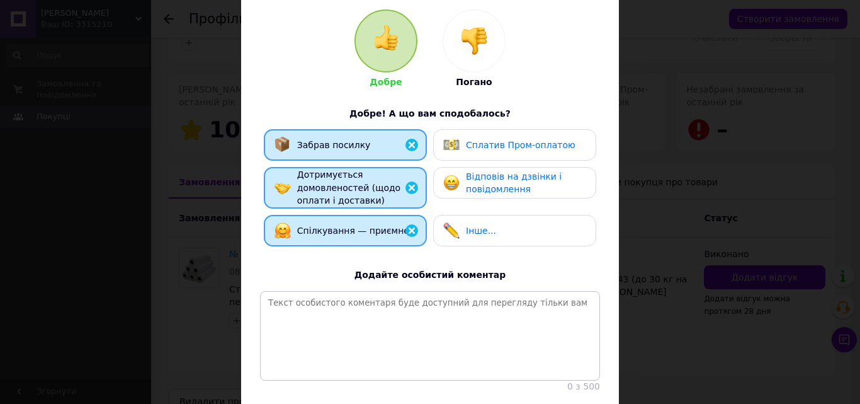
click at [528, 179] on span "Відповів на дзвінки і повідомлення" at bounding box center [514, 182] width 96 height 23
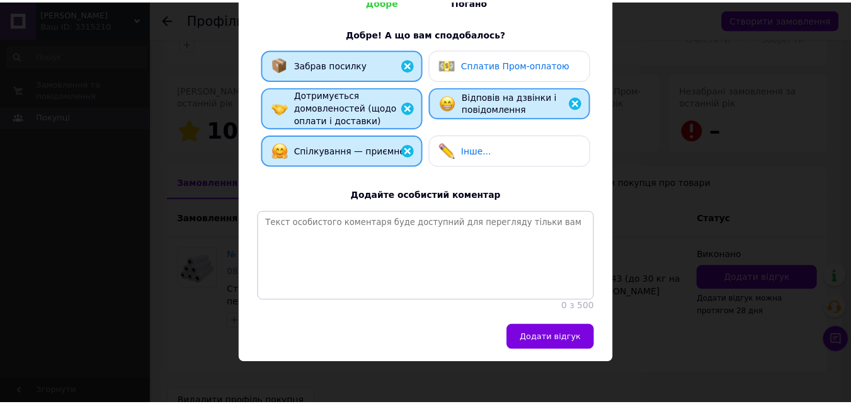
scroll to position [217, 0]
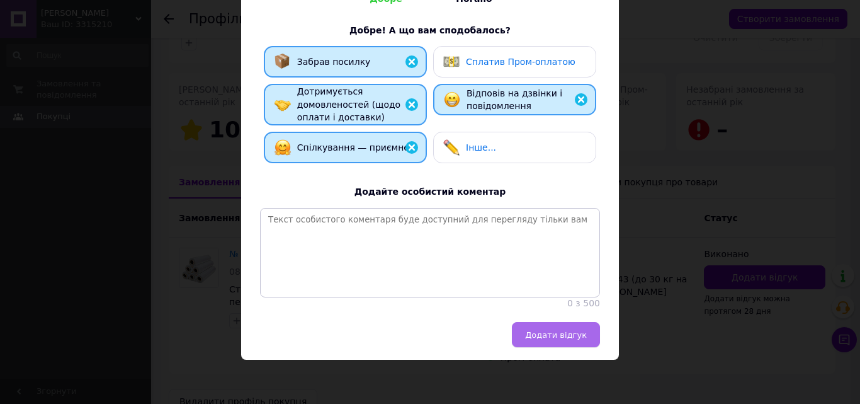
click at [560, 330] on span "Додати відгук" at bounding box center [556, 334] width 62 height 9
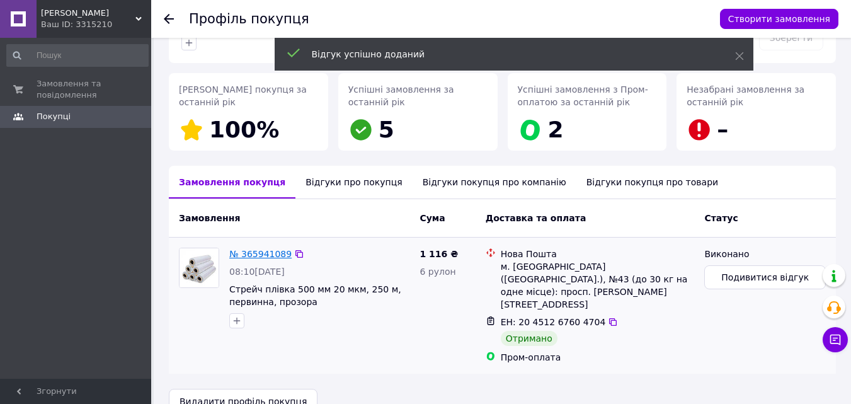
click at [254, 258] on link "№ 365941089" at bounding box center [260, 254] width 62 height 10
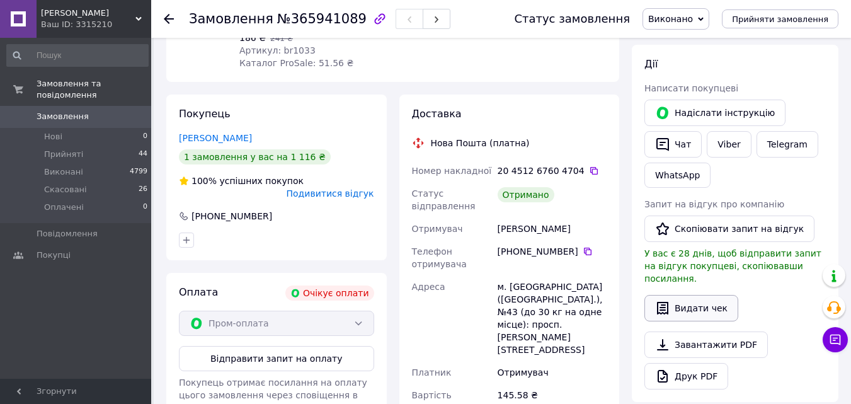
scroll to position [189, 0]
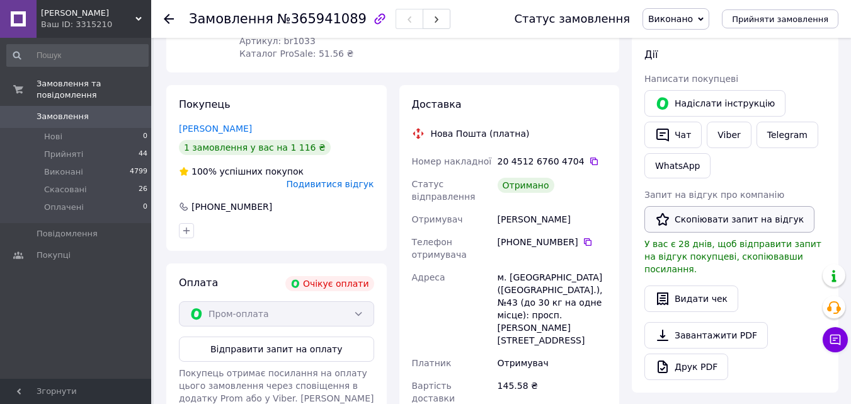
click at [712, 210] on button "Скопіювати запит на відгук" at bounding box center [729, 219] width 170 height 26
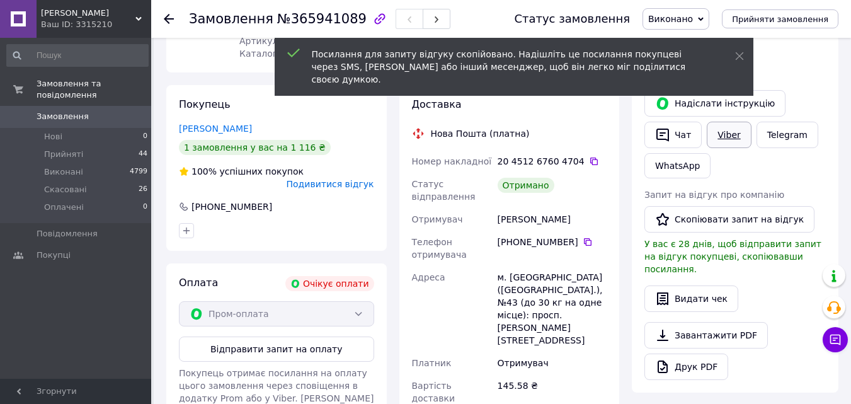
click at [719, 137] on link "Viber" at bounding box center [729, 135] width 44 height 26
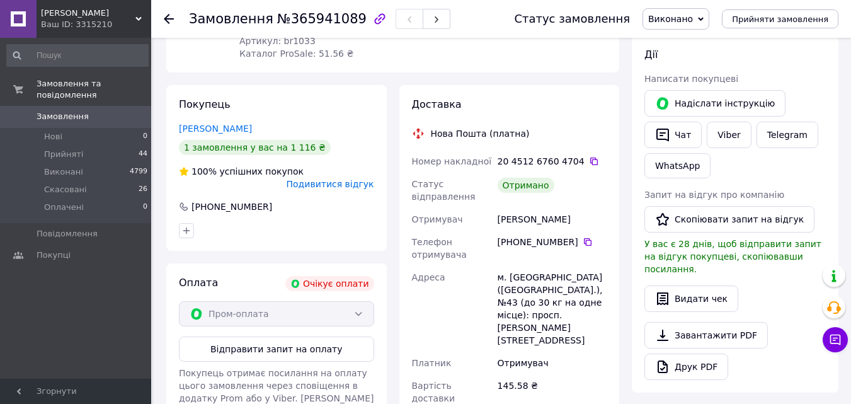
click at [167, 20] on use at bounding box center [169, 19] width 10 height 10
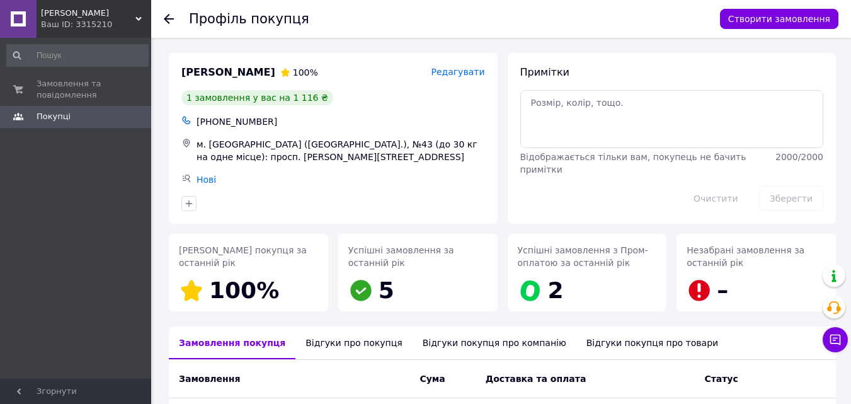
click at [167, 20] on use at bounding box center [169, 19] width 10 height 10
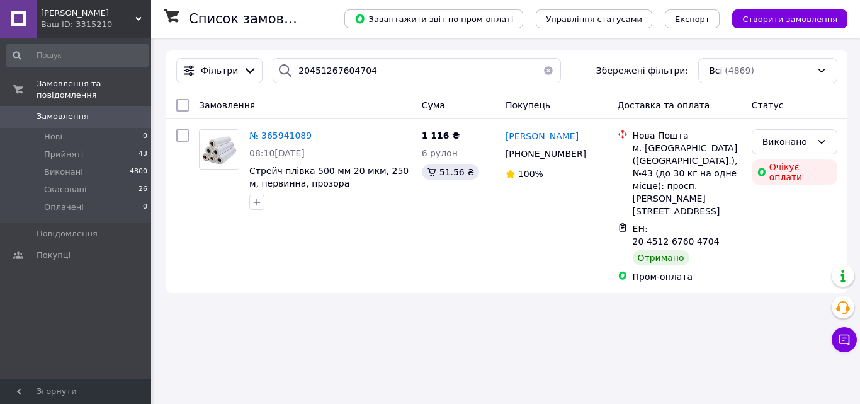
click at [538, 72] on button "button" at bounding box center [548, 70] width 25 height 25
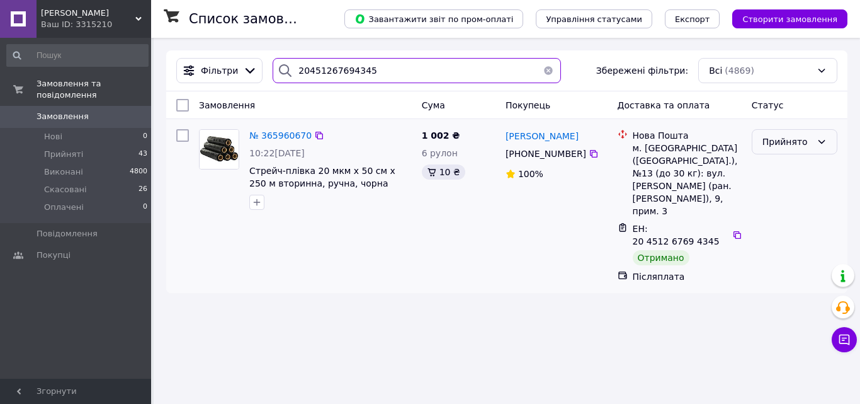
type input "20451267694345"
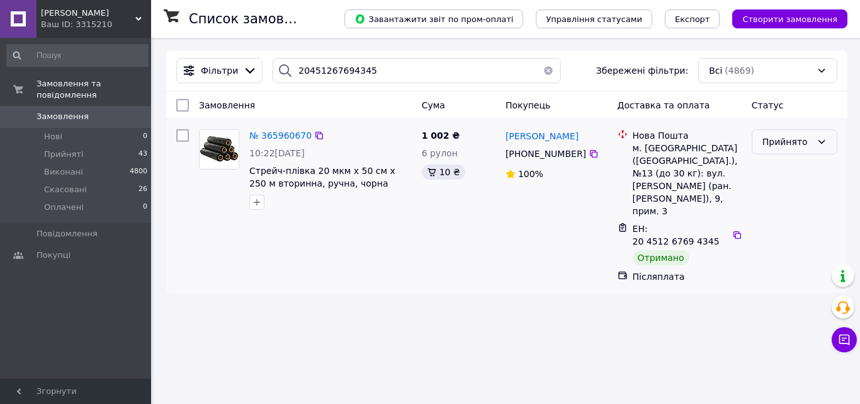
click at [821, 142] on icon at bounding box center [822, 142] width 7 height 4
drag, startPoint x: 798, startPoint y: 168, endPoint x: 742, endPoint y: 162, distance: 56.4
click at [798, 168] on li "Виконано" at bounding box center [795, 169] width 84 height 23
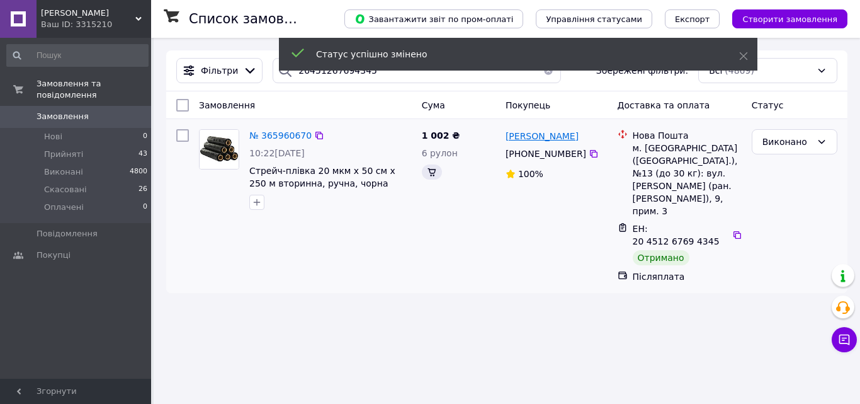
click at [532, 139] on span "[PERSON_NAME]" at bounding box center [542, 136] width 73 height 10
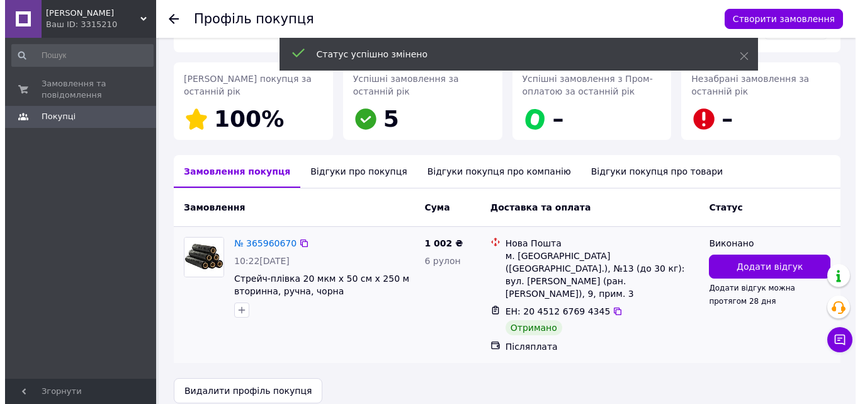
scroll to position [169, 0]
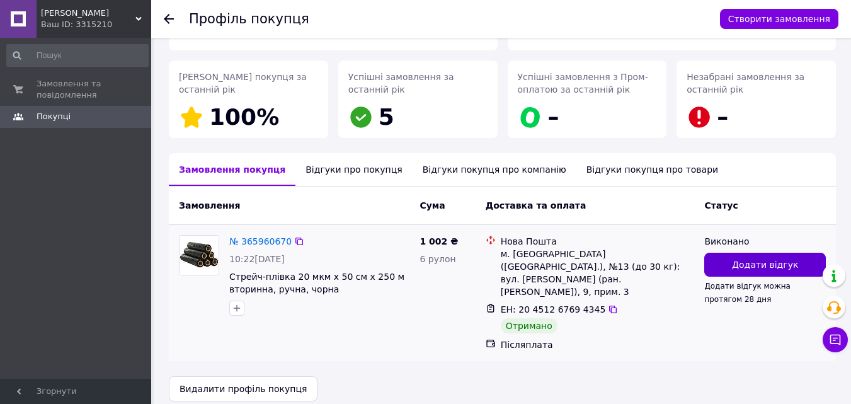
click at [725, 270] on button "Додати відгук" at bounding box center [765, 265] width 122 height 24
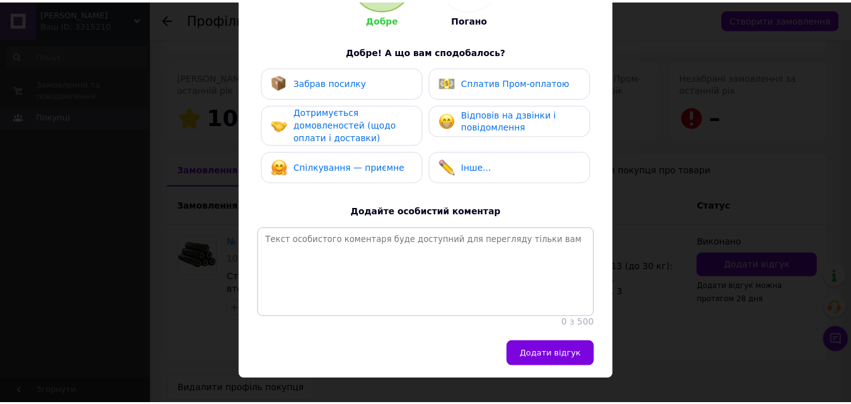
scroll to position [189, 0]
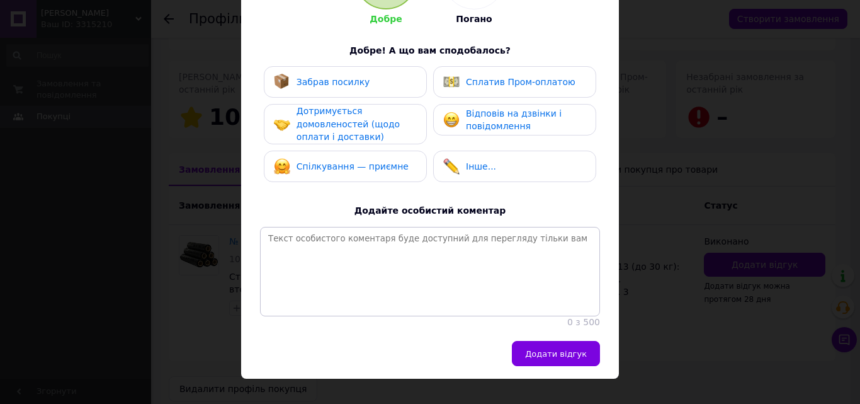
click at [357, 82] on span "Забрав посилку" at bounding box center [334, 82] width 74 height 10
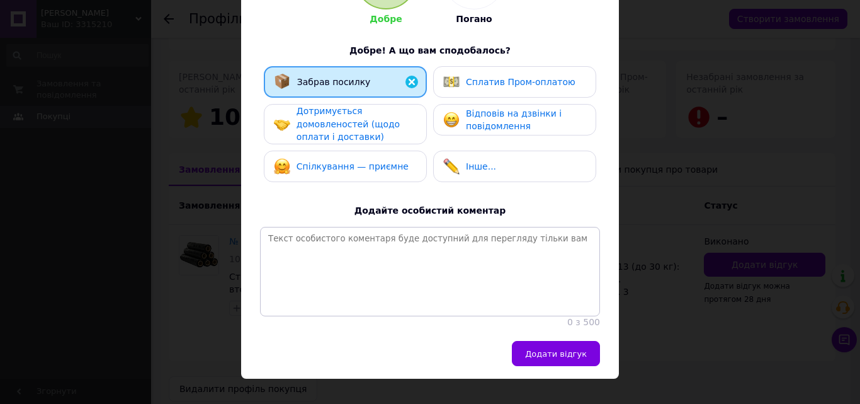
click at [367, 116] on div "Дотримується домовленостей (щодо оплати і доставки)" at bounding box center [357, 124] width 120 height 39
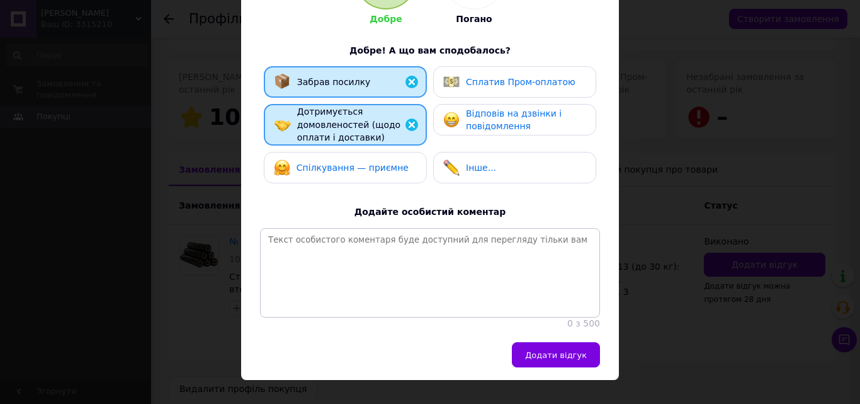
drag, startPoint x: 384, startPoint y: 161, endPoint x: 479, endPoint y: 134, distance: 98.9
click at [394, 162] on div "Спілкування — приємне" at bounding box center [345, 167] width 143 height 16
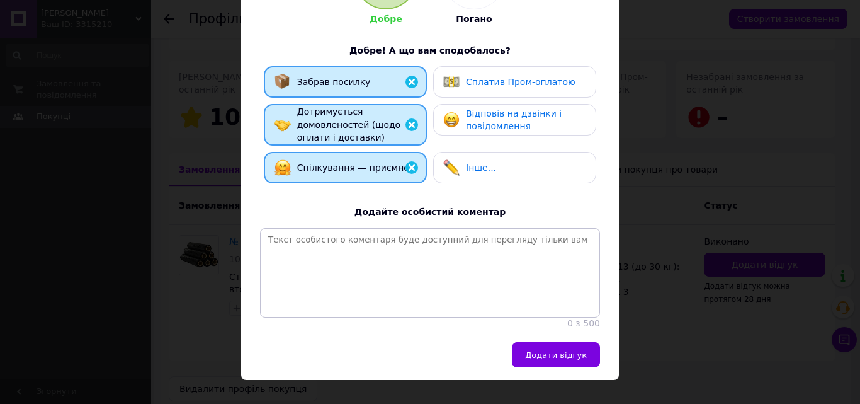
click at [489, 125] on span "Відповів на дзвінки і повідомлення" at bounding box center [514, 119] width 96 height 23
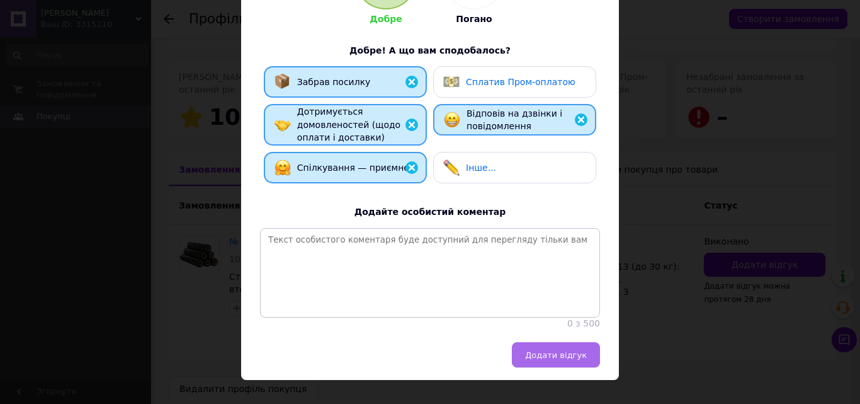
click at [552, 360] on span "Додати відгук" at bounding box center [556, 354] width 62 height 9
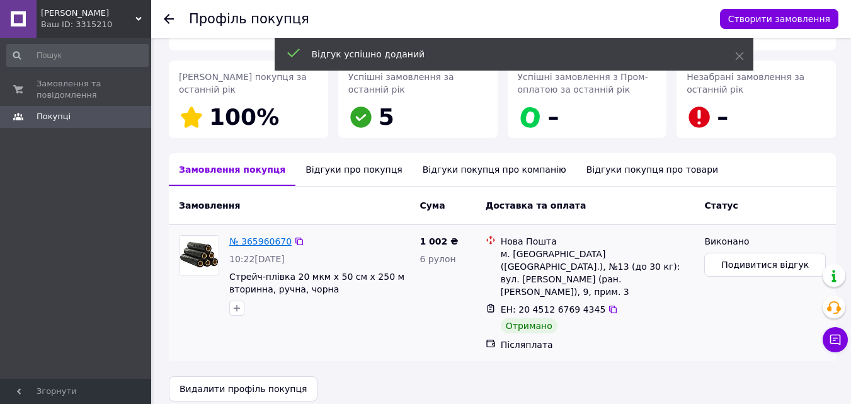
click at [257, 242] on link "№ 365960670" at bounding box center [260, 241] width 62 height 10
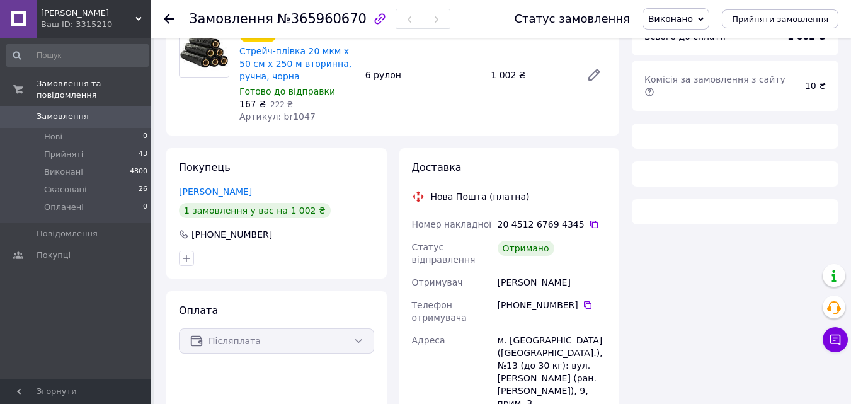
scroll to position [189, 0]
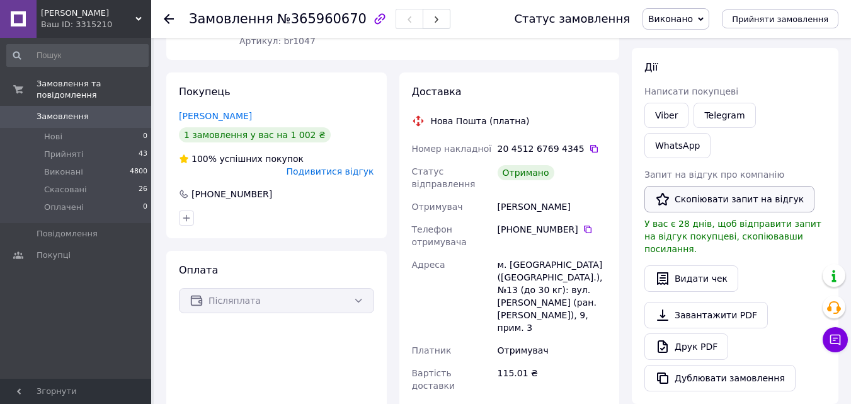
click at [715, 186] on button "Скопіювати запит на відгук" at bounding box center [729, 199] width 170 height 26
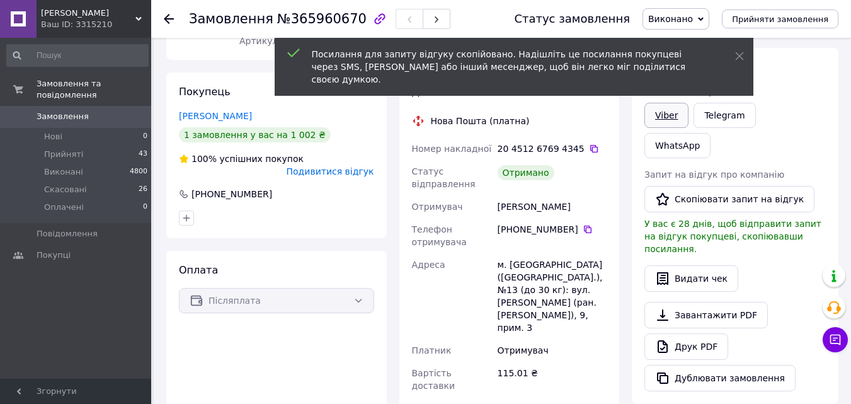
click at [664, 103] on link "Viber" at bounding box center [666, 115] width 44 height 25
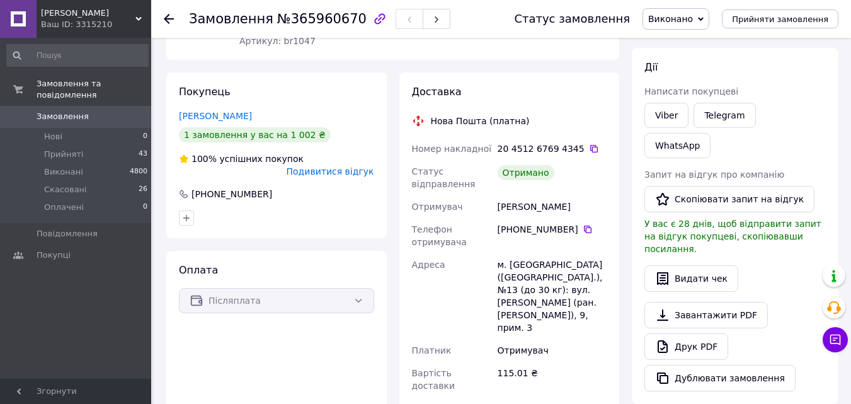
click at [164, 20] on icon at bounding box center [169, 19] width 10 height 10
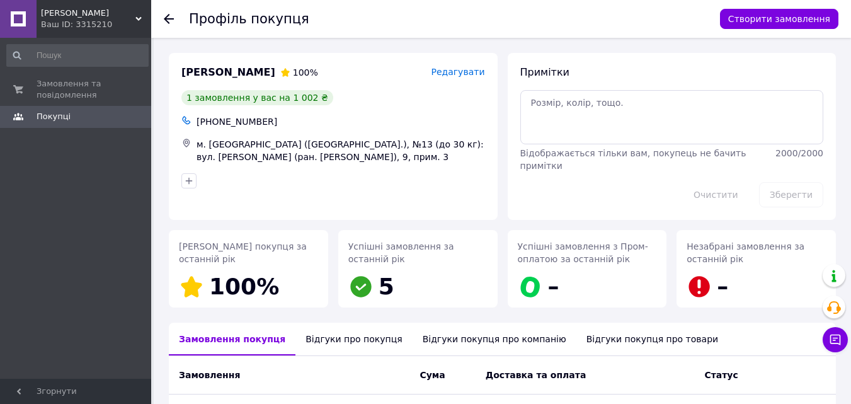
click at [171, 17] on icon at bounding box center [169, 19] width 10 height 10
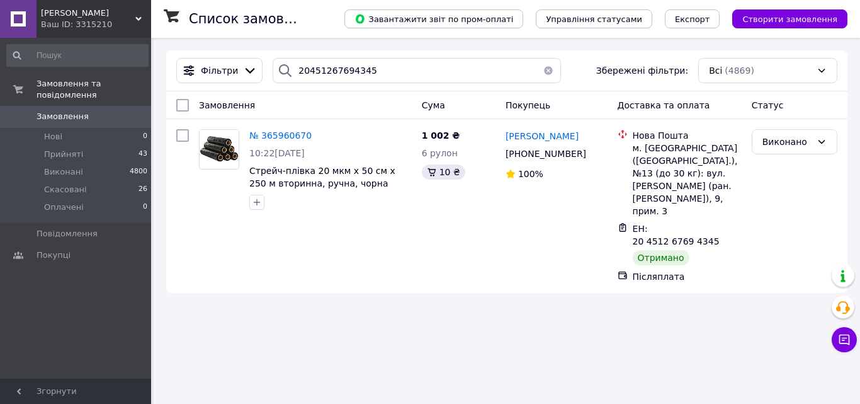
click at [171, 17] on icon at bounding box center [172, 16] width 16 height 16
click at [543, 72] on button "button" at bounding box center [548, 70] width 25 height 25
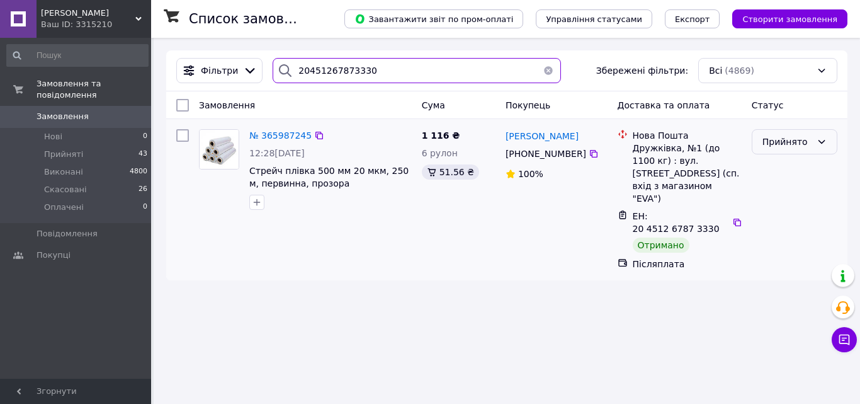
type input "20451267873330"
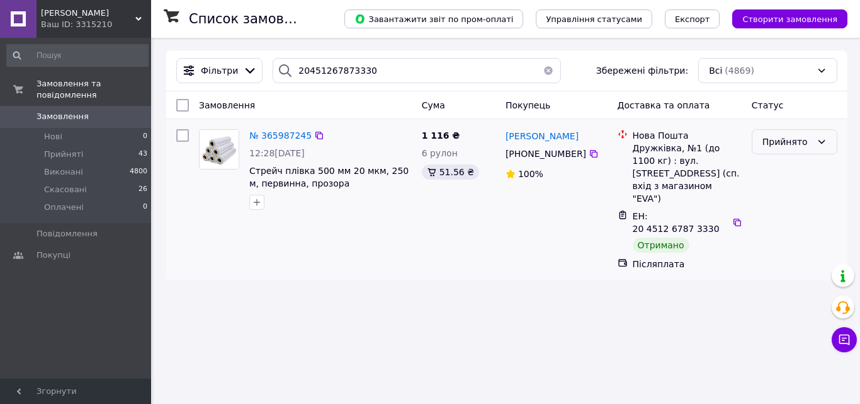
click at [821, 144] on icon at bounding box center [822, 142] width 10 height 10
click at [776, 169] on li "Виконано" at bounding box center [795, 169] width 84 height 23
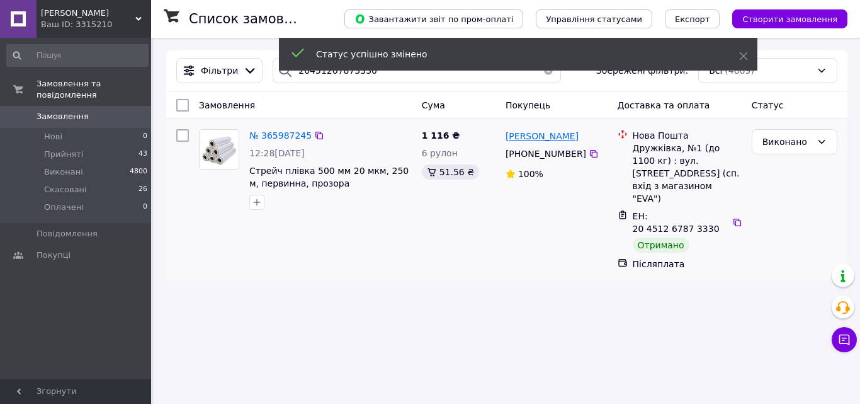
click at [537, 135] on span "[PERSON_NAME]" at bounding box center [542, 136] width 73 height 10
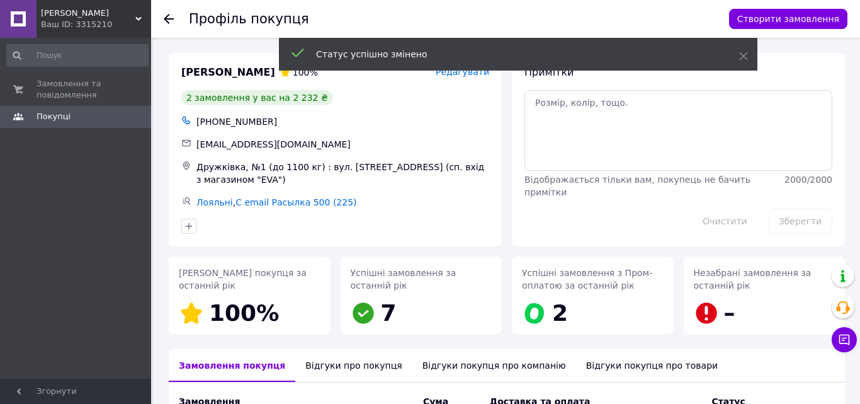
scroll to position [252, 0]
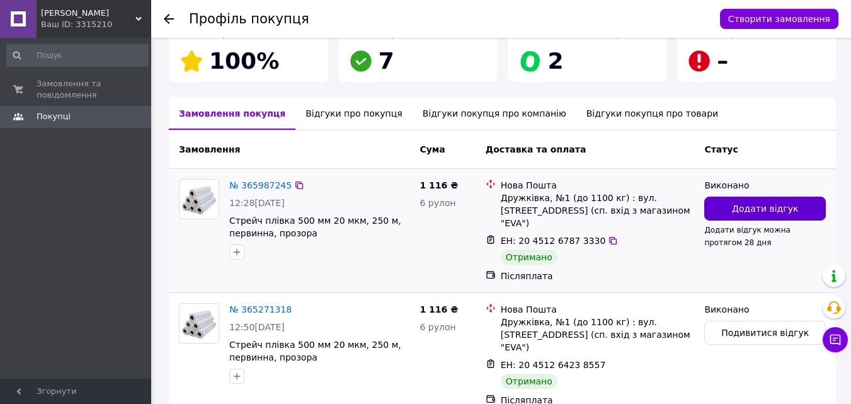
click at [756, 217] on button "Додати відгук" at bounding box center [765, 208] width 122 height 24
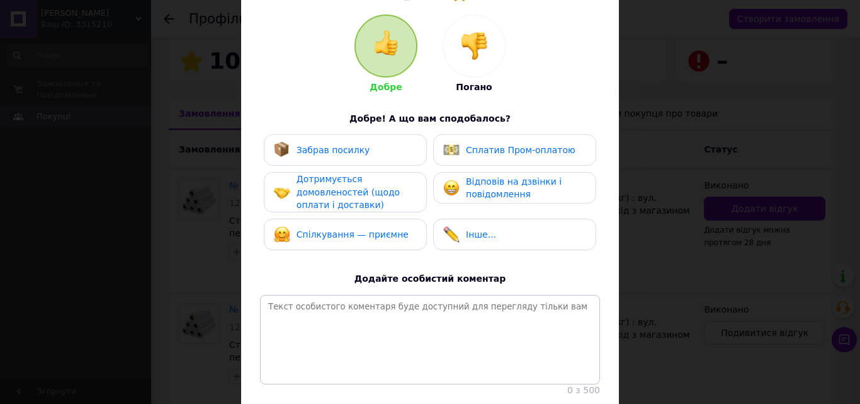
scroll to position [126, 0]
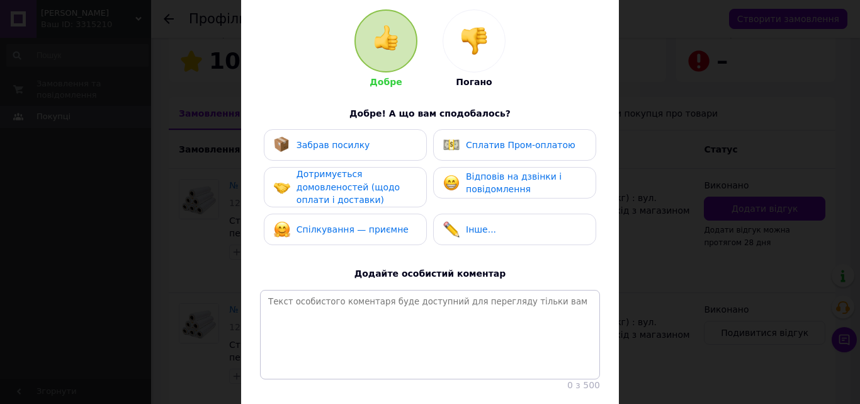
click at [358, 145] on span "Забрав посилку" at bounding box center [334, 145] width 74 height 10
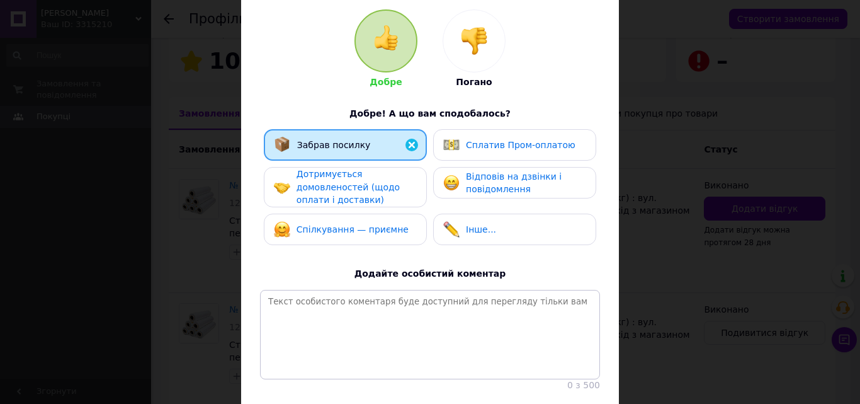
click at [374, 186] on span "Дотримується домовленостей (щодо оплати і доставки)" at bounding box center [348, 187] width 103 height 36
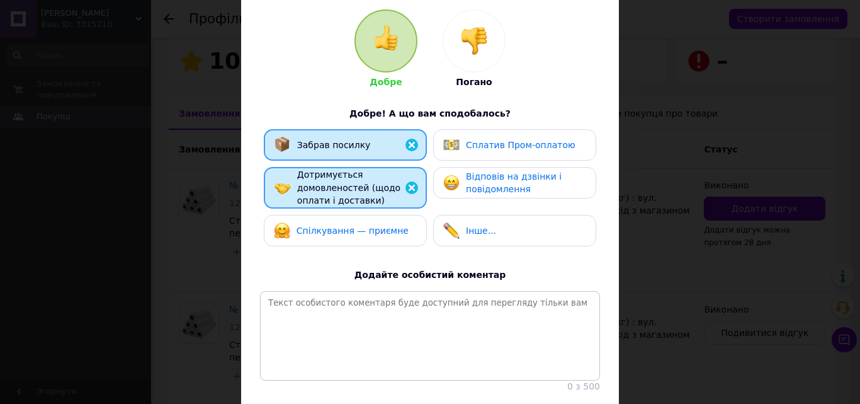
click at [387, 236] on div "Спілкування — приємне" at bounding box center [341, 230] width 135 height 16
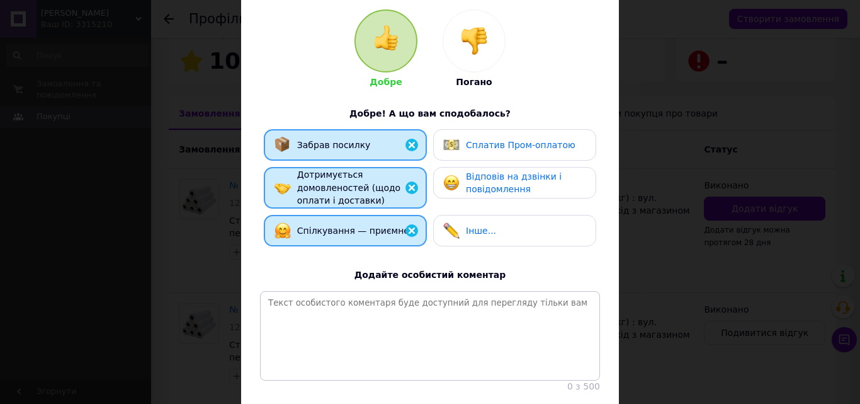
click at [491, 188] on span "Відповів на дзвінки і повідомлення" at bounding box center [514, 182] width 96 height 23
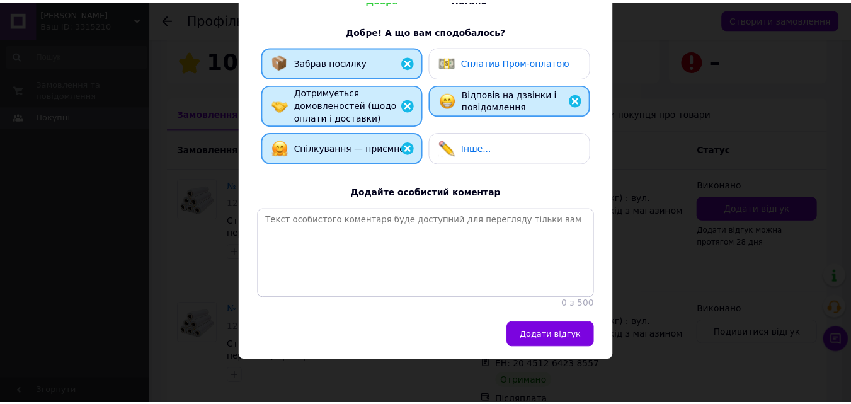
scroll to position [217, 0]
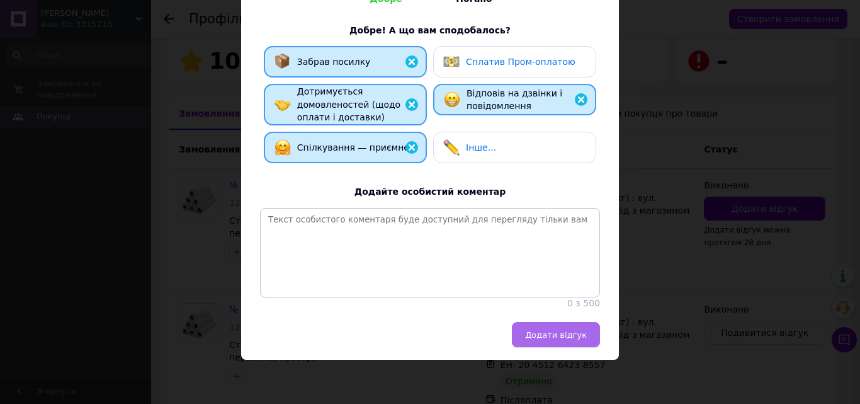
click at [567, 324] on button "Додати відгук" at bounding box center [556, 334] width 88 height 25
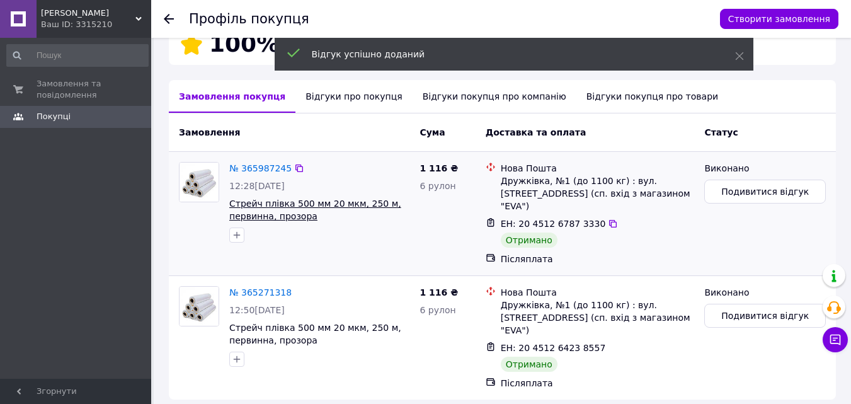
scroll to position [288, 0]
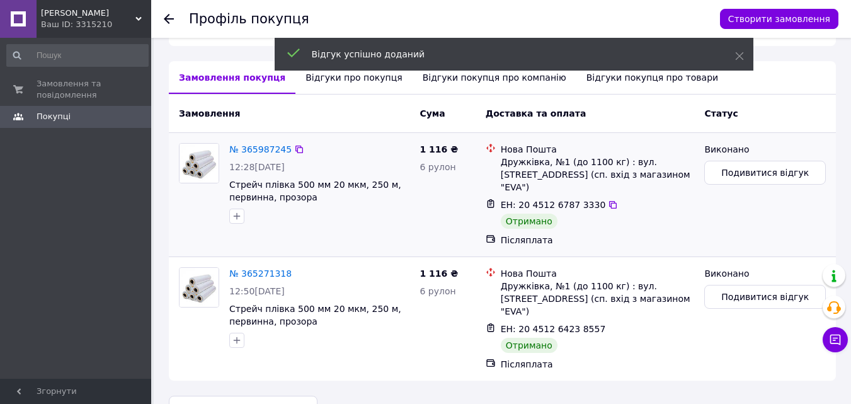
click at [259, 156] on div "№ 365987245" at bounding box center [260, 149] width 65 height 15
click at [259, 152] on link "№ 365987245" at bounding box center [260, 149] width 62 height 10
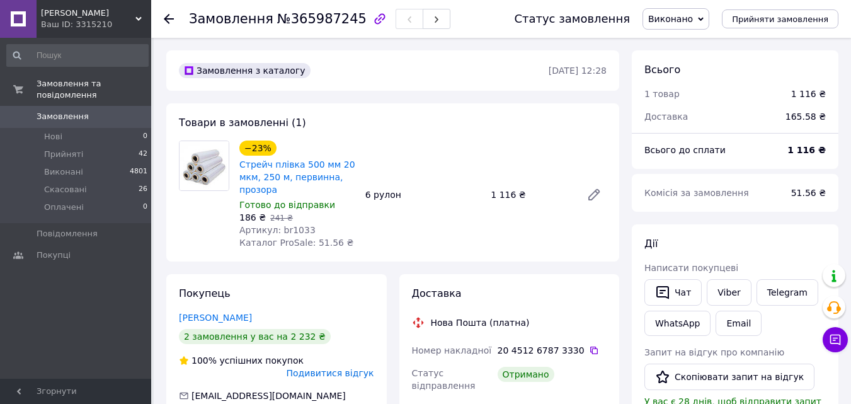
scroll to position [126, 0]
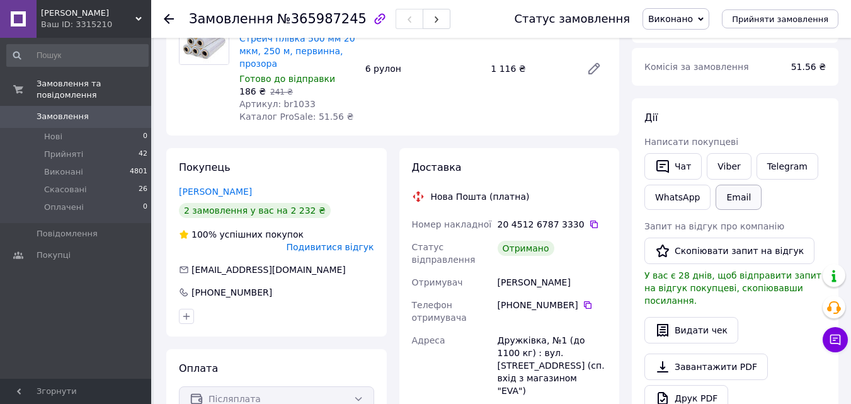
drag, startPoint x: 705, startPoint y: 251, endPoint x: 718, endPoint y: 203, distance: 49.5
click at [705, 248] on button "Скопіювати запит на відгук" at bounding box center [729, 250] width 170 height 26
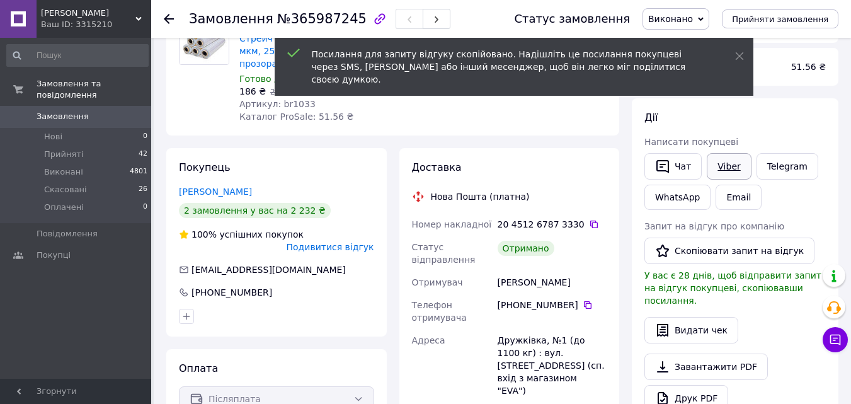
click at [719, 165] on link "Viber" at bounding box center [729, 166] width 44 height 26
